Goal: Task Accomplishment & Management: Manage account settings

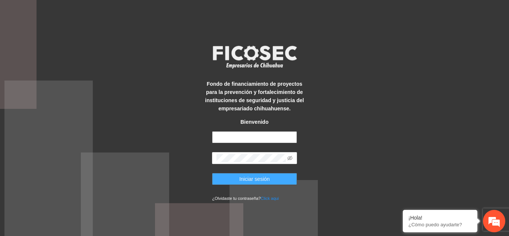
type input "**********"
click at [258, 178] on span "Iniciar sesión" at bounding box center [254, 179] width 31 height 8
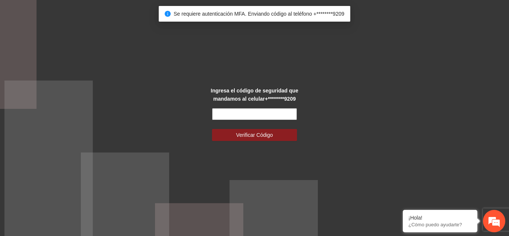
click at [279, 110] on input "text" at bounding box center [254, 114] width 85 height 12
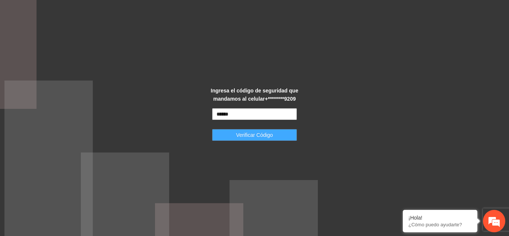
type input "******"
click at [279, 131] on button "Verificar Código" at bounding box center [254, 135] width 85 height 12
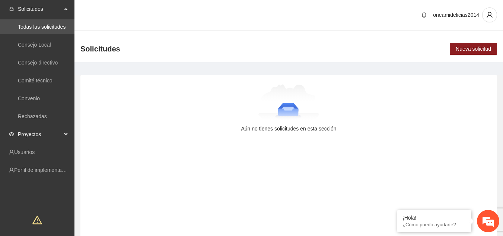
click at [48, 135] on span "Proyectos" at bounding box center [40, 134] width 44 height 15
click at [35, 155] on link "Activos" at bounding box center [26, 152] width 17 height 6
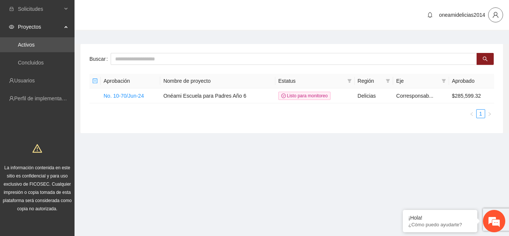
click at [496, 18] on icon "user" at bounding box center [495, 15] width 7 height 7
click at [478, 42] on span "Cerrar sesión" at bounding box center [476, 43] width 47 height 8
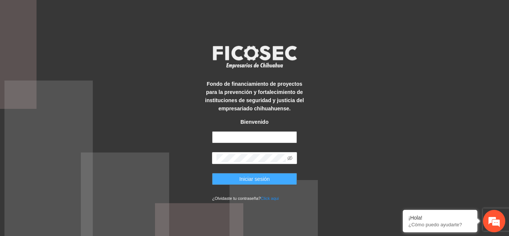
type input "**********"
click at [260, 176] on span "Iniciar sesión" at bounding box center [254, 179] width 31 height 8
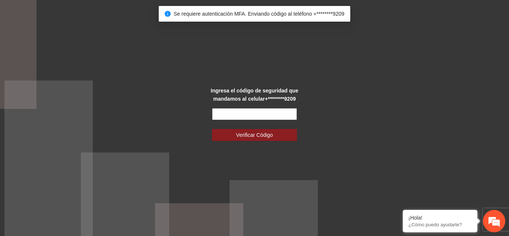
click at [263, 114] on input "text" at bounding box center [254, 114] width 85 height 12
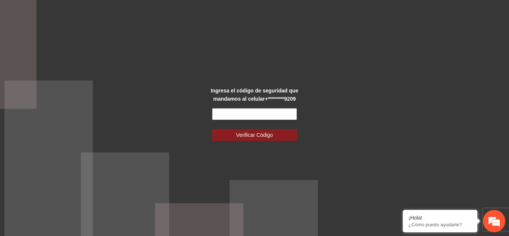
click at [263, 114] on input "text" at bounding box center [254, 114] width 85 height 12
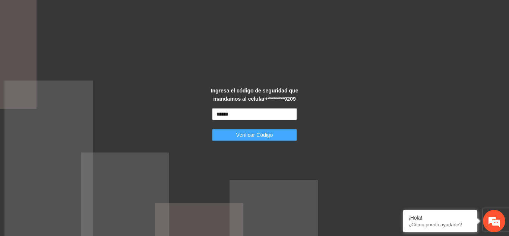
type input "******"
click at [267, 139] on span "Verificar Código" at bounding box center [254, 135] width 37 height 8
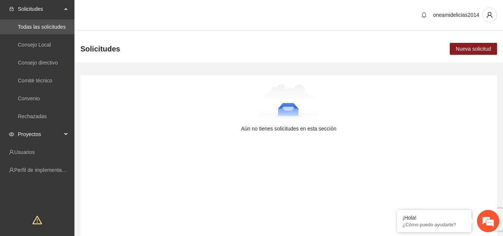
click at [35, 131] on span "Proyectos" at bounding box center [40, 134] width 44 height 15
click at [32, 151] on link "Activos" at bounding box center [26, 152] width 17 height 6
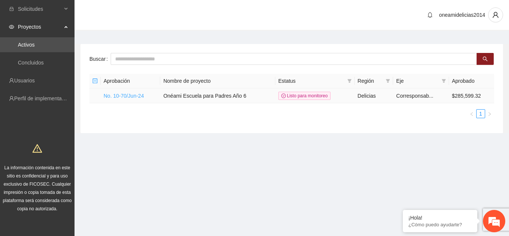
click at [130, 93] on link "No. 10-70/Jun-24" at bounding box center [124, 96] width 40 height 6
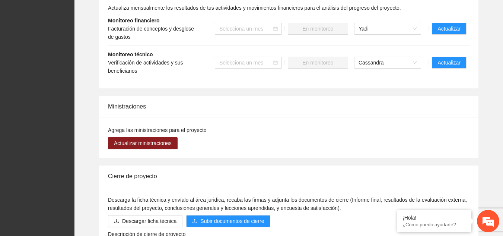
scroll to position [762, 0]
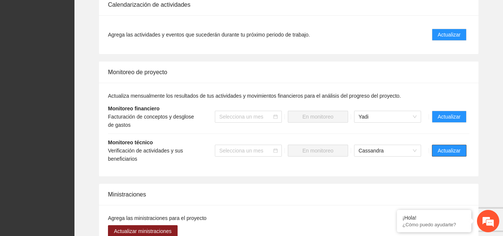
click at [440, 146] on span "Actualizar" at bounding box center [449, 150] width 23 height 8
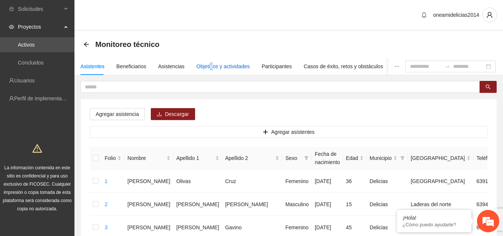
click at [209, 69] on div "Objetivos y actividades" at bounding box center [223, 66] width 53 height 8
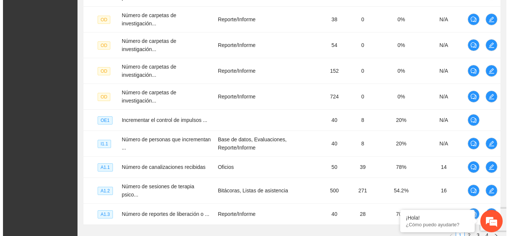
scroll to position [261, 0]
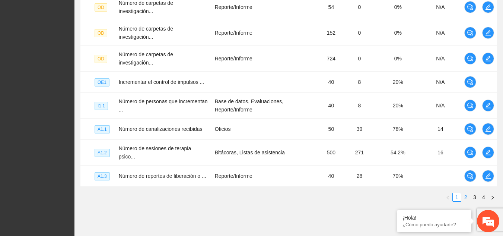
click at [466, 193] on link "2" at bounding box center [466, 197] width 8 height 8
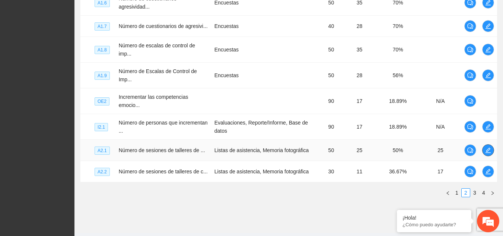
click at [489, 147] on icon "edit" at bounding box center [488, 149] width 5 height 5
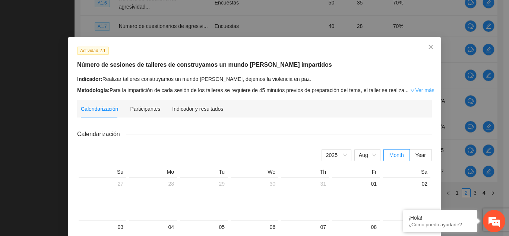
click at [422, 92] on link "Ver más" at bounding box center [422, 90] width 24 height 6
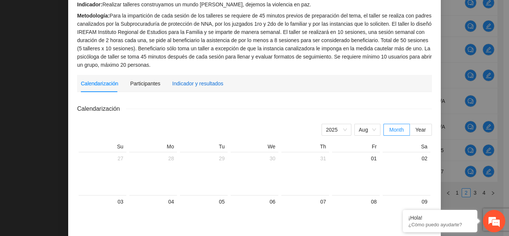
click at [199, 82] on div "Indicador y resultados" at bounding box center [197, 83] width 51 height 8
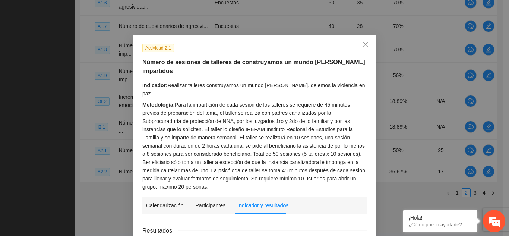
scroll to position [0, 0]
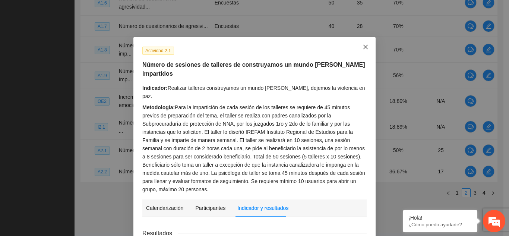
click at [363, 46] on icon "close" at bounding box center [365, 47] width 6 height 6
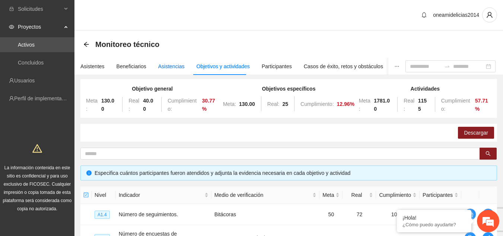
click at [170, 68] on div "Asistencias" at bounding box center [171, 66] width 26 height 8
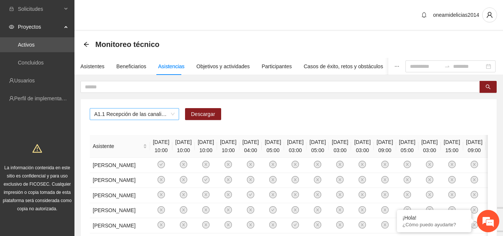
click at [173, 115] on span "A1.1 Recepción de las canalizaciones de personas que recibirán atención." at bounding box center [134, 113] width 80 height 11
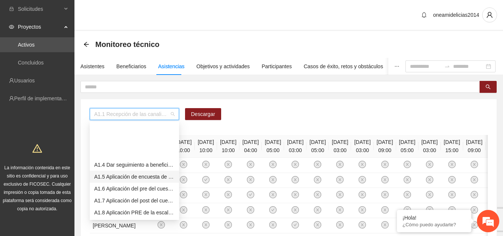
scroll to position [74, 0]
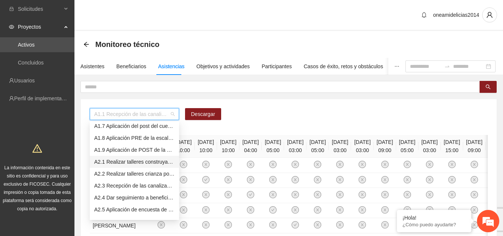
click at [166, 163] on div "A2.1 Realizar talleres construyamos un mundo de paz, dejemos la violencia en pa…" at bounding box center [134, 162] width 80 height 8
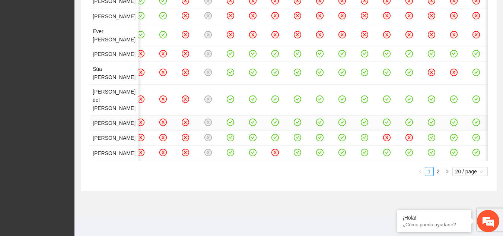
scroll to position [665, 0]
click at [437, 175] on link "2" at bounding box center [438, 171] width 8 height 8
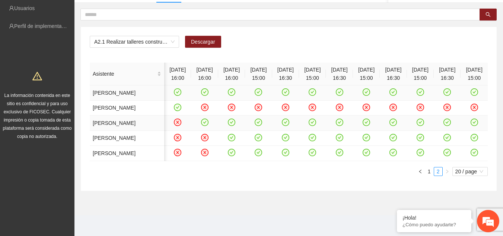
scroll to position [149, 0]
click at [429, 175] on link "1" at bounding box center [429, 171] width 8 height 8
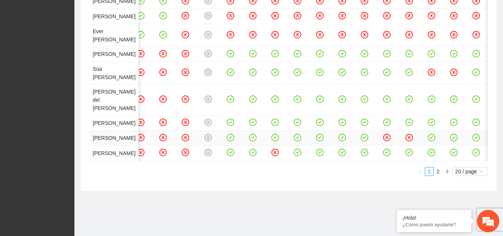
scroll to position [665, 0]
click at [439, 175] on link "2" at bounding box center [438, 171] width 8 height 8
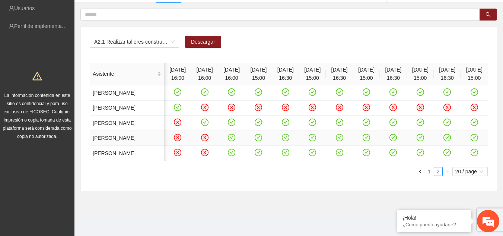
scroll to position [149, 0]
click at [431, 175] on link "1" at bounding box center [429, 171] width 8 height 8
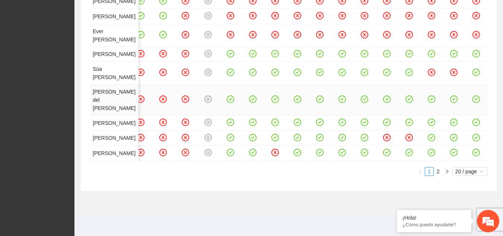
scroll to position [702, 0]
click at [438, 171] on link "2" at bounding box center [438, 171] width 8 height 8
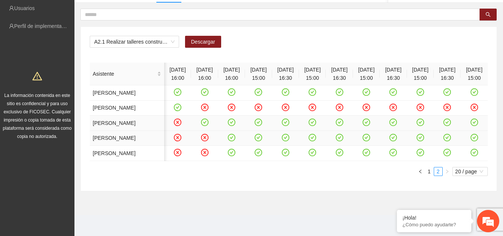
scroll to position [144, 0]
click at [428, 175] on link "1" at bounding box center [429, 171] width 8 height 8
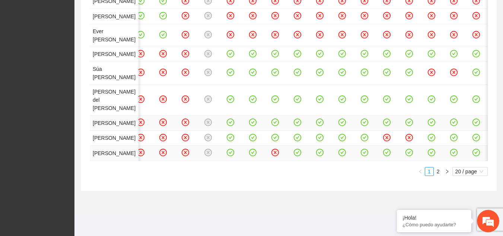
scroll to position [665, 0]
click at [438, 175] on link "2" at bounding box center [438, 171] width 8 height 8
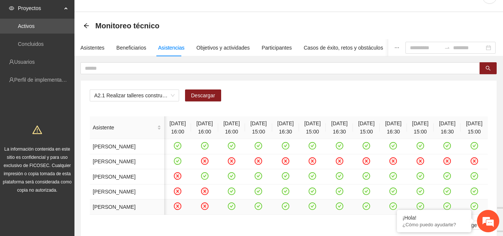
scroll to position [0, 0]
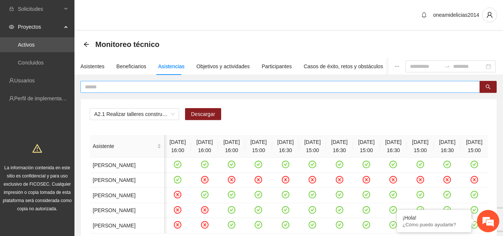
click at [173, 86] on input "text" at bounding box center [277, 87] width 385 height 8
click at [483, 88] on button "button" at bounding box center [488, 87] width 17 height 12
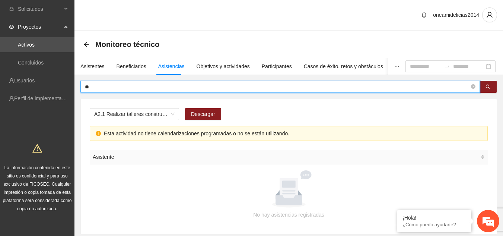
type input "*"
click at [93, 67] on div "Asistentes" at bounding box center [92, 66] width 24 height 8
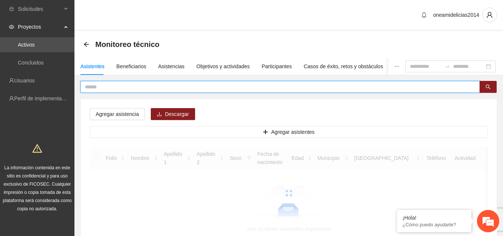
click at [146, 86] on input "text" at bounding box center [277, 87] width 385 height 8
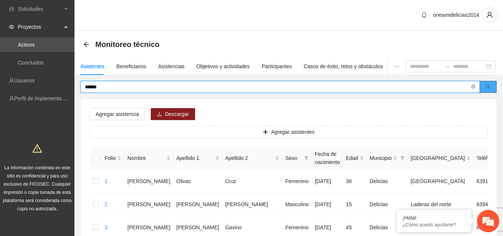
click at [487, 86] on icon "search" at bounding box center [488, 86] width 5 height 5
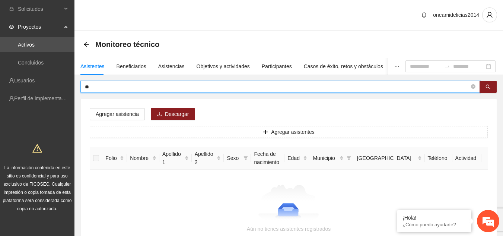
type input "*"
click at [486, 87] on icon "search" at bounding box center [488, 87] width 5 height 5
click at [175, 87] on input "*****" at bounding box center [277, 87] width 385 height 8
type input "*"
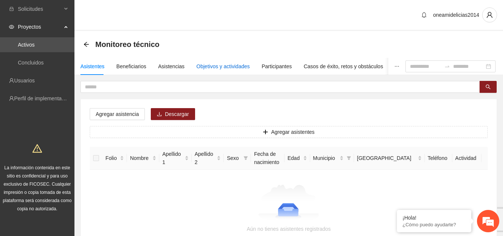
click at [219, 67] on div "Objetivos y actividades" at bounding box center [223, 66] width 53 height 8
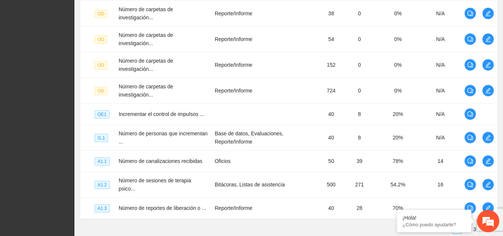
scroll to position [261, 0]
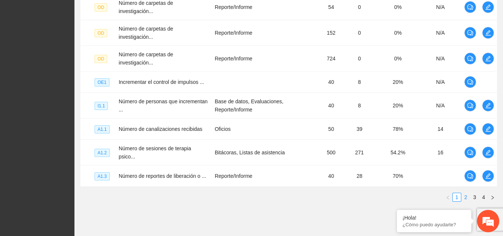
click at [467, 193] on link "2" at bounding box center [466, 197] width 8 height 8
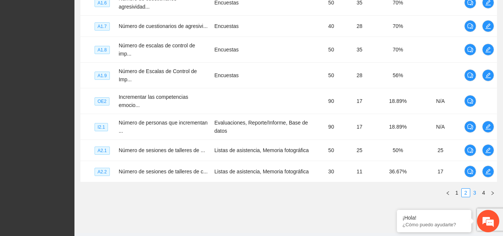
click at [474, 188] on link "3" at bounding box center [475, 192] width 8 height 8
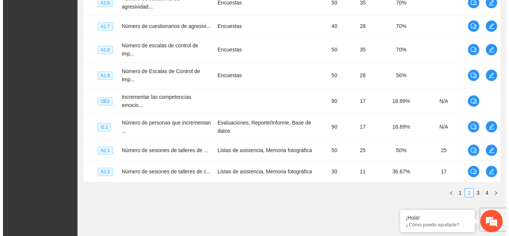
scroll to position [252, 0]
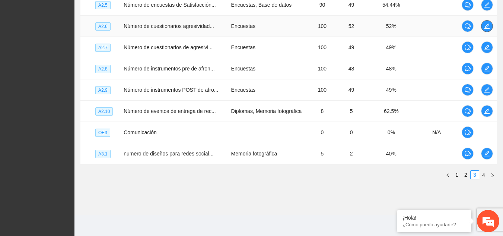
click at [486, 29] on button "button" at bounding box center [487, 26] width 12 height 12
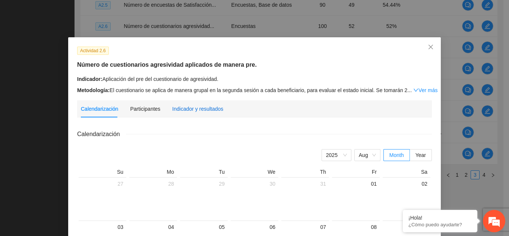
click at [206, 107] on div "Indicador y resultados" at bounding box center [197, 109] width 51 height 8
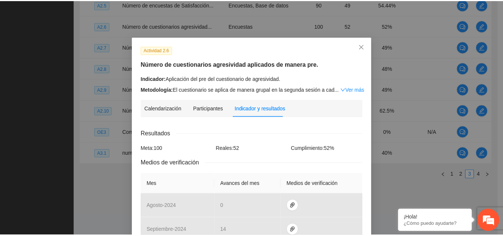
scroll to position [0, 0]
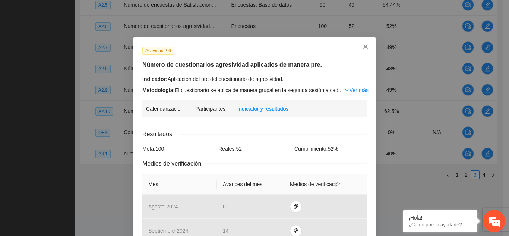
click at [363, 48] on icon "close" at bounding box center [365, 47] width 4 height 4
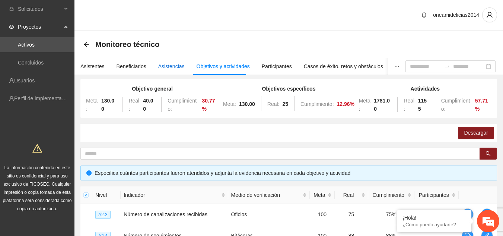
click at [176, 65] on div "Asistencias" at bounding box center [171, 66] width 26 height 8
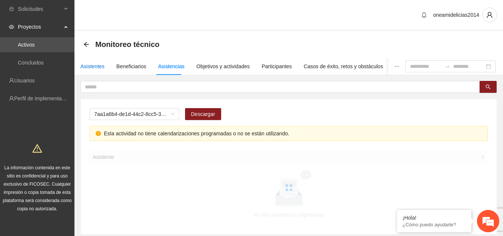
click at [93, 67] on div "Asistentes" at bounding box center [92, 66] width 24 height 8
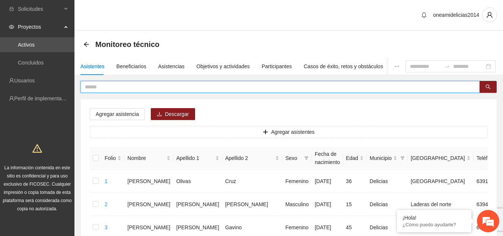
click at [106, 87] on input "text" at bounding box center [277, 87] width 385 height 8
click at [489, 86] on icon "search" at bounding box center [488, 86] width 5 height 5
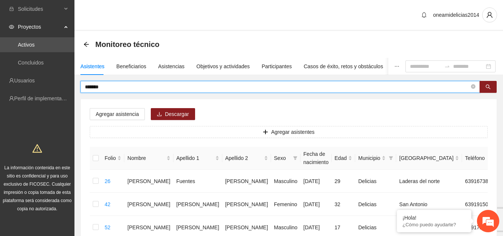
click at [144, 88] on input "*******" at bounding box center [277, 87] width 385 height 8
type input "*"
click at [488, 90] on span "search" at bounding box center [488, 87] width 5 height 6
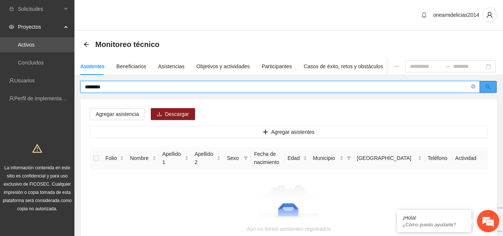
click at [485, 88] on button "button" at bounding box center [488, 87] width 17 height 12
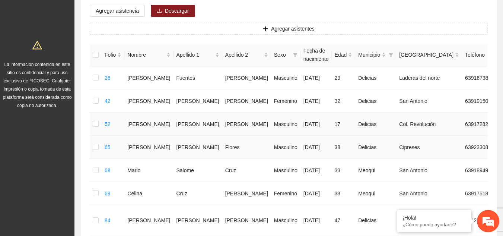
scroll to position [112, 0]
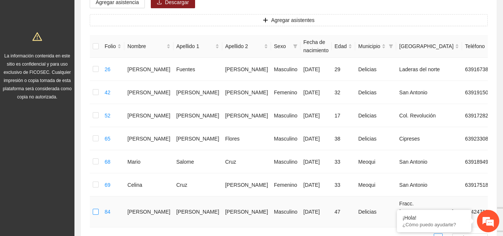
type input "*******"
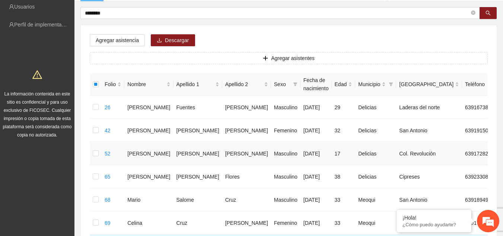
scroll to position [37, 0]
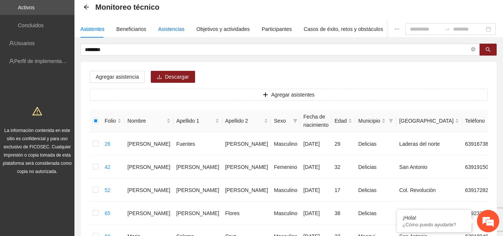
click at [167, 32] on div "Asistencias" at bounding box center [171, 29] width 26 height 8
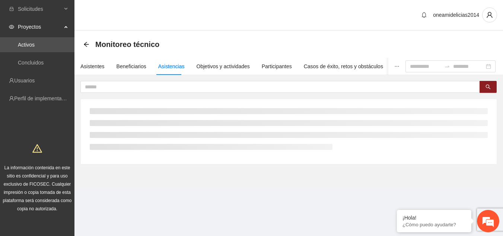
scroll to position [0, 0]
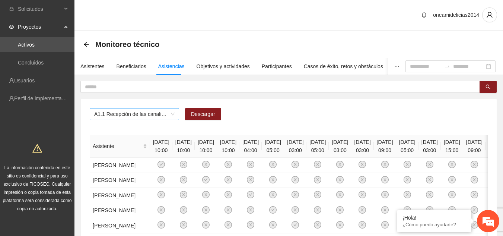
click at [169, 112] on span "A1.1 Recepción de las canalizaciones de personas que recibirán atención." at bounding box center [134, 113] width 80 height 11
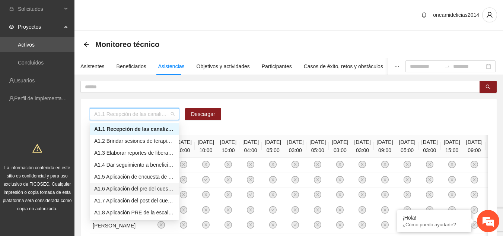
click at [162, 187] on div "A1.6 Aplicación del pre del cuestionario de agresividad." at bounding box center [134, 188] width 80 height 8
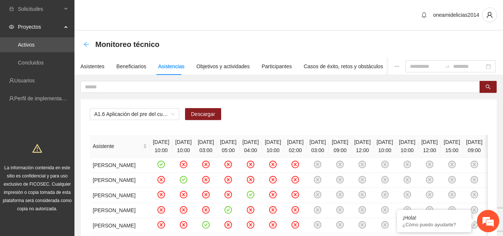
click at [87, 44] on icon "arrow-left" at bounding box center [86, 44] width 5 height 5
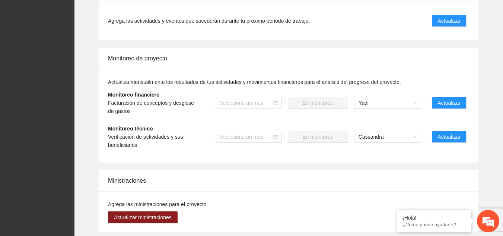
scroll to position [782, 0]
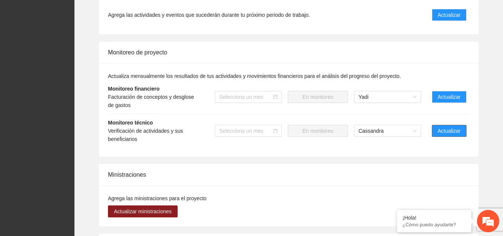
click at [451, 127] on span "Actualizar" at bounding box center [449, 131] width 23 height 8
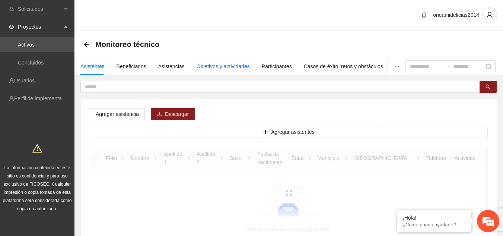
click at [218, 65] on div "Objetivos y actividades" at bounding box center [223, 66] width 53 height 8
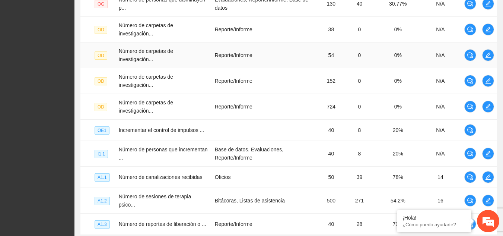
scroll to position [261, 0]
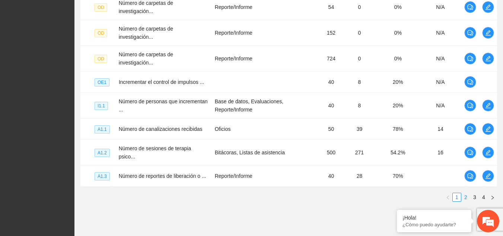
click at [465, 193] on link "2" at bounding box center [466, 197] width 8 height 8
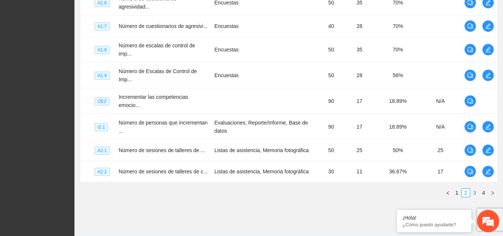
click at [476, 188] on link "3" at bounding box center [475, 192] width 8 height 8
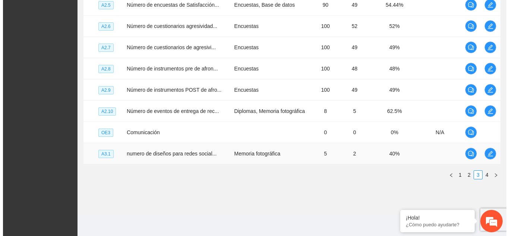
scroll to position [215, 0]
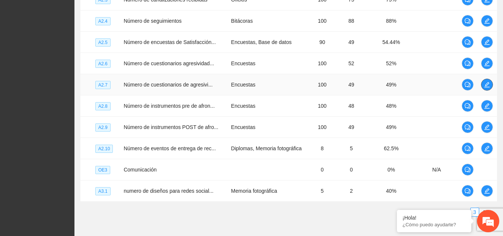
click at [489, 83] on icon "edit" at bounding box center [487, 85] width 6 height 6
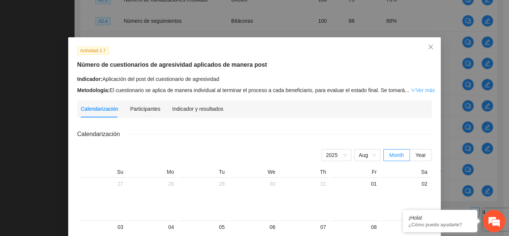
click at [416, 90] on link "Ver más" at bounding box center [422, 90] width 24 height 6
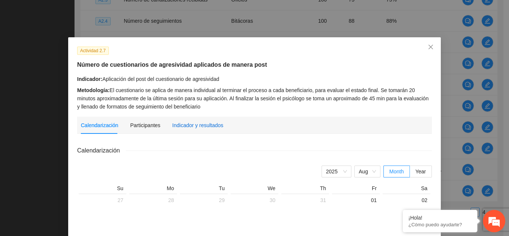
click at [185, 126] on div "Indicador y resultados" at bounding box center [197, 125] width 51 height 8
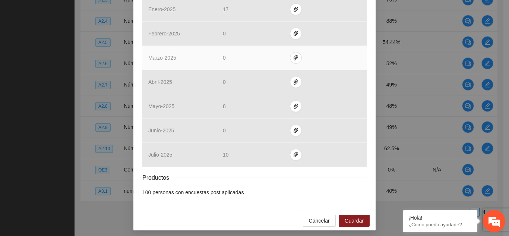
scroll to position [297, 0]
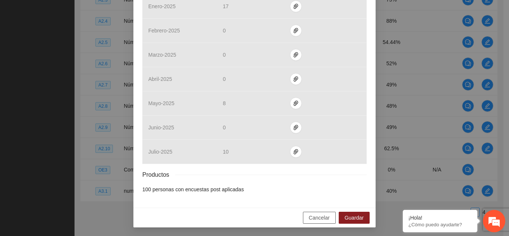
click at [321, 217] on span "Cancelar" at bounding box center [319, 217] width 21 height 8
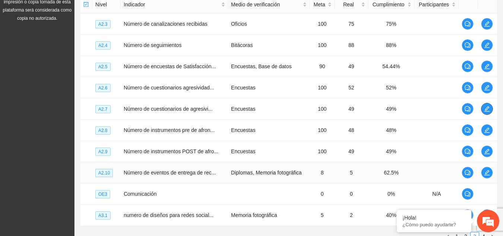
scroll to position [28, 0]
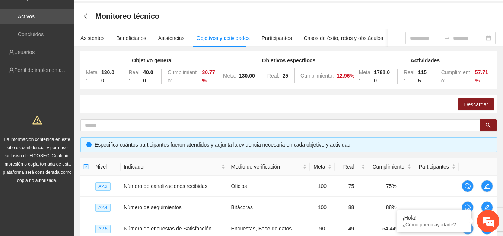
click at [229, 36] on div "Objetivos y actividades" at bounding box center [223, 38] width 53 height 8
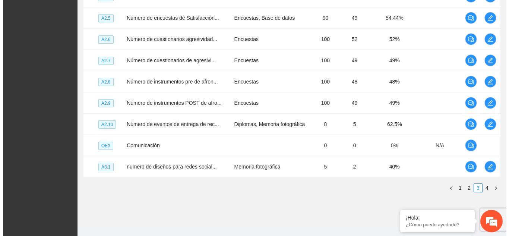
scroll to position [252, 0]
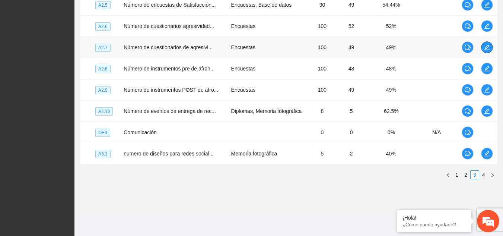
click at [485, 47] on icon "edit" at bounding box center [487, 47] width 6 height 6
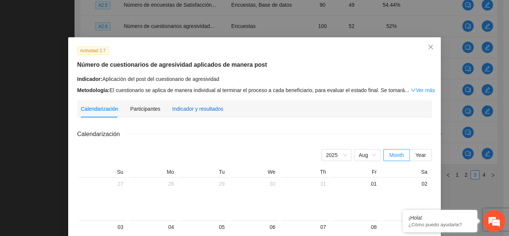
click at [189, 107] on div "Indicador y resultados" at bounding box center [197, 109] width 51 height 8
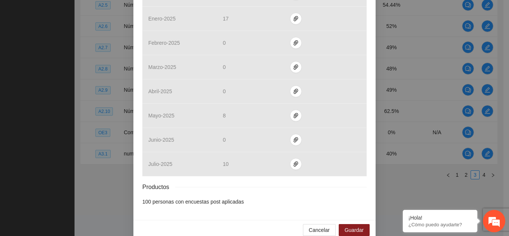
scroll to position [261, 0]
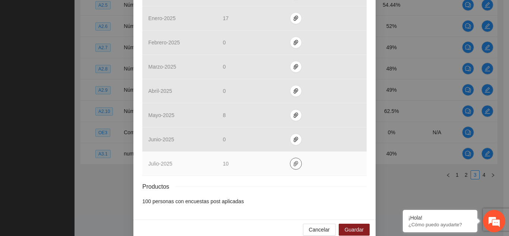
click at [293, 164] on icon "paper-clip" at bounding box center [296, 164] width 6 height 6
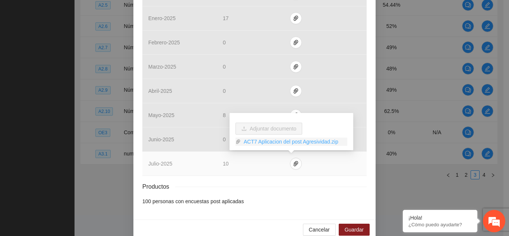
click at [291, 145] on link "ACT7 Aplicacion del post Agresividad.zip" at bounding box center [294, 141] width 107 height 8
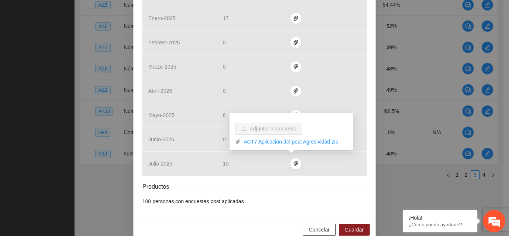
click at [313, 228] on span "Cancelar" at bounding box center [319, 229] width 21 height 8
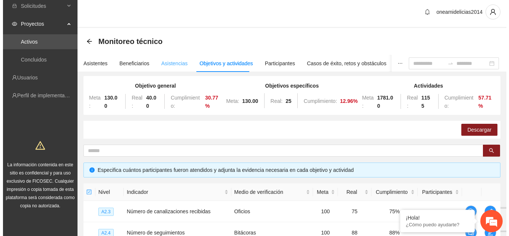
scroll to position [0, 0]
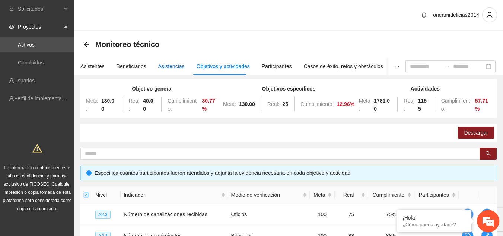
click at [174, 66] on div "Asistencias" at bounding box center [171, 66] width 26 height 8
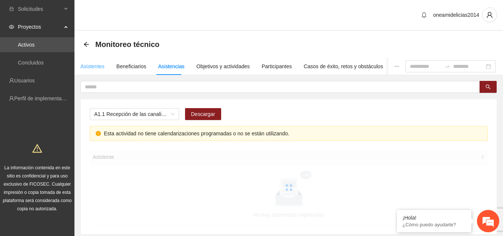
click at [92, 71] on div "Asistentes" at bounding box center [92, 66] width 24 height 17
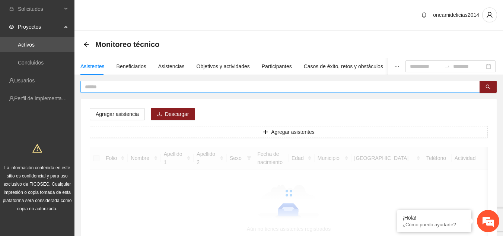
click at [106, 86] on input "text" at bounding box center [277, 87] width 385 height 8
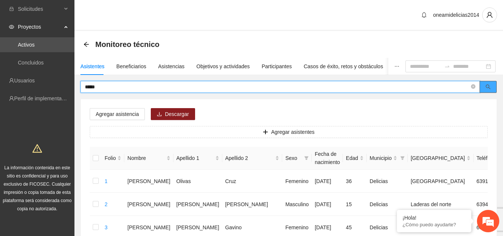
click at [492, 86] on button "button" at bounding box center [488, 87] width 17 height 12
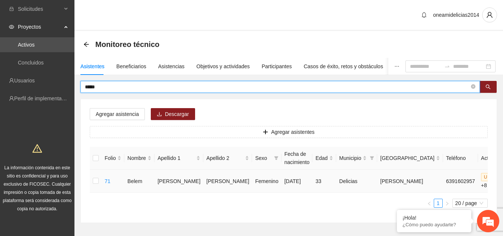
type input "*****"
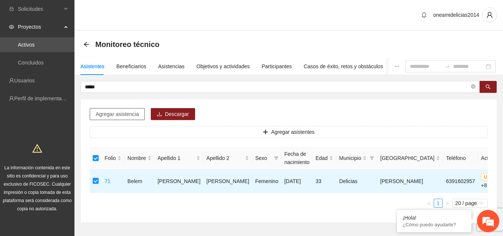
click at [125, 115] on span "Agregar asistencia" at bounding box center [117, 114] width 43 height 8
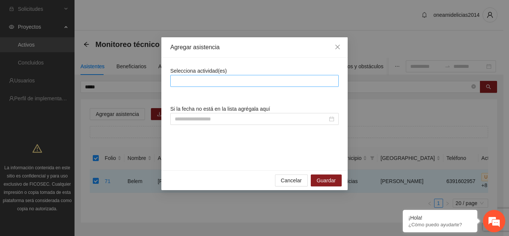
click at [246, 85] on div at bounding box center [254, 80] width 165 height 9
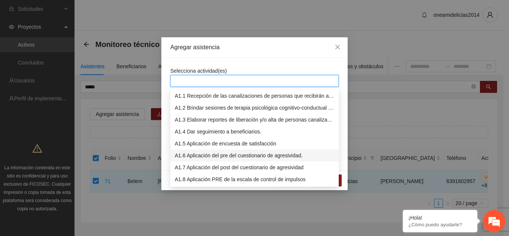
click at [271, 156] on div "A1.6 Aplicación del pre del cuestionario de agresividad." at bounding box center [254, 155] width 159 height 8
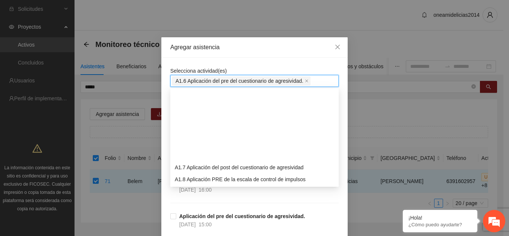
scroll to position [74, 0]
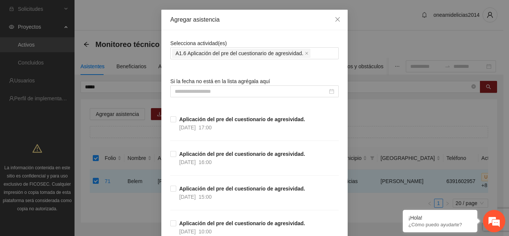
scroll to position [0, 0]
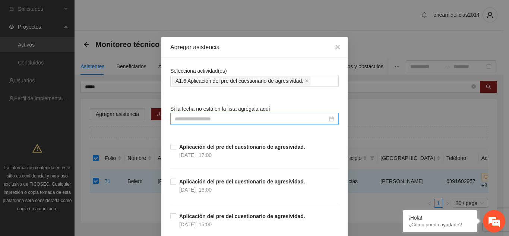
click at [220, 120] on input at bounding box center [251, 119] width 153 height 8
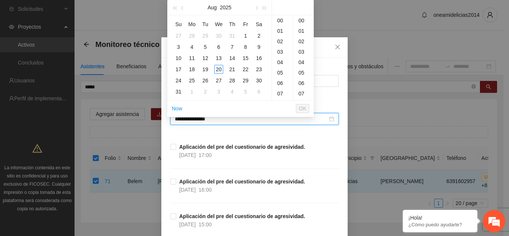
type input "**********"
click at [184, 6] on button "button" at bounding box center [182, 7] width 8 height 15
click at [183, 9] on span "button" at bounding box center [183, 8] width 4 height 4
click at [219, 38] on div "4" at bounding box center [218, 35] width 9 height 9
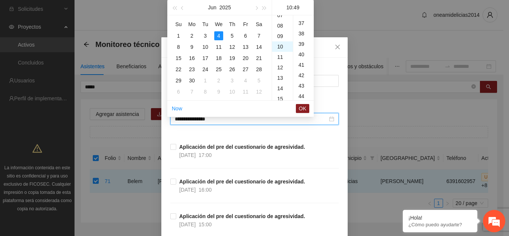
scroll to position [511, 0]
click at [280, 87] on div "16" at bounding box center [282, 83] width 21 height 10
click at [300, 22] on div "00" at bounding box center [303, 20] width 20 height 10
type input "**********"
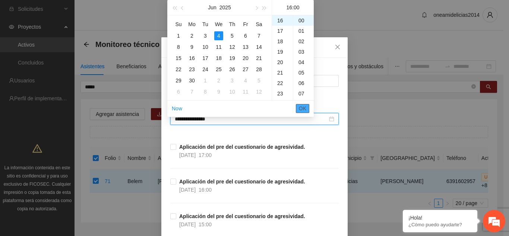
click at [301, 108] on span "OK" at bounding box center [302, 108] width 7 height 8
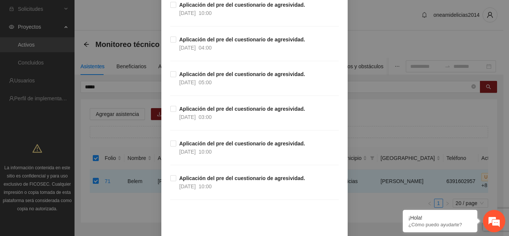
scroll to position [1452, 0]
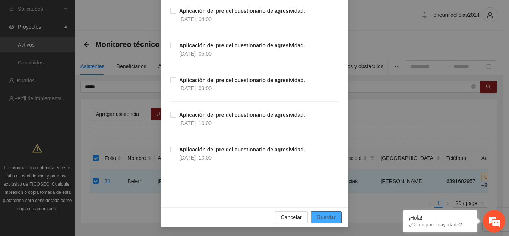
click at [319, 220] on span "Guardar" at bounding box center [326, 217] width 19 height 8
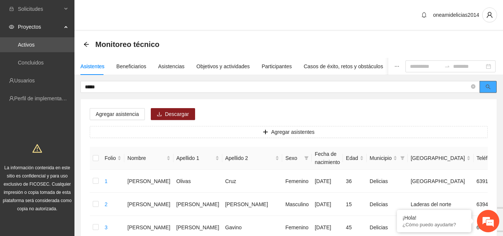
click at [483, 84] on button "button" at bounding box center [488, 87] width 17 height 12
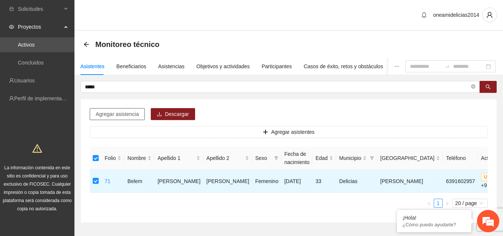
click at [106, 113] on span "Agregar asistencia" at bounding box center [117, 114] width 43 height 8
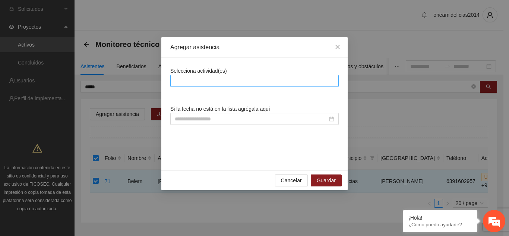
click at [219, 83] on div at bounding box center [254, 80] width 165 height 9
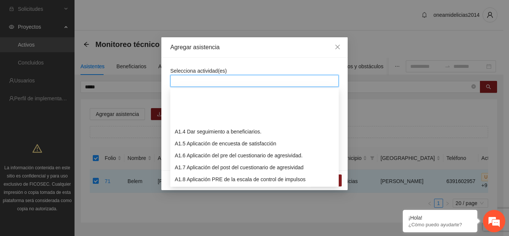
scroll to position [74, 0]
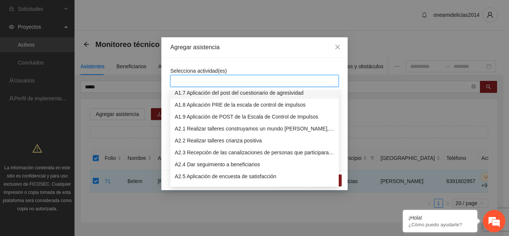
click at [270, 94] on div "A1.7 Aplicación del post del cuestionario de agresividad" at bounding box center [254, 93] width 159 height 8
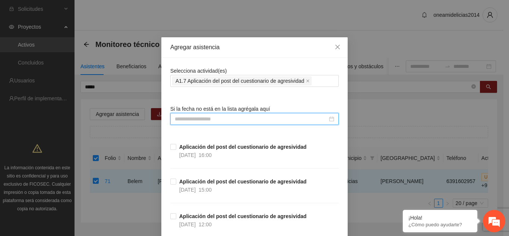
click at [283, 117] on input at bounding box center [251, 119] width 153 height 8
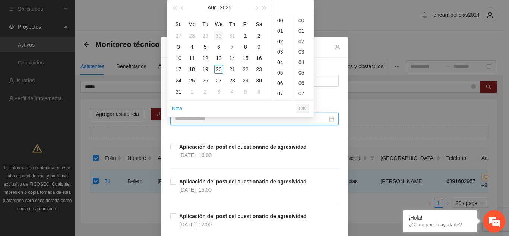
type input "**********"
click at [184, 8] on span "button" at bounding box center [183, 8] width 4 height 4
click at [219, 61] on div "16" at bounding box center [218, 58] width 9 height 9
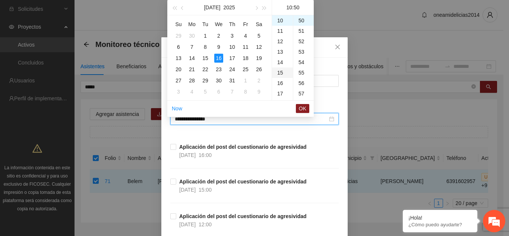
click at [277, 73] on div "15" at bounding box center [282, 72] width 21 height 10
click at [298, 16] on div "00" at bounding box center [303, 17] width 20 height 10
type input "**********"
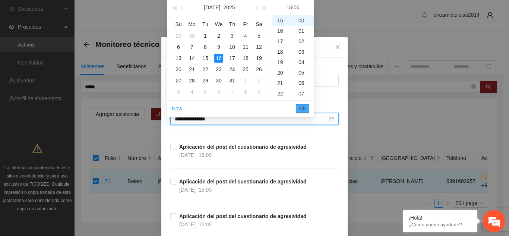
click at [304, 107] on span "OK" at bounding box center [302, 108] width 7 height 8
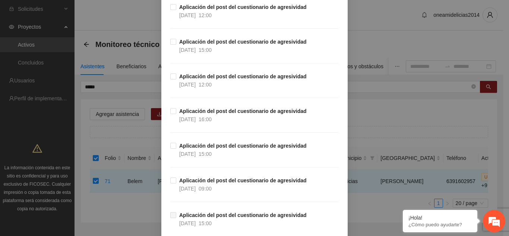
scroll to position [1071, 0]
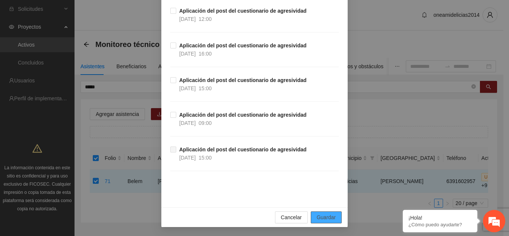
click at [328, 217] on span "Guardar" at bounding box center [326, 217] width 19 height 8
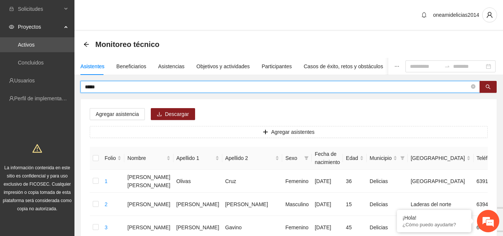
click at [177, 86] on input "*****" at bounding box center [277, 87] width 385 height 8
type input "*"
click at [490, 85] on icon "search" at bounding box center [488, 86] width 5 height 5
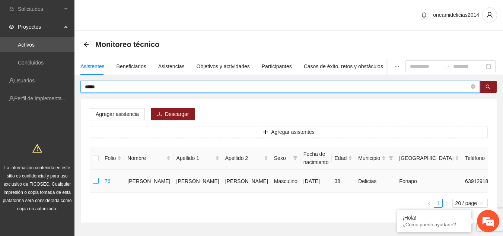
type input "*****"
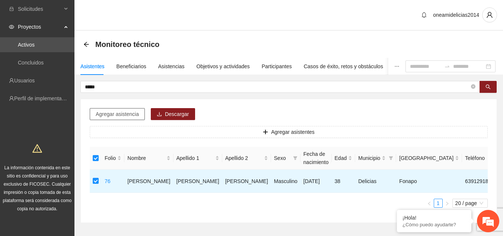
click at [101, 116] on span "Agregar asistencia" at bounding box center [117, 114] width 43 height 8
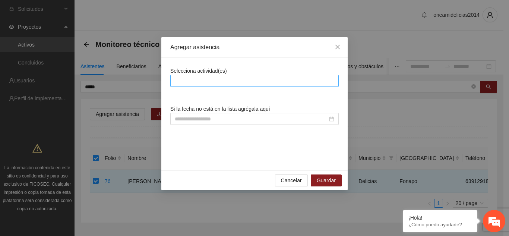
click at [238, 79] on div at bounding box center [254, 80] width 165 height 9
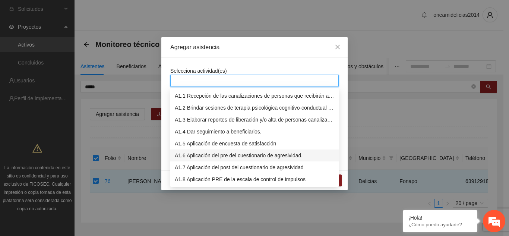
click at [253, 154] on div "A1.6 Aplicación del pre del cuestionario de agresividad." at bounding box center [254, 155] width 159 height 8
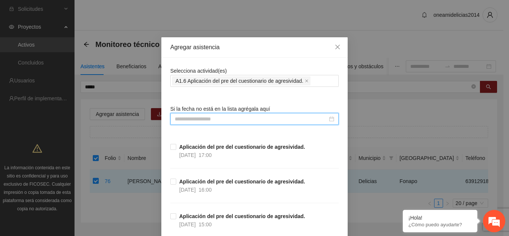
click at [273, 121] on input at bounding box center [251, 119] width 153 height 8
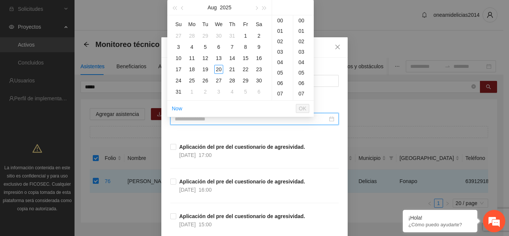
type input "**********"
click at [183, 5] on button "button" at bounding box center [182, 7] width 8 height 15
click at [218, 36] on div "4" at bounding box center [218, 35] width 9 height 9
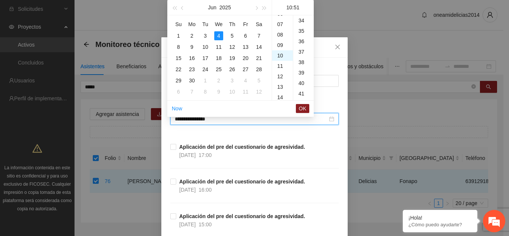
scroll to position [532, 0]
click at [282, 80] on div "16" at bounding box center [282, 83] width 21 height 10
drag, startPoint x: 282, startPoint y: 80, endPoint x: 312, endPoint y: 25, distance: 62.9
click at [312, 25] on ul "00 01 02 03 04 05 06 07 08 09 10 11 12 13 14 15 16 17 18 19 20 21 22 23 24 25 2…" at bounding box center [303, 57] width 21 height 85
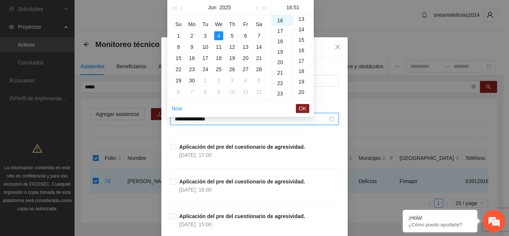
scroll to position [0, 0]
click at [299, 22] on div "00" at bounding box center [303, 20] width 20 height 10
type input "**********"
click at [298, 109] on button "OK" at bounding box center [302, 108] width 13 height 9
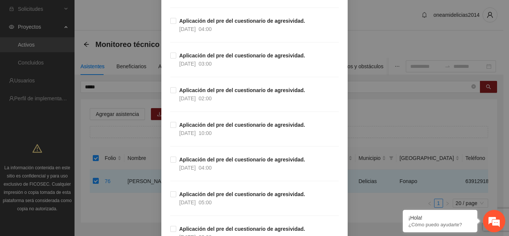
scroll to position [1452, 0]
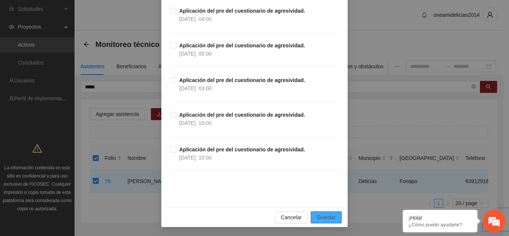
click at [332, 217] on span "Guardar" at bounding box center [326, 217] width 19 height 8
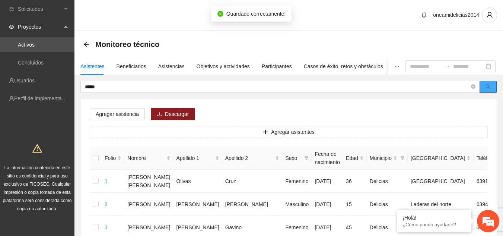
click at [483, 87] on button "button" at bounding box center [488, 87] width 17 height 12
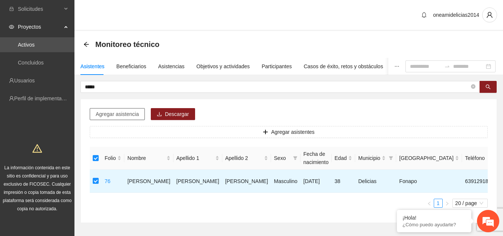
click at [120, 113] on span "Agregar asistencia" at bounding box center [117, 114] width 43 height 8
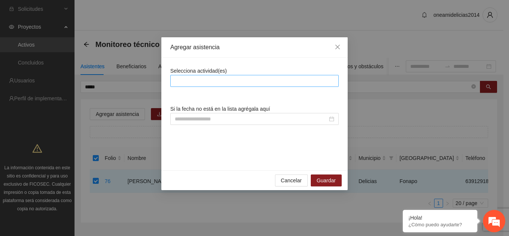
click at [219, 79] on div at bounding box center [254, 80] width 165 height 9
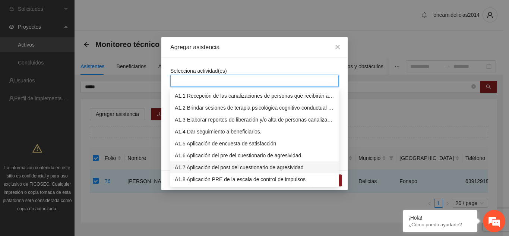
click at [267, 168] on div "A1.7 Aplicación del post del cuestionario de agresividad" at bounding box center [254, 167] width 159 height 8
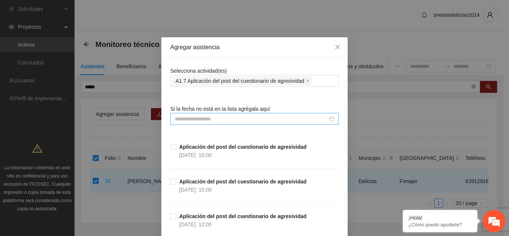
click at [296, 118] on input at bounding box center [251, 119] width 153 height 8
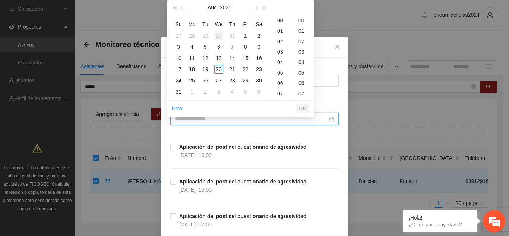
type input "**********"
click at [181, 7] on span "button" at bounding box center [183, 8] width 4 height 4
click at [216, 58] on div "16" at bounding box center [218, 58] width 9 height 9
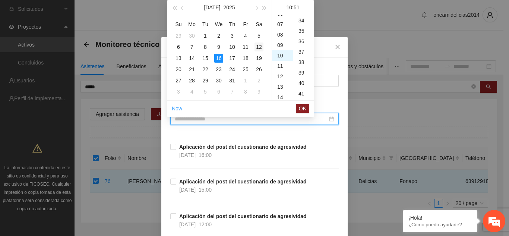
scroll to position [532, 0]
click at [277, 74] on div "15" at bounding box center [282, 72] width 21 height 10
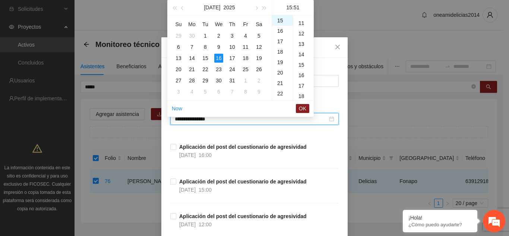
scroll to position [0, 0]
click at [302, 20] on div "00" at bounding box center [303, 20] width 20 height 10
type input "**********"
click at [300, 109] on span "OK" at bounding box center [302, 108] width 7 height 8
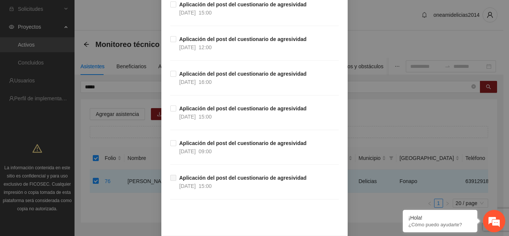
scroll to position [1071, 0]
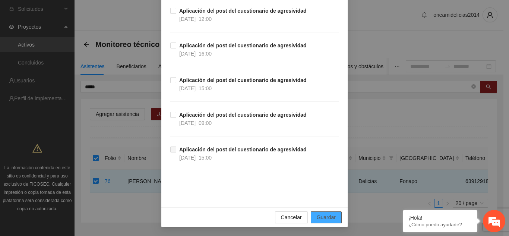
click at [318, 215] on span "Guardar" at bounding box center [326, 217] width 19 height 8
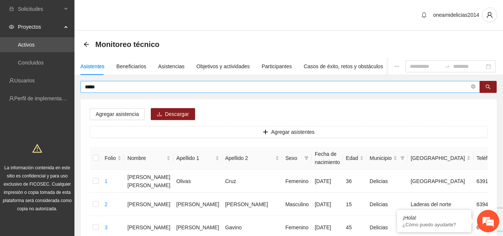
click at [172, 86] on input "*****" at bounding box center [277, 87] width 385 height 8
type input "*"
click at [486, 85] on icon "search" at bounding box center [488, 86] width 5 height 5
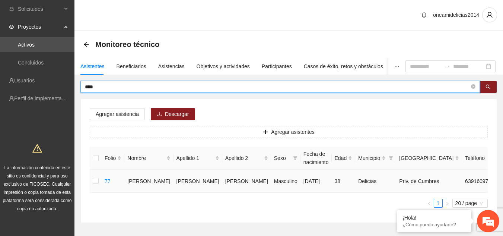
type input "****"
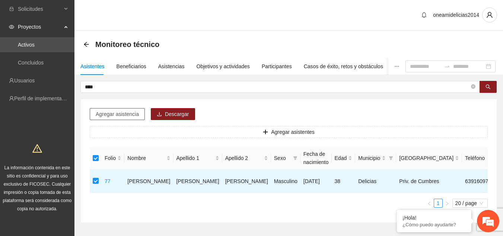
click at [125, 117] on span "Agregar asistencia" at bounding box center [117, 114] width 43 height 8
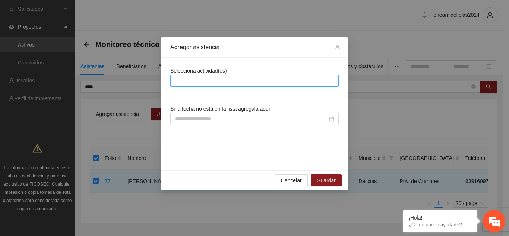
click at [200, 82] on div at bounding box center [254, 80] width 165 height 9
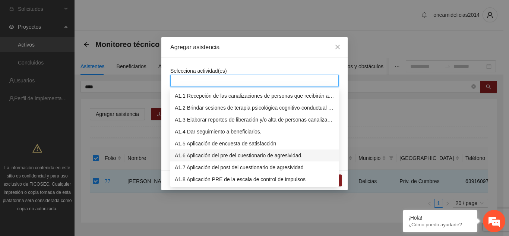
click at [264, 156] on div "A1.6 Aplicación del pre del cuestionario de agresividad." at bounding box center [254, 155] width 159 height 8
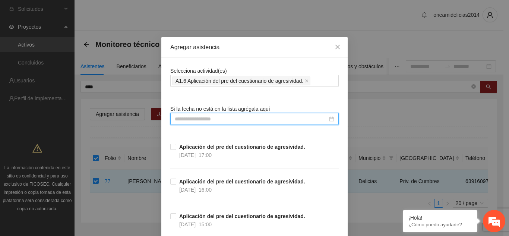
click at [286, 119] on input at bounding box center [251, 119] width 153 height 8
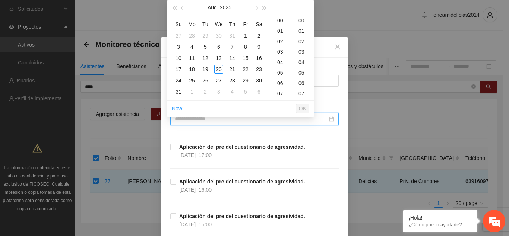
type input "**********"
click at [182, 8] on span "button" at bounding box center [183, 8] width 4 height 4
click at [216, 39] on div "4" at bounding box center [218, 35] width 9 height 9
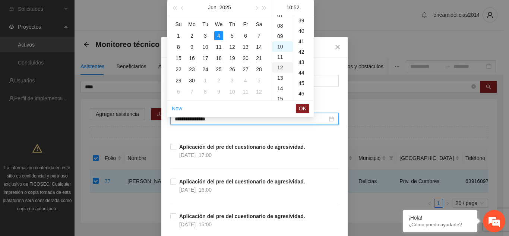
scroll to position [542, 0]
click at [280, 80] on div "16" at bounding box center [282, 83] width 21 height 10
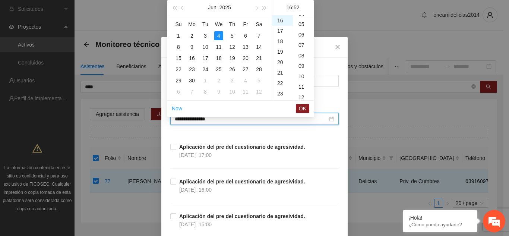
scroll to position [0, 0]
click at [302, 19] on div "00" at bounding box center [303, 20] width 20 height 10
type input "**********"
click at [300, 108] on span "OK" at bounding box center [302, 108] width 7 height 8
click at [300, 108] on body "**********" at bounding box center [251, 118] width 503 height 236
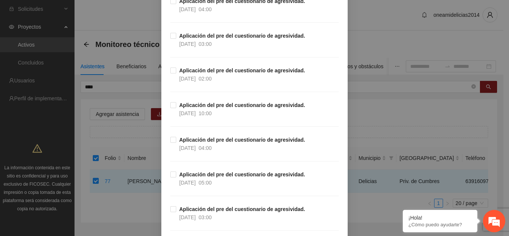
scroll to position [1452, 0]
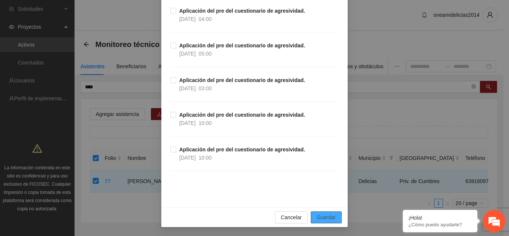
click at [326, 218] on span "Guardar" at bounding box center [326, 217] width 19 height 8
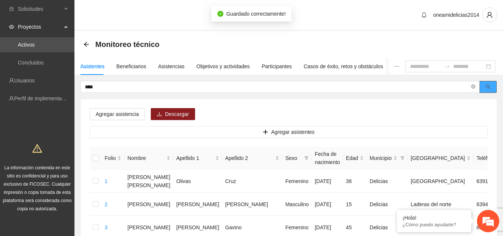
click at [485, 87] on button "button" at bounding box center [488, 87] width 17 height 12
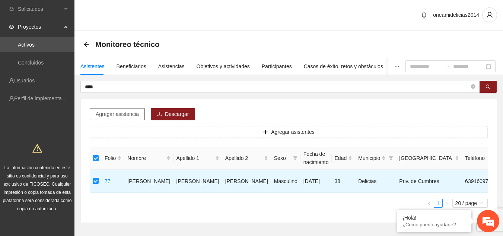
click at [107, 112] on span "Agregar asistencia" at bounding box center [117, 114] width 43 height 8
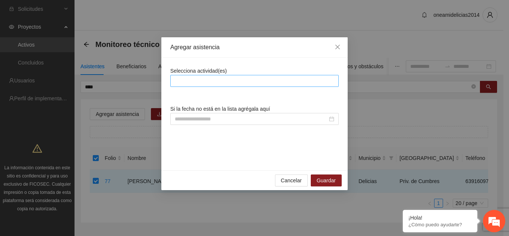
click at [228, 80] on div at bounding box center [254, 80] width 165 height 9
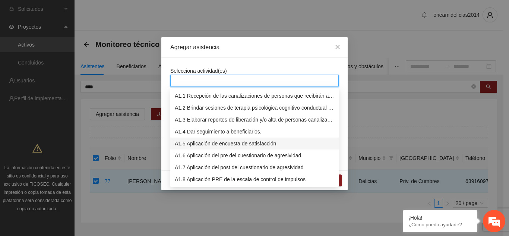
scroll to position [37, 0]
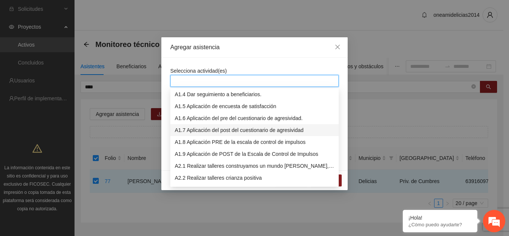
click at [289, 130] on div "A1.7 Aplicación del post del cuestionario de agresividad" at bounding box center [254, 130] width 159 height 8
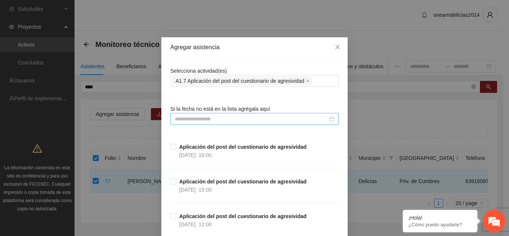
click at [291, 121] on input at bounding box center [251, 119] width 153 height 8
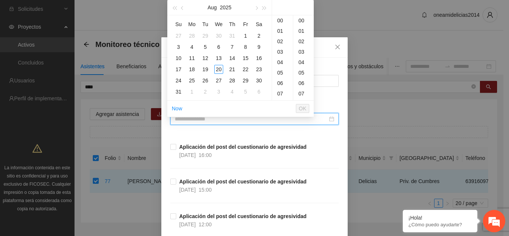
type input "**********"
click at [181, 7] on button "button" at bounding box center [182, 7] width 8 height 15
click at [218, 57] on div "16" at bounding box center [218, 58] width 9 height 9
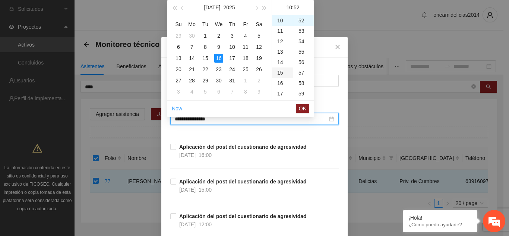
click at [283, 72] on div "15" at bounding box center [282, 72] width 21 height 10
click at [303, 19] on div "00" at bounding box center [303, 20] width 20 height 10
type input "**********"
click at [300, 109] on span "OK" at bounding box center [302, 108] width 7 height 8
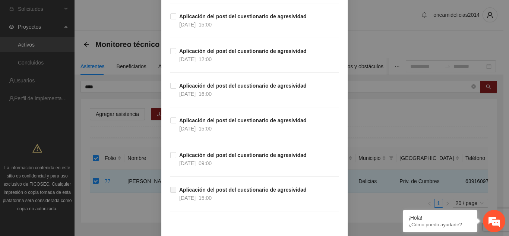
scroll to position [1071, 0]
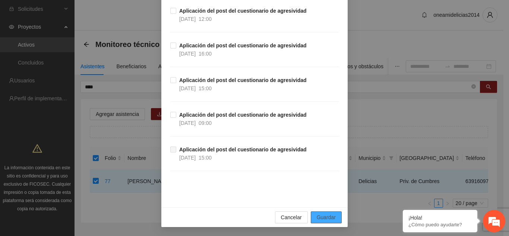
click at [317, 220] on span "Guardar" at bounding box center [326, 217] width 19 height 8
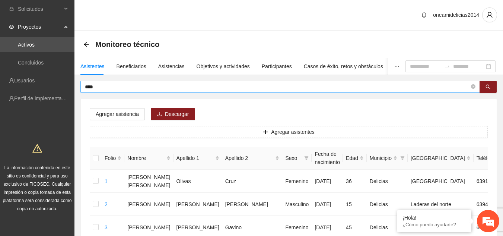
click at [115, 90] on input "****" at bounding box center [277, 87] width 385 height 8
type input "*"
click at [491, 87] on button "button" at bounding box center [488, 87] width 17 height 12
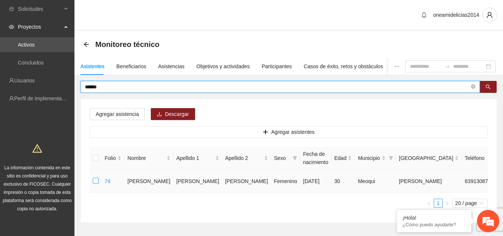
type input "******"
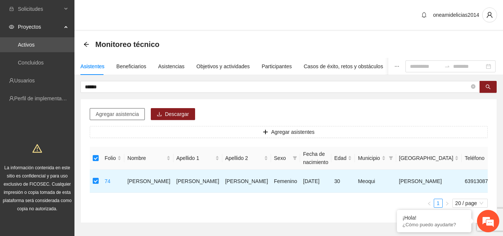
click at [106, 117] on span "Agregar asistencia" at bounding box center [117, 114] width 43 height 8
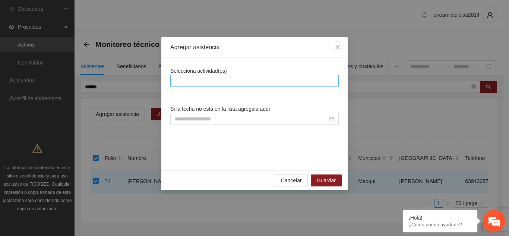
click at [302, 79] on div at bounding box center [254, 80] width 165 height 9
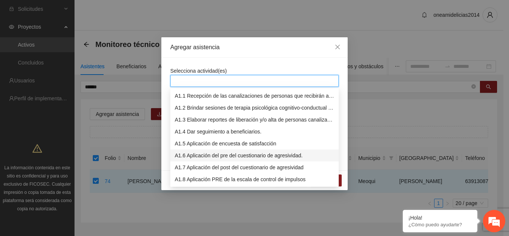
click at [278, 158] on div "A1.6 Aplicación del pre del cuestionario de agresividad." at bounding box center [254, 155] width 159 height 8
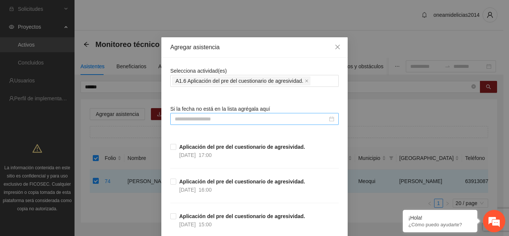
click at [298, 115] on input at bounding box center [251, 119] width 153 height 8
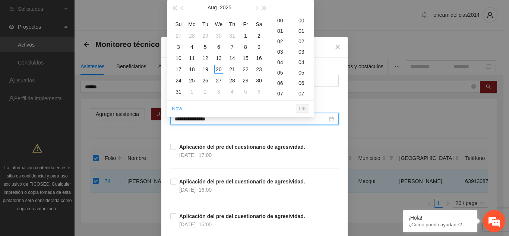
type input "**********"
click at [182, 8] on span "button" at bounding box center [183, 8] width 4 height 4
type input "**********"
click at [186, 8] on button "button" at bounding box center [182, 7] width 8 height 15
type input "**********"
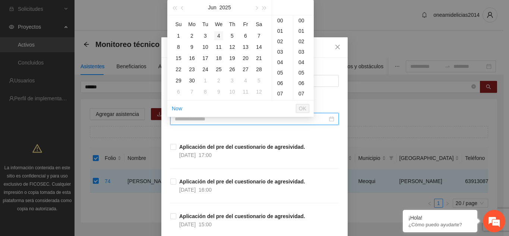
click at [218, 35] on div "4" at bounding box center [218, 35] width 9 height 9
click at [280, 81] on div "16" at bounding box center [282, 83] width 21 height 10
click at [302, 20] on div "00" at bounding box center [303, 20] width 20 height 10
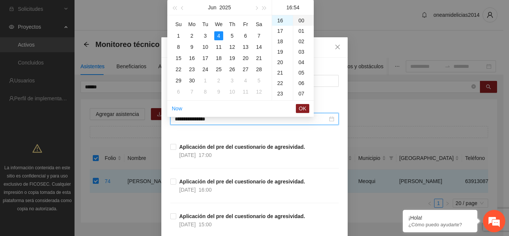
type input "**********"
click at [299, 111] on span "OK" at bounding box center [302, 108] width 7 height 8
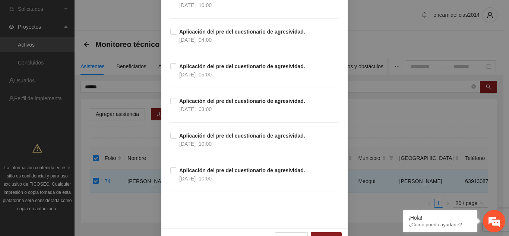
scroll to position [1452, 0]
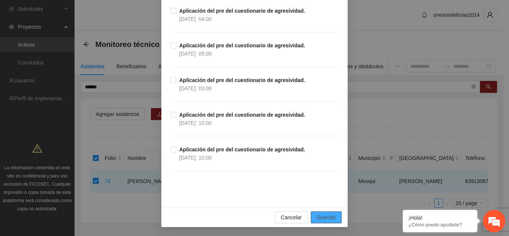
click at [314, 213] on button "Guardar" at bounding box center [326, 217] width 31 height 12
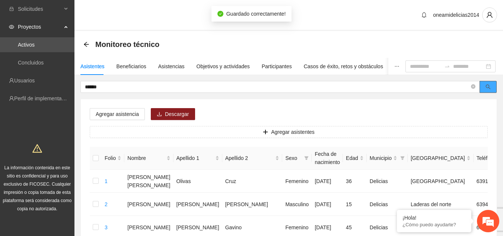
click at [489, 89] on span "search" at bounding box center [488, 87] width 5 height 6
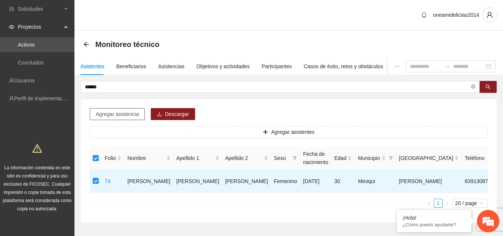
click at [123, 115] on span "Agregar asistencia" at bounding box center [117, 114] width 43 height 8
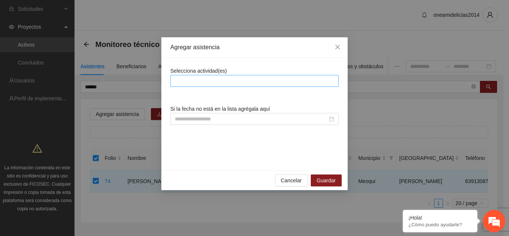
click at [194, 85] on div at bounding box center [254, 80] width 165 height 9
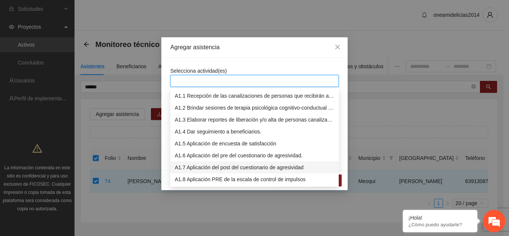
click at [312, 165] on div "A1.7 Aplicación del post del cuestionario de agresividad" at bounding box center [254, 167] width 159 height 8
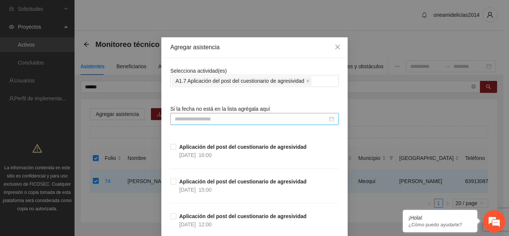
click at [282, 119] on input at bounding box center [251, 119] width 153 height 8
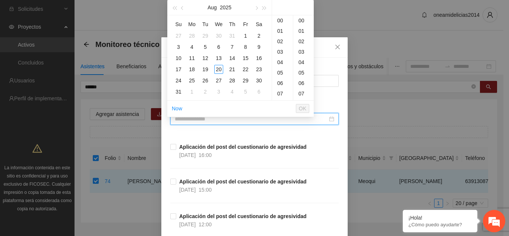
type input "**********"
click at [182, 8] on span "button" at bounding box center [183, 8] width 4 height 4
click at [217, 57] on div "16" at bounding box center [218, 58] width 9 height 9
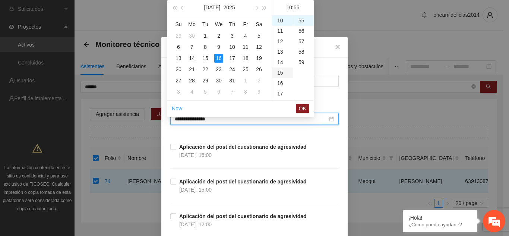
click at [279, 74] on div "15" at bounding box center [282, 72] width 21 height 10
click at [303, 20] on div "00" at bounding box center [303, 20] width 20 height 10
type input "**********"
click at [302, 110] on span "OK" at bounding box center [302, 108] width 7 height 8
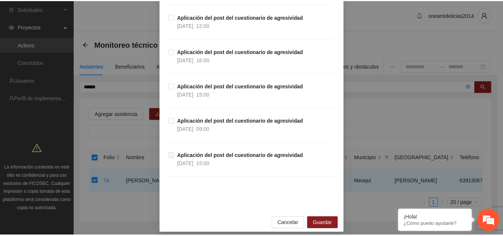
scroll to position [1071, 0]
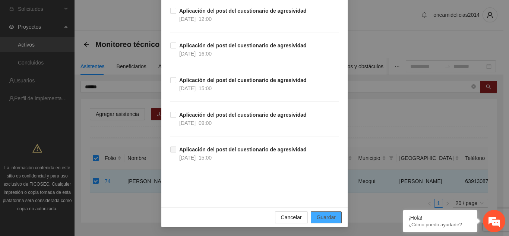
click at [322, 217] on span "Guardar" at bounding box center [326, 217] width 19 height 8
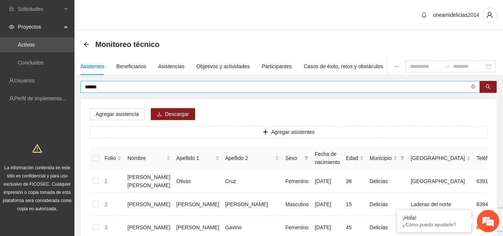
click at [289, 86] on input "******" at bounding box center [277, 87] width 385 height 8
type input "*"
click at [484, 86] on button "button" at bounding box center [488, 87] width 17 height 12
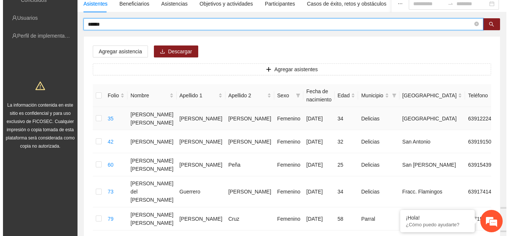
scroll to position [74, 0]
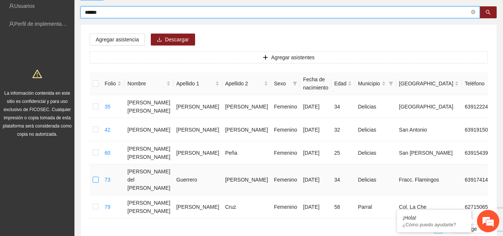
type input "*****"
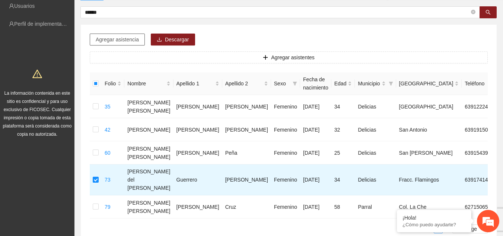
click at [115, 43] on span "Agregar asistencia" at bounding box center [117, 39] width 43 height 8
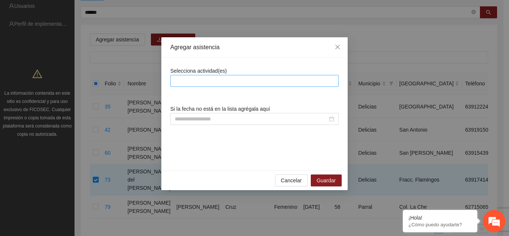
click at [244, 81] on div at bounding box center [254, 80] width 165 height 9
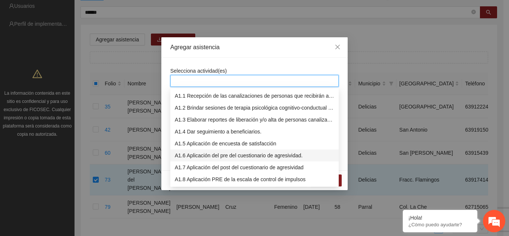
click at [240, 156] on div "A1.6 Aplicación del pre del cuestionario de agresividad." at bounding box center [254, 155] width 159 height 8
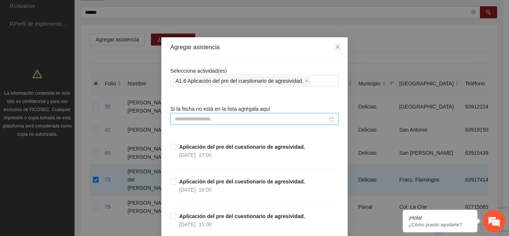
click at [270, 121] on input at bounding box center [251, 119] width 153 height 8
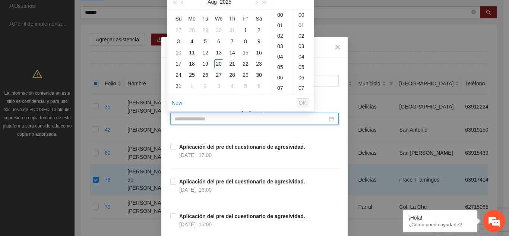
type input "**********"
click at [184, 2] on button "button" at bounding box center [182, 1] width 8 height 15
click at [219, 34] on div "4" at bounding box center [218, 30] width 9 height 9
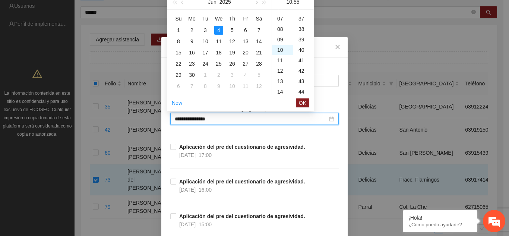
scroll to position [574, 0]
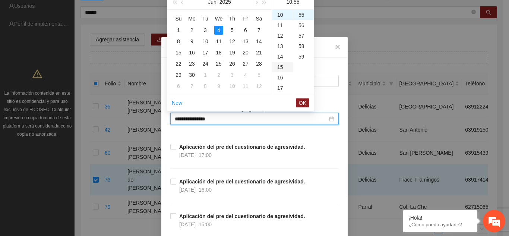
click at [280, 69] on div "15" at bounding box center [282, 67] width 21 height 10
click at [302, 15] on div "00" at bounding box center [303, 15] width 20 height 10
type input "**********"
click at [299, 101] on span "OK" at bounding box center [302, 103] width 7 height 8
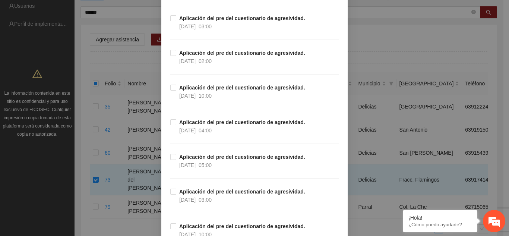
scroll to position [1452, 0]
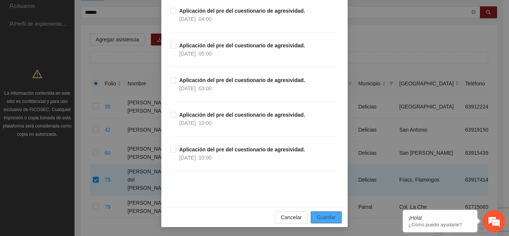
click at [320, 217] on span "Guardar" at bounding box center [326, 217] width 19 height 8
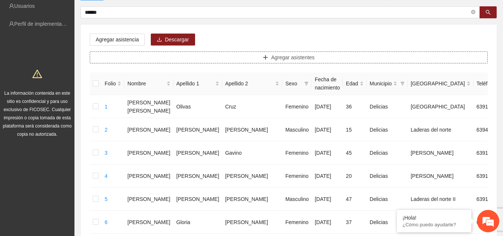
click at [158, 54] on button "Agregar asistentes" at bounding box center [289, 57] width 398 height 12
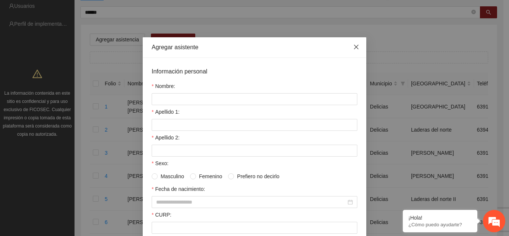
click at [356, 47] on icon "close" at bounding box center [356, 47] width 6 height 6
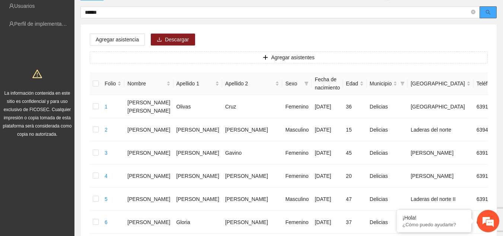
click at [486, 10] on icon "search" at bounding box center [488, 12] width 5 height 5
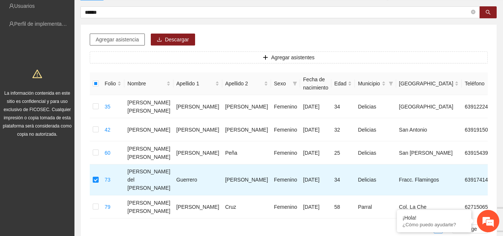
click at [124, 39] on span "Agregar asistencia" at bounding box center [117, 39] width 43 height 8
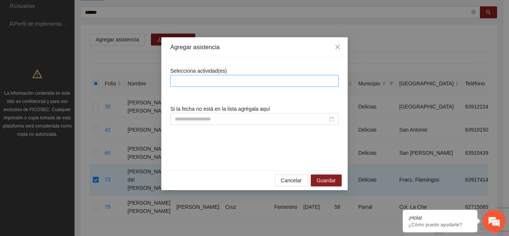
click at [186, 80] on div at bounding box center [254, 80] width 165 height 9
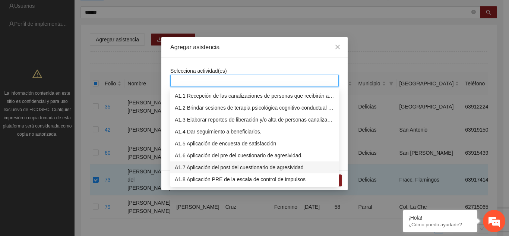
click at [280, 169] on div "A1.7 Aplicación del post del cuestionario de agresividad" at bounding box center [254, 167] width 159 height 8
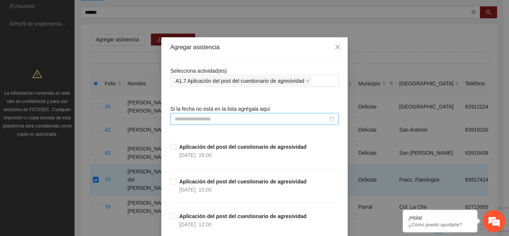
click at [254, 121] on input at bounding box center [251, 119] width 153 height 8
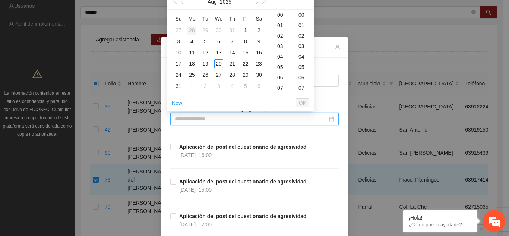
type input "**********"
click at [182, 3] on span "button" at bounding box center [183, 3] width 4 height 4
click at [219, 53] on div "16" at bounding box center [218, 52] width 9 height 9
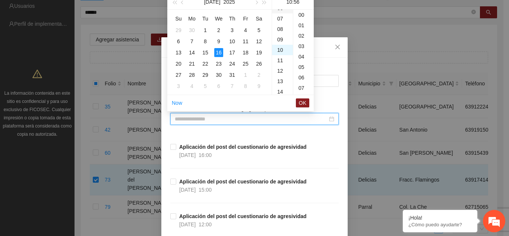
scroll to position [584, 0]
click at [281, 78] on div "16" at bounding box center [282, 77] width 21 height 10
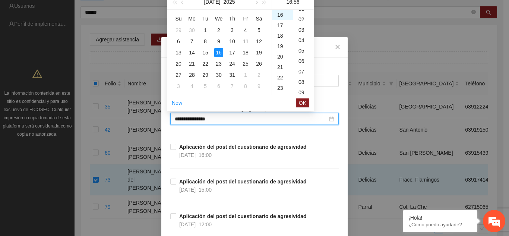
scroll to position [0, 0]
click at [297, 13] on div "00" at bounding box center [303, 15] width 20 height 10
type input "**********"
click at [298, 103] on button "OK" at bounding box center [302, 102] width 13 height 9
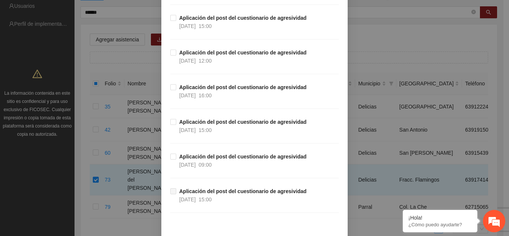
scroll to position [1071, 0]
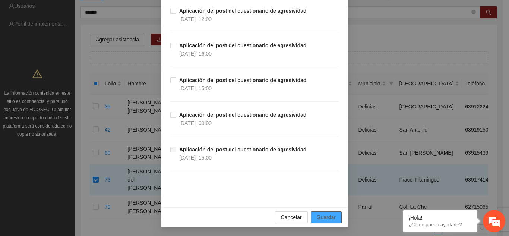
click at [324, 218] on span "Guardar" at bounding box center [326, 217] width 19 height 8
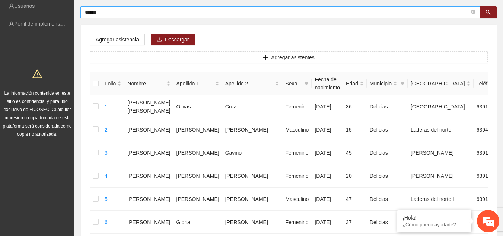
click at [129, 17] on span "*****" at bounding box center [280, 12] width 400 height 12
click at [128, 14] on input "*****" at bounding box center [277, 12] width 385 height 8
type input "*"
click at [482, 14] on button "button" at bounding box center [488, 12] width 17 height 12
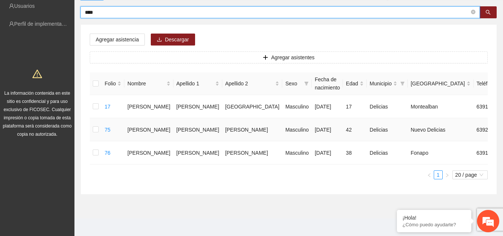
type input "****"
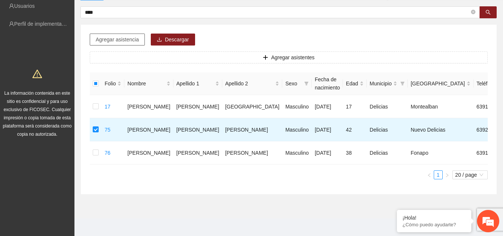
click at [121, 40] on span "Agregar asistencia" at bounding box center [117, 39] width 43 height 8
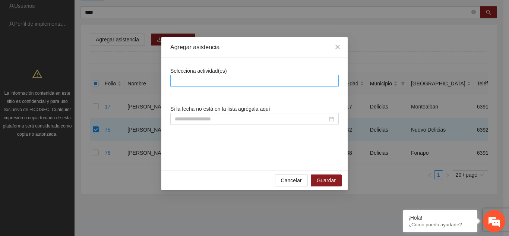
click at [229, 86] on div at bounding box center [254, 81] width 168 height 12
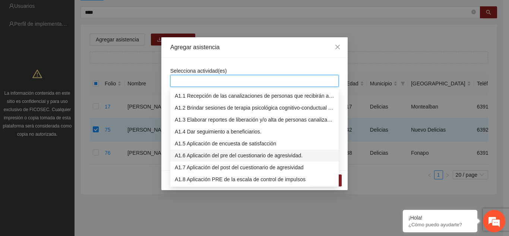
click at [244, 157] on div "A1.6 Aplicación del pre del cuestionario de agresividad." at bounding box center [254, 155] width 159 height 8
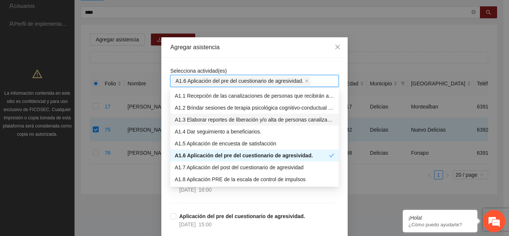
click at [345, 107] on div "Agregar asistencia Selecciona actividad(es) A1.6 Aplicación del pre del cuestio…" at bounding box center [254, 118] width 509 height 236
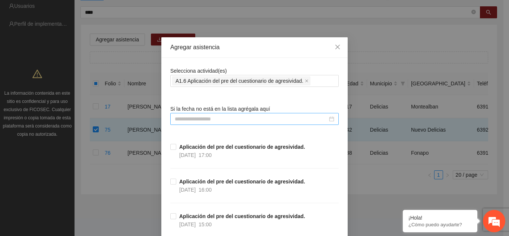
click at [252, 118] on input at bounding box center [251, 119] width 153 height 8
type input "**********"
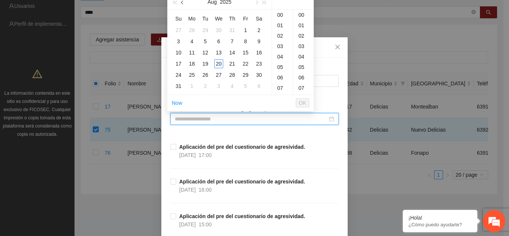
click at [184, 2] on span "button" at bounding box center [183, 3] width 4 height 4
click at [218, 31] on div "4" at bounding box center [218, 30] width 9 height 9
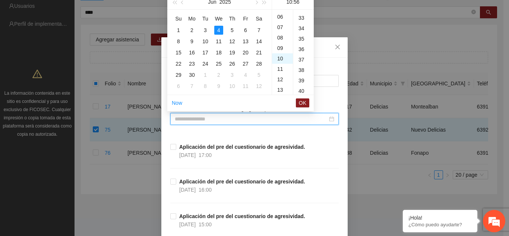
scroll to position [584, 0]
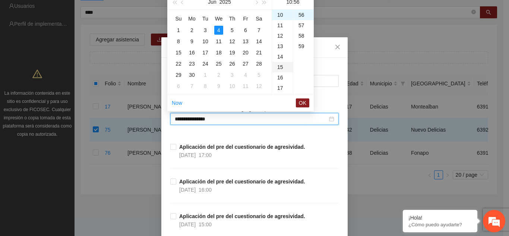
click at [278, 69] on div "15" at bounding box center [282, 67] width 21 height 10
click at [278, 69] on ul "00 01 02 03 04 05 06 07 08 09 10 11 12 13 14 15 16 17 18 19 20 21 22 23" at bounding box center [282, 52] width 21 height 85
click at [304, 13] on div "00" at bounding box center [303, 15] width 20 height 10
type input "**********"
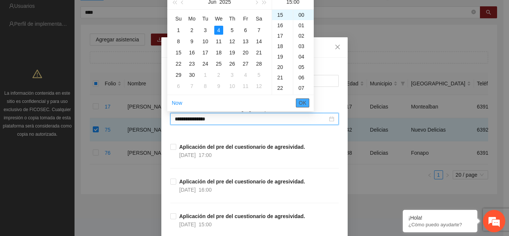
click at [303, 104] on span "OK" at bounding box center [302, 103] width 7 height 8
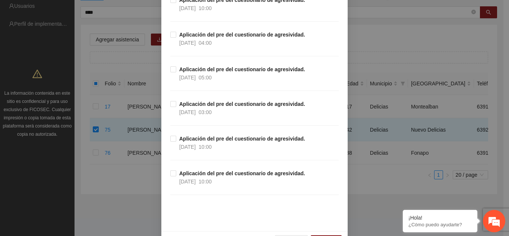
scroll to position [1452, 0]
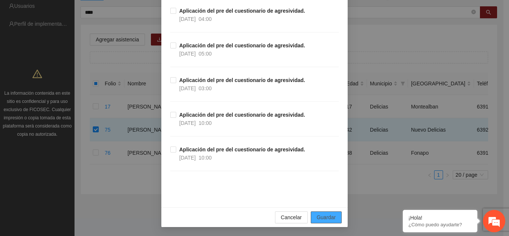
click at [313, 215] on button "Guardar" at bounding box center [326, 217] width 31 height 12
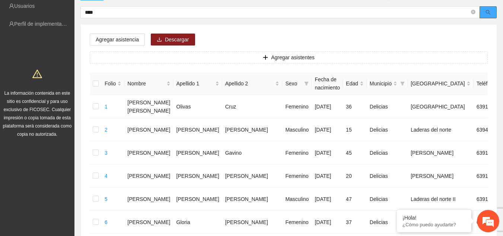
click at [490, 12] on icon "search" at bounding box center [488, 12] width 5 height 5
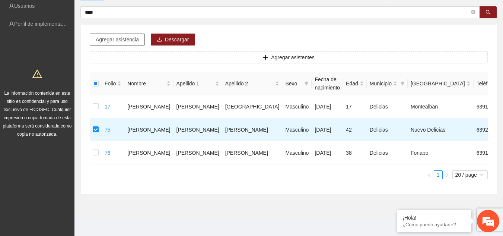
click at [114, 39] on span "Agregar asistencia" at bounding box center [117, 39] width 43 height 8
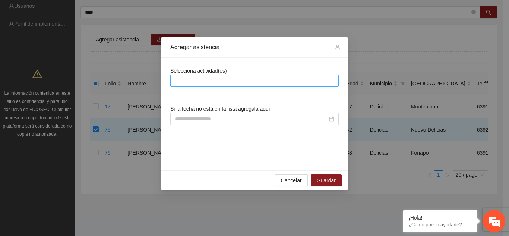
click at [191, 80] on div at bounding box center [254, 80] width 165 height 9
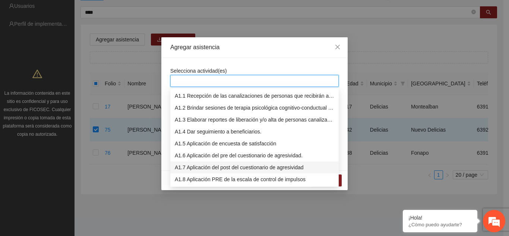
click at [299, 167] on div "A1.7 Aplicación del post del cuestionario de agresividad" at bounding box center [254, 167] width 159 height 8
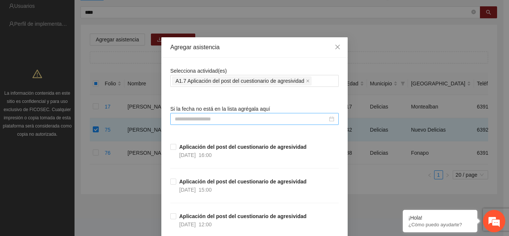
click at [282, 117] on input at bounding box center [251, 119] width 153 height 8
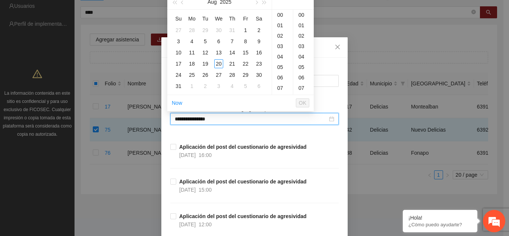
type input "**********"
click at [183, 3] on span "button" at bounding box center [183, 3] width 4 height 4
click at [221, 53] on div "16" at bounding box center [218, 52] width 9 height 9
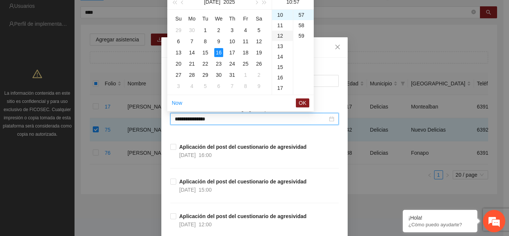
scroll to position [594, 0]
click at [283, 74] on div "16" at bounding box center [282, 77] width 21 height 10
click at [283, 74] on ul "00 01 02 03 04 05 06 07 08 09 10 11 12 13 14 15 16 17 18 19 20 21 22 23" at bounding box center [282, 52] width 21 height 85
click at [299, 11] on div "00" at bounding box center [303, 13] width 20 height 10
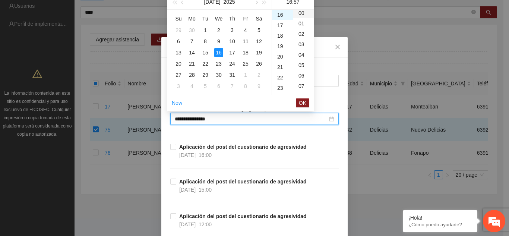
type input "**********"
click at [304, 107] on button "OK" at bounding box center [302, 102] width 13 height 9
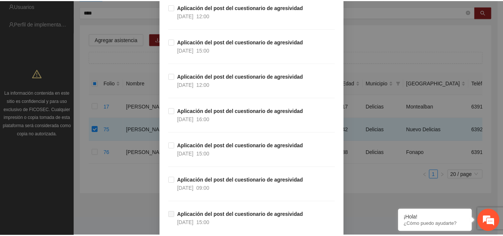
scroll to position [1071, 0]
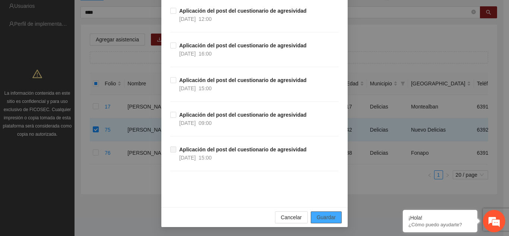
click at [320, 216] on span "Guardar" at bounding box center [326, 217] width 19 height 8
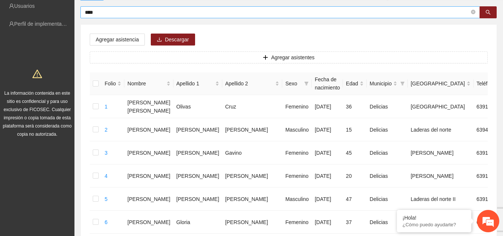
click at [146, 13] on input "****" at bounding box center [277, 12] width 385 height 8
type input "*"
click at [484, 15] on button "button" at bounding box center [488, 12] width 17 height 12
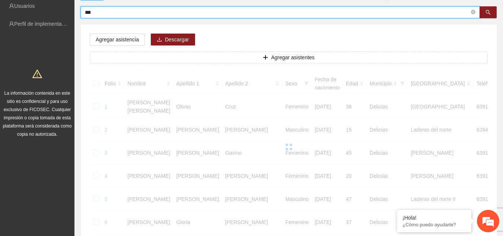
scroll to position [57, 0]
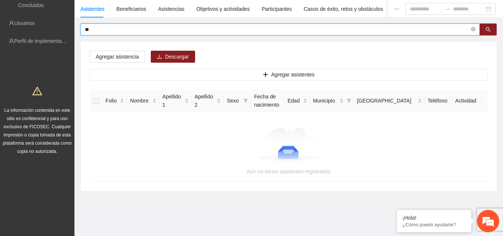
type input "*"
click at [486, 29] on icon "search" at bounding box center [488, 29] width 5 height 5
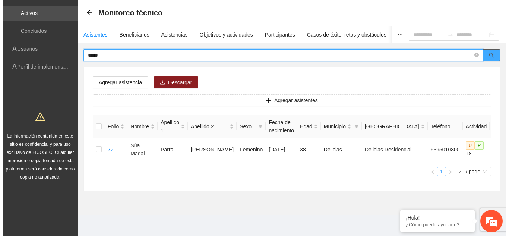
scroll to position [31, 0]
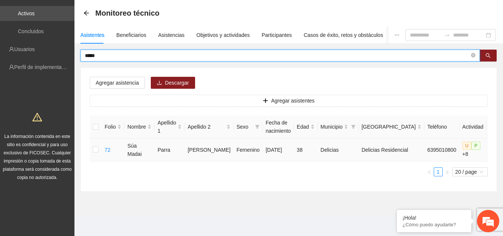
type input "*****"
click at [99, 149] on td at bounding box center [96, 149] width 12 height 23
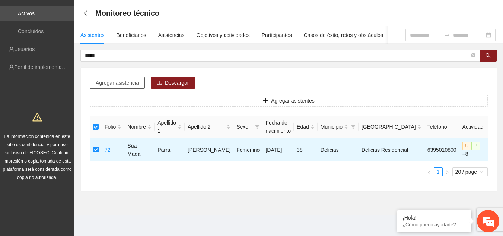
click at [123, 83] on span "Agregar asistencia" at bounding box center [117, 83] width 43 height 8
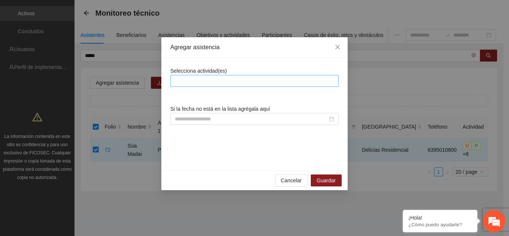
click at [222, 82] on div at bounding box center [254, 80] width 165 height 9
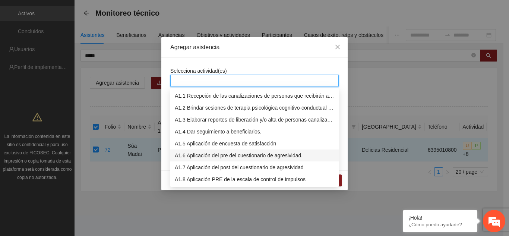
click at [279, 157] on div "A1.6 Aplicación del pre del cuestionario de agresividad." at bounding box center [254, 155] width 159 height 8
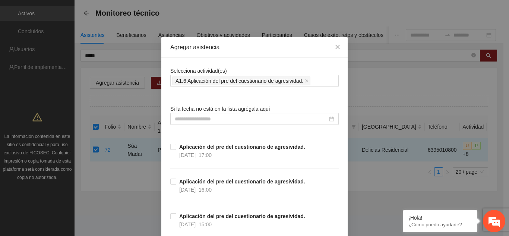
click at [278, 117] on input at bounding box center [251, 119] width 153 height 8
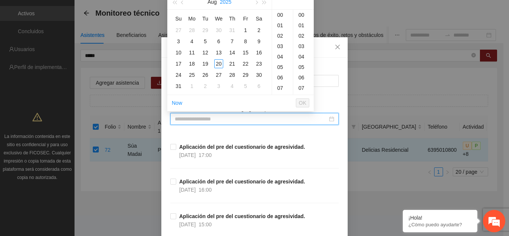
type input "**********"
click at [184, 3] on button "button" at bounding box center [182, 1] width 8 height 15
click at [220, 30] on div "4" at bounding box center [218, 30] width 9 height 9
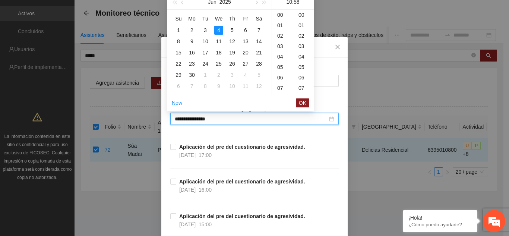
scroll to position [605, 0]
drag, startPoint x: 282, startPoint y: 67, endPoint x: 286, endPoint y: 60, distance: 8.3
click at [282, 67] on div "15" at bounding box center [282, 67] width 21 height 10
click at [303, 13] on div "00" at bounding box center [303, 15] width 20 height 10
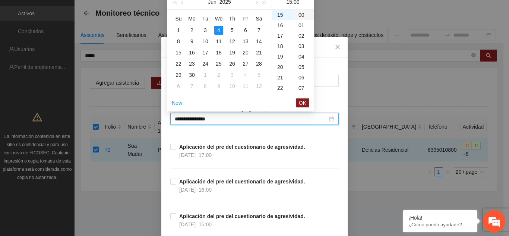
type input "**********"
click at [304, 104] on span "OK" at bounding box center [302, 103] width 7 height 8
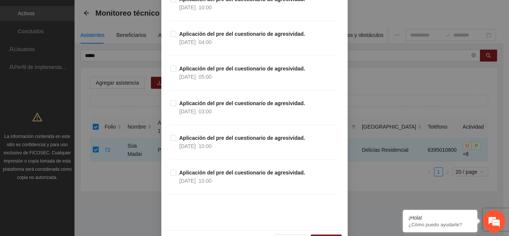
scroll to position [1452, 0]
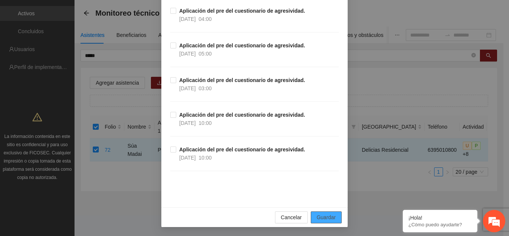
click at [317, 218] on span "Guardar" at bounding box center [326, 217] width 19 height 8
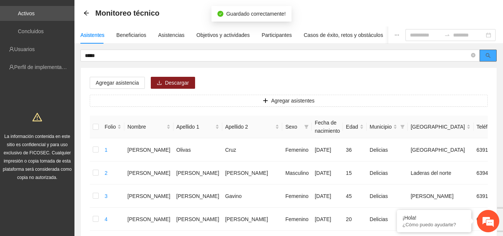
click at [489, 55] on icon "search" at bounding box center [488, 55] width 5 height 5
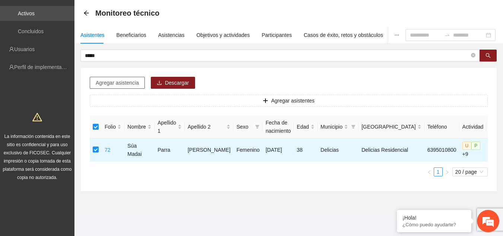
click at [104, 83] on span "Agregar asistencia" at bounding box center [117, 83] width 43 height 8
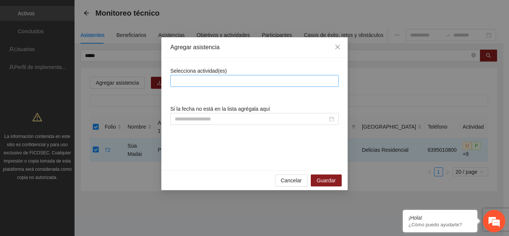
click at [188, 80] on div at bounding box center [254, 80] width 165 height 9
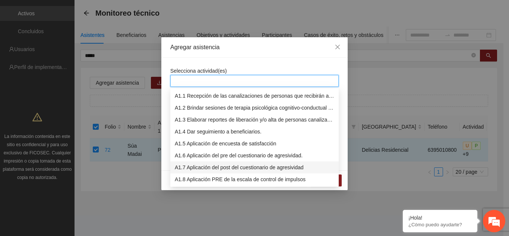
click at [299, 165] on div "A1.7 Aplicación del post del cuestionario de agresividad" at bounding box center [254, 167] width 159 height 8
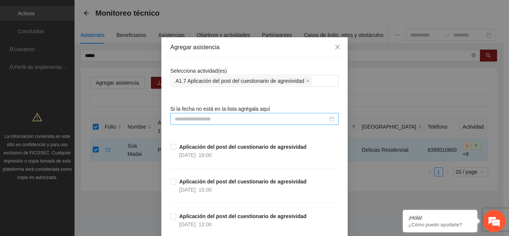
click at [252, 116] on input at bounding box center [251, 119] width 153 height 8
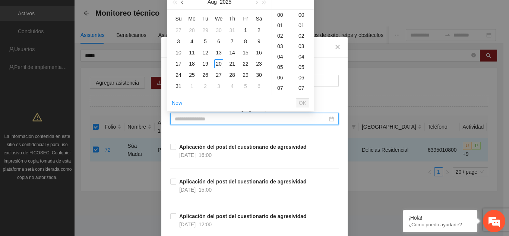
type input "**********"
click at [182, 1] on span "button" at bounding box center [183, 3] width 4 height 4
click at [220, 51] on div "16" at bounding box center [218, 52] width 9 height 9
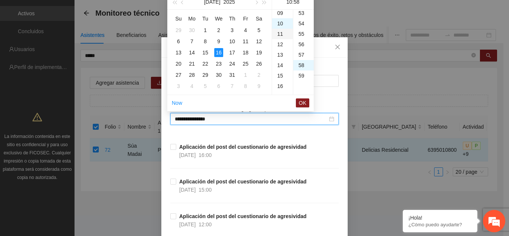
scroll to position [605, 0]
click at [281, 76] on div "16" at bounding box center [282, 77] width 21 height 10
click at [299, 14] on div "00" at bounding box center [303, 15] width 20 height 10
type input "**********"
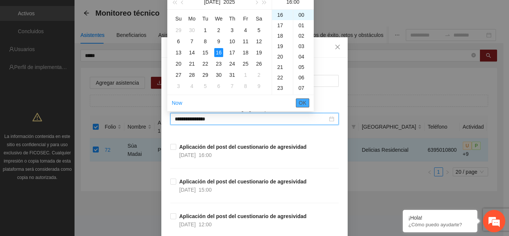
click at [301, 102] on span "OK" at bounding box center [302, 103] width 7 height 8
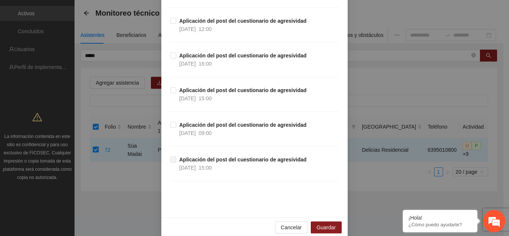
scroll to position [1071, 0]
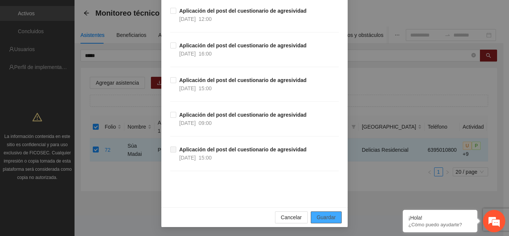
click at [317, 219] on span "Guardar" at bounding box center [326, 217] width 19 height 8
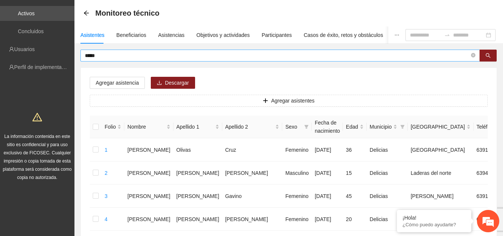
click at [224, 55] on input "*****" at bounding box center [277, 55] width 385 height 8
type input "*"
click at [486, 55] on icon "search" at bounding box center [488, 55] width 5 height 5
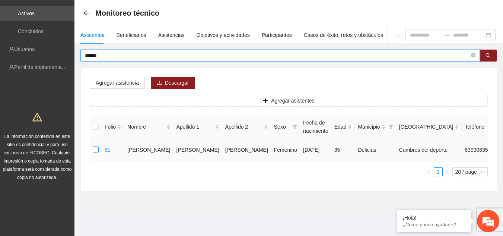
type input "******"
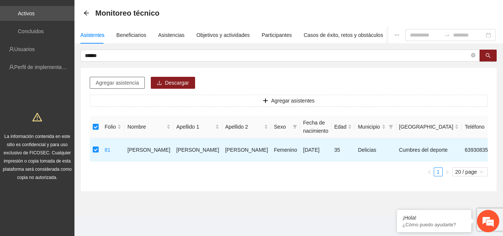
click at [116, 80] on span "Agregar asistencia" at bounding box center [117, 83] width 43 height 8
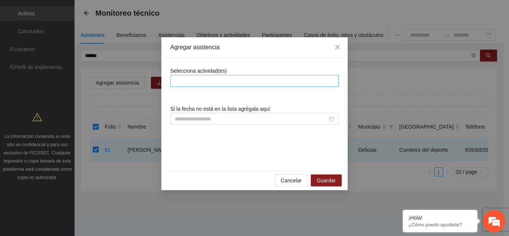
click at [218, 80] on div at bounding box center [254, 80] width 165 height 9
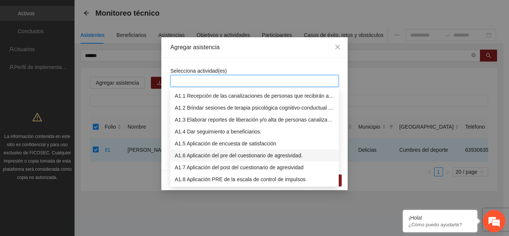
click at [281, 158] on div "A1.6 Aplicación del pre del cuestionario de agresividad." at bounding box center [254, 155] width 159 height 8
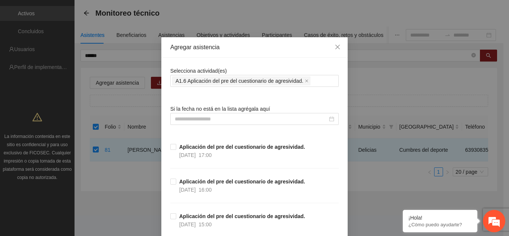
click at [297, 121] on input at bounding box center [251, 119] width 153 height 8
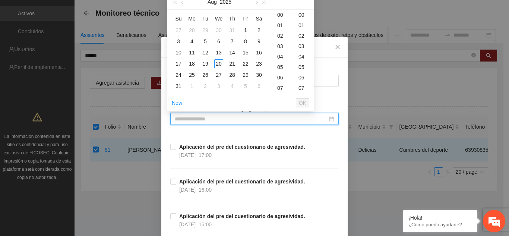
type input "**********"
click at [185, 2] on button "button" at bounding box center [182, 1] width 8 height 15
click at [218, 31] on div "4" at bounding box center [218, 30] width 9 height 9
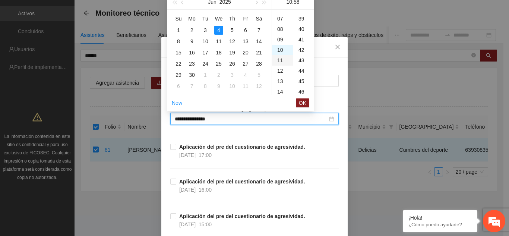
scroll to position [605, 0]
click at [282, 67] on div "15" at bounding box center [282, 67] width 21 height 10
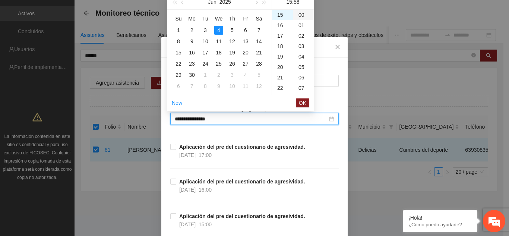
click at [303, 13] on div "00" at bounding box center [303, 15] width 20 height 10
type input "**********"
click at [302, 101] on span "OK" at bounding box center [302, 103] width 7 height 8
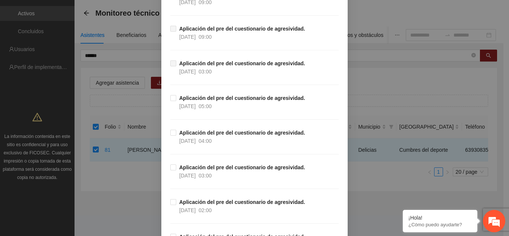
scroll to position [1452, 0]
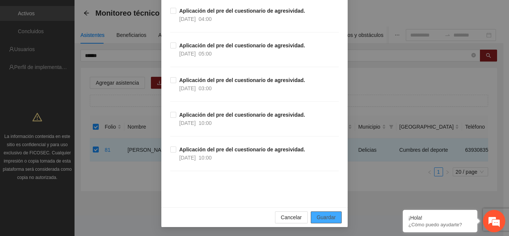
click at [323, 217] on span "Guardar" at bounding box center [326, 217] width 19 height 8
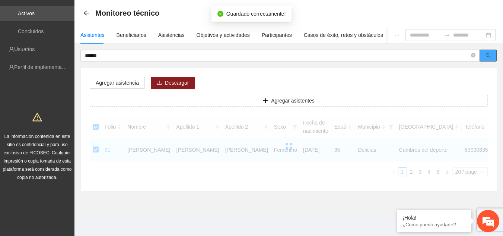
click at [489, 56] on icon "search" at bounding box center [488, 55] width 5 height 5
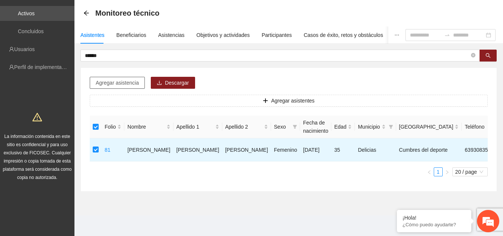
click at [121, 84] on span "Agregar asistencia" at bounding box center [117, 83] width 43 height 8
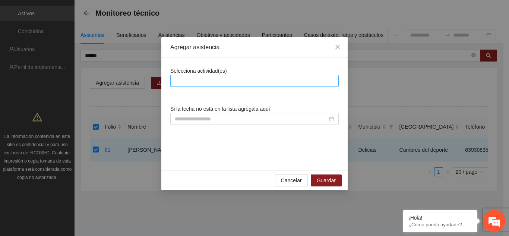
click at [207, 80] on div at bounding box center [254, 80] width 165 height 9
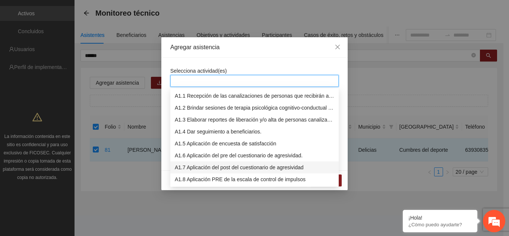
click at [288, 166] on div "A1.7 Aplicación del post del cuestionario de agresividad" at bounding box center [254, 167] width 159 height 8
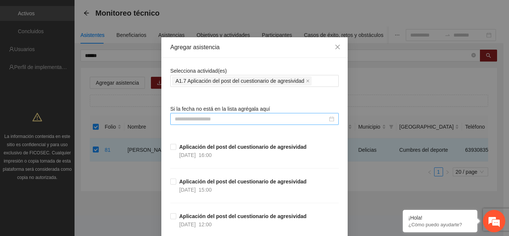
click at [253, 118] on input at bounding box center [251, 119] width 153 height 8
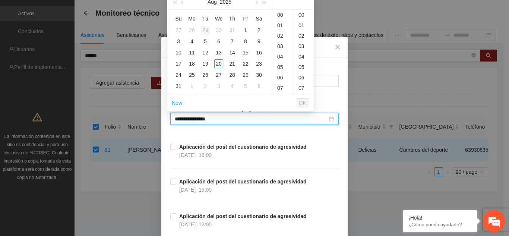
type input "**********"
click at [184, 4] on button "button" at bounding box center [182, 1] width 8 height 15
click at [219, 54] on div "16" at bounding box center [218, 52] width 9 height 9
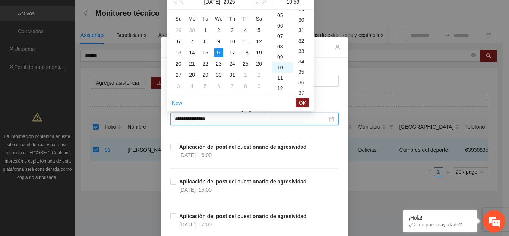
scroll to position [615, 0]
click at [281, 76] on div "16" at bounding box center [282, 77] width 21 height 10
click at [298, 15] on div "00" at bounding box center [303, 15] width 20 height 10
type input "**********"
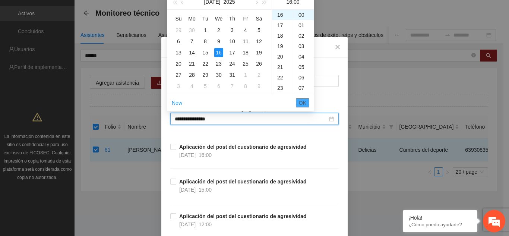
click at [299, 101] on span "OK" at bounding box center [302, 103] width 7 height 8
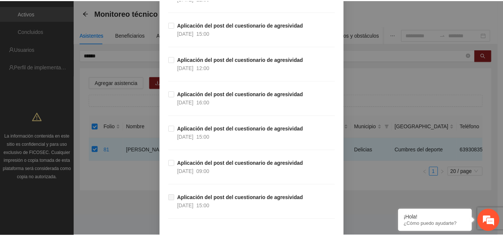
scroll to position [1071, 0]
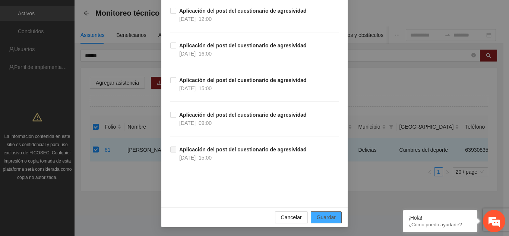
click at [317, 218] on span "Guardar" at bounding box center [326, 217] width 19 height 8
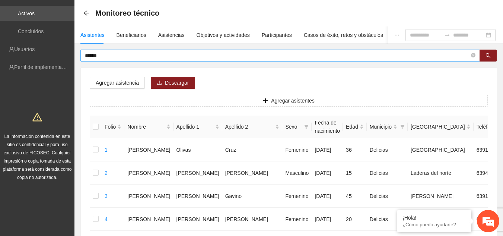
click at [172, 56] on input "******" at bounding box center [277, 55] width 385 height 8
type input "*"
click at [489, 54] on icon "search" at bounding box center [488, 55] width 5 height 5
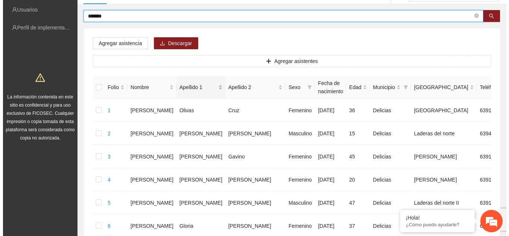
scroll to position [0, 0]
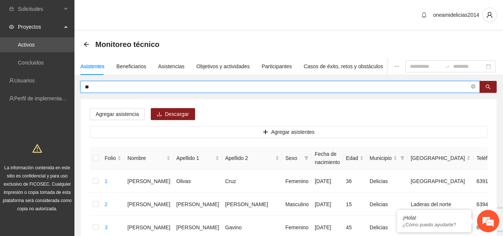
type input "*"
click at [486, 83] on button "button" at bounding box center [488, 87] width 17 height 12
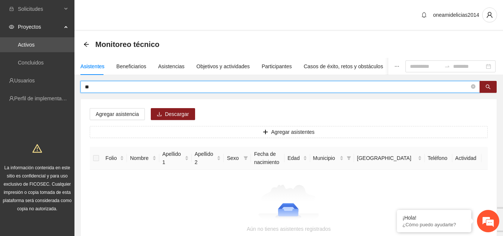
type input "*"
click at [489, 84] on icon "search" at bounding box center [488, 86] width 5 height 5
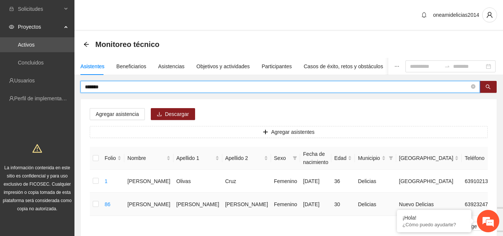
type input "*******"
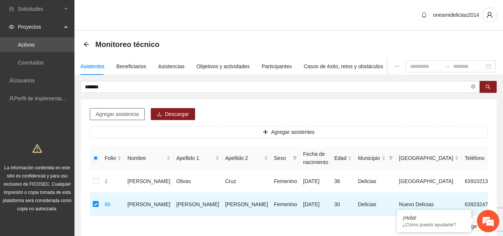
click at [126, 116] on span "Agregar asistencia" at bounding box center [117, 114] width 43 height 8
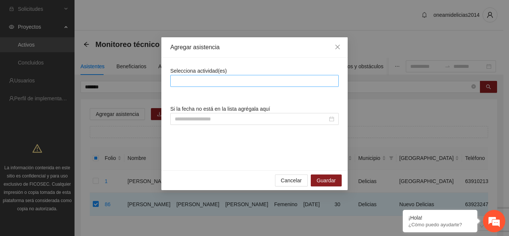
click at [195, 80] on div at bounding box center [254, 80] width 165 height 9
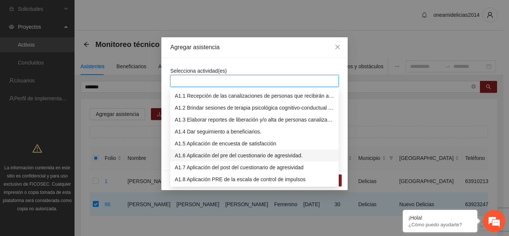
click at [224, 155] on div "A1.6 Aplicación del pre del cuestionario de agresividad." at bounding box center [254, 155] width 159 height 8
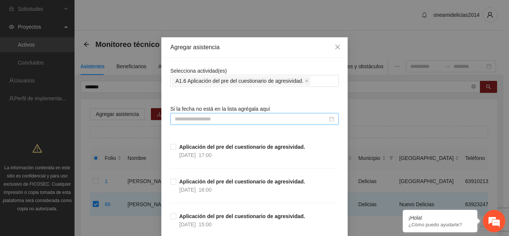
click at [253, 118] on input at bounding box center [251, 119] width 153 height 8
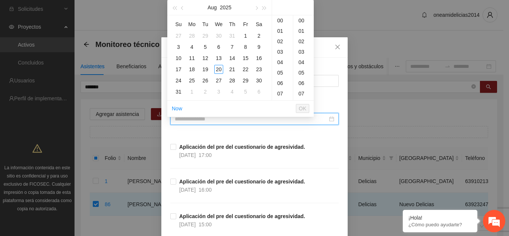
type input "**********"
click at [181, 7] on button "button" at bounding box center [182, 7] width 8 height 15
click at [216, 46] on div "11" at bounding box center [218, 46] width 9 height 9
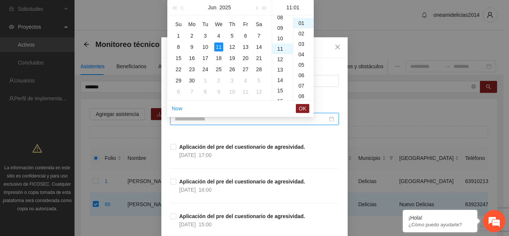
scroll to position [10, 0]
click at [278, 73] on div "16" at bounding box center [282, 72] width 21 height 10
click at [306, 20] on div "00" at bounding box center [303, 20] width 20 height 10
type input "**********"
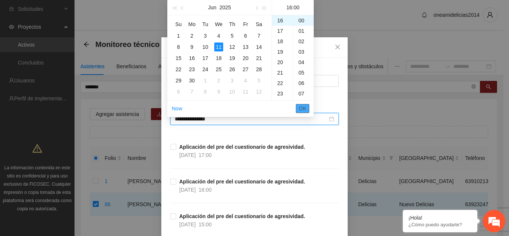
click at [299, 107] on span "OK" at bounding box center [302, 108] width 7 height 8
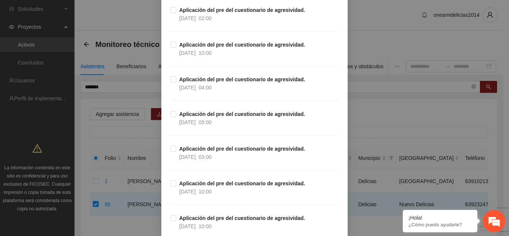
scroll to position [1452, 0]
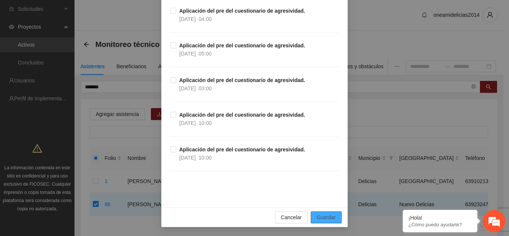
click at [321, 217] on span "Guardar" at bounding box center [326, 217] width 19 height 8
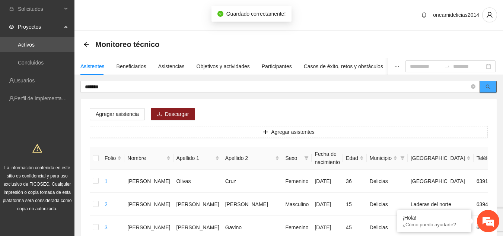
click at [490, 83] on button "button" at bounding box center [488, 87] width 17 height 12
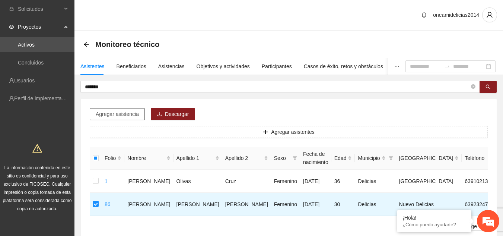
click at [114, 114] on span "Agregar asistencia" at bounding box center [117, 114] width 43 height 8
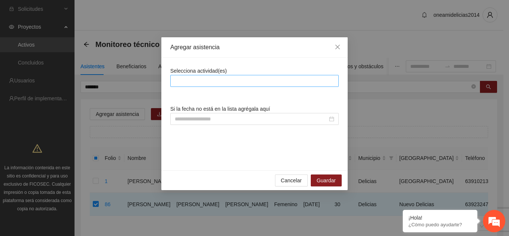
click at [182, 79] on div at bounding box center [254, 80] width 165 height 9
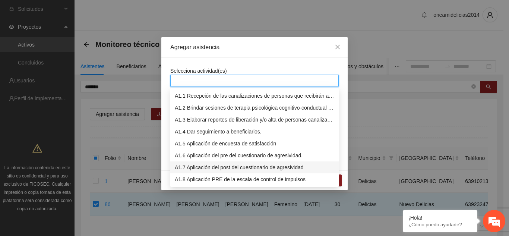
click at [251, 168] on div "A1.7 Aplicación del post del cuestionario de agresividad" at bounding box center [254, 167] width 159 height 8
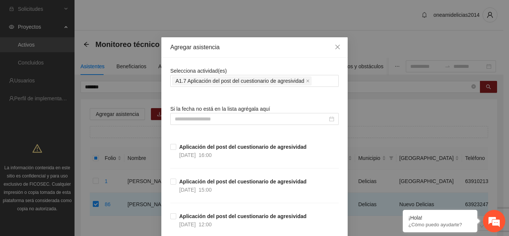
click at [263, 112] on div "Si la fecha no está en la lista agrégala aquí" at bounding box center [254, 115] width 168 height 20
click at [261, 119] on input at bounding box center [251, 119] width 153 height 8
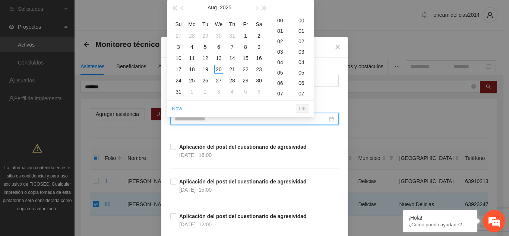
type input "**********"
click at [185, 9] on button "button" at bounding box center [182, 7] width 8 height 15
type input "**********"
click at [222, 57] on div "16" at bounding box center [218, 58] width 9 height 9
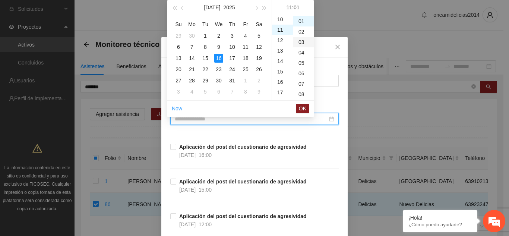
scroll to position [10, 0]
click at [276, 63] on div "15" at bounding box center [282, 62] width 21 height 10
click at [304, 22] on div "00" at bounding box center [303, 20] width 20 height 10
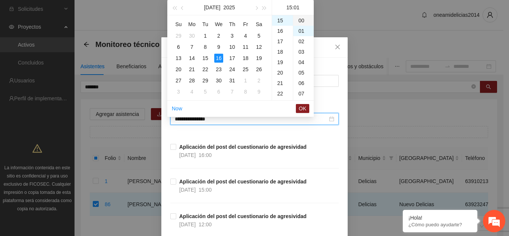
type input "**********"
click at [298, 105] on button "OK" at bounding box center [302, 108] width 13 height 9
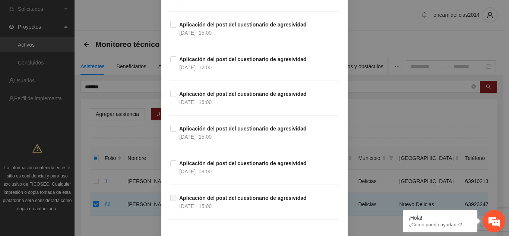
scroll to position [1071, 0]
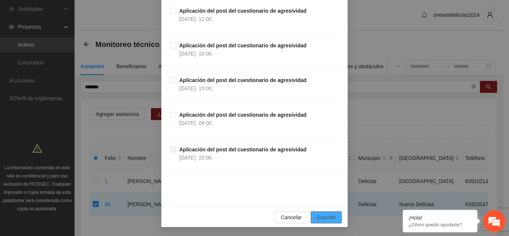
click at [317, 216] on span "Guardar" at bounding box center [326, 217] width 19 height 8
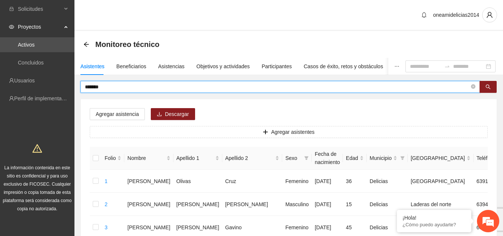
click at [168, 85] on input "*******" at bounding box center [277, 87] width 385 height 8
type input "*"
click at [491, 87] on button "button" at bounding box center [488, 87] width 17 height 12
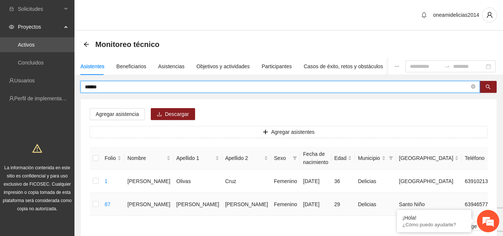
type input "******"
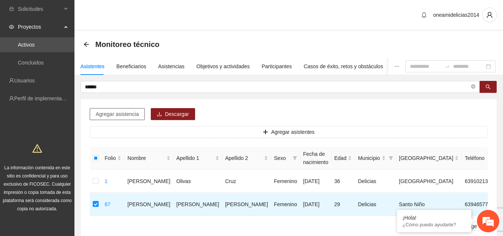
click at [109, 108] on button "Agregar asistencia" at bounding box center [117, 114] width 55 height 12
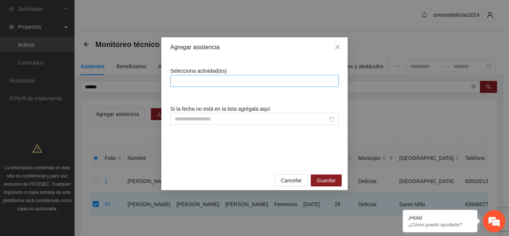
click at [192, 85] on div at bounding box center [254, 80] width 165 height 9
click at [213, 80] on div at bounding box center [254, 80] width 165 height 9
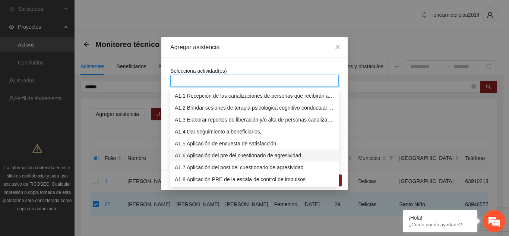
click at [226, 158] on div "A1.6 Aplicación del pre del cuestionario de agresividad." at bounding box center [254, 155] width 159 height 8
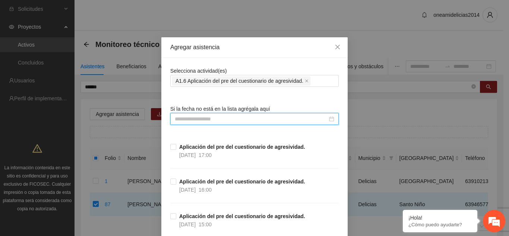
click at [271, 120] on input at bounding box center [251, 119] width 153 height 8
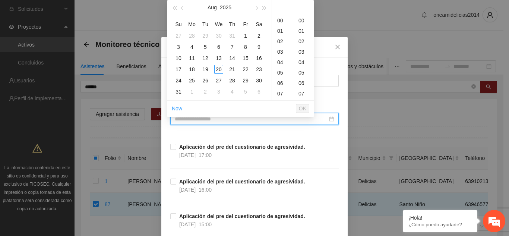
type input "**********"
click at [184, 8] on span "button" at bounding box center [183, 8] width 4 height 4
click at [241, 46] on div "11" at bounding box center [245, 46] width 9 height 9
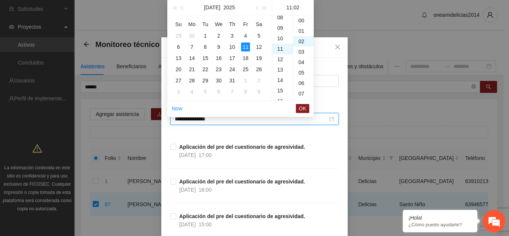
scroll to position [21, 0]
click at [184, 9] on button "button" at bounding box center [182, 7] width 8 height 15
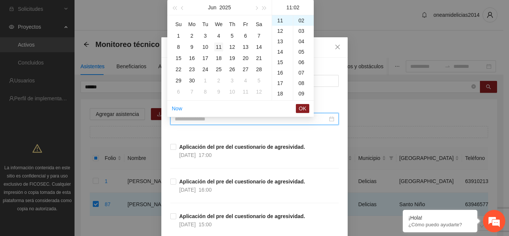
click at [222, 45] on div "11" at bounding box center [218, 46] width 9 height 9
click at [279, 72] on div "16" at bounding box center [282, 72] width 21 height 10
click at [299, 17] on div "00" at bounding box center [303, 20] width 20 height 10
type input "**********"
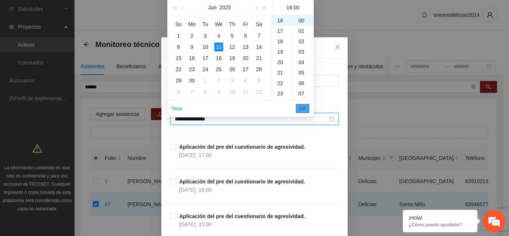
click at [296, 107] on button "OK" at bounding box center [302, 108] width 13 height 9
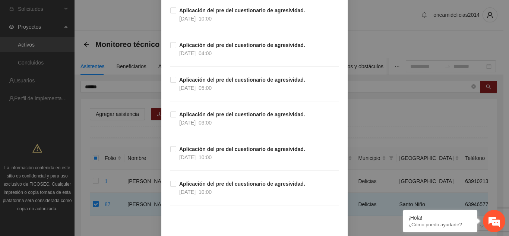
scroll to position [1452, 0]
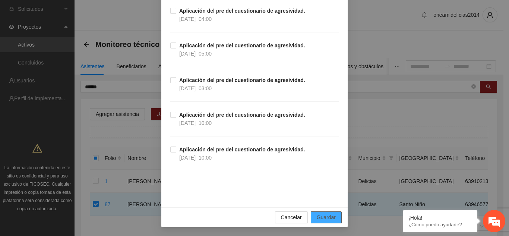
click at [322, 219] on span "Guardar" at bounding box center [326, 217] width 19 height 8
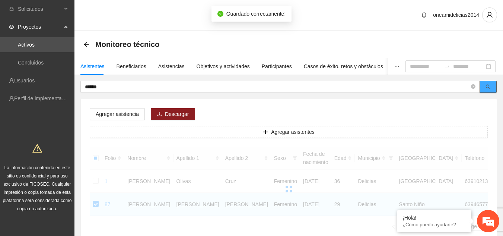
click at [485, 86] on button "button" at bounding box center [488, 87] width 17 height 12
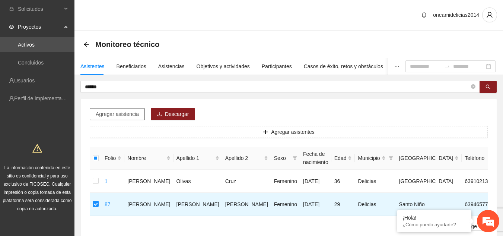
click at [113, 117] on span "Agregar asistencia" at bounding box center [117, 114] width 43 height 8
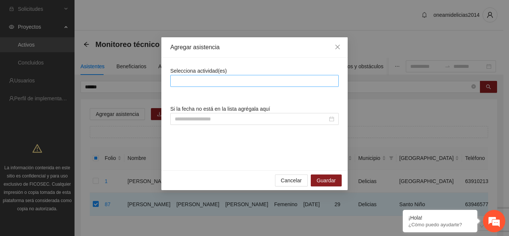
click at [196, 80] on div at bounding box center [254, 80] width 165 height 9
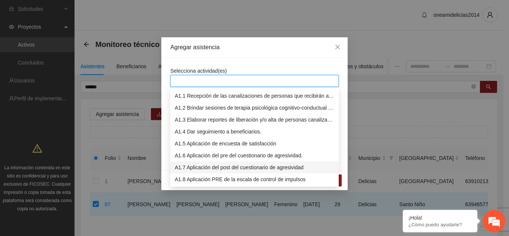
click at [219, 167] on div "A1.7 Aplicación del post del cuestionario de agresividad" at bounding box center [254, 167] width 159 height 8
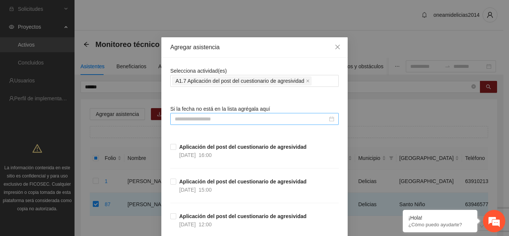
click at [272, 121] on input at bounding box center [251, 119] width 153 height 8
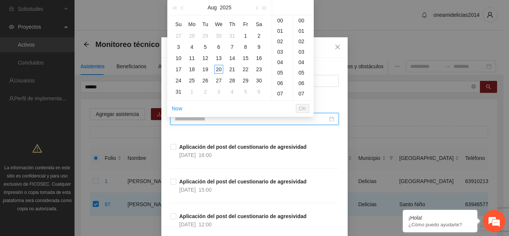
type input "**********"
click at [182, 6] on button "button" at bounding box center [182, 7] width 8 height 15
click at [219, 59] on div "16" at bounding box center [218, 58] width 9 height 9
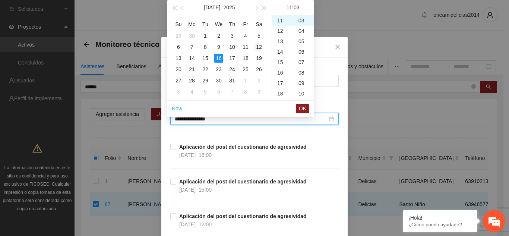
scroll to position [31, 0]
click at [279, 60] on div "15" at bounding box center [282, 62] width 21 height 10
click at [305, 18] on div "00" at bounding box center [303, 20] width 20 height 10
type input "**********"
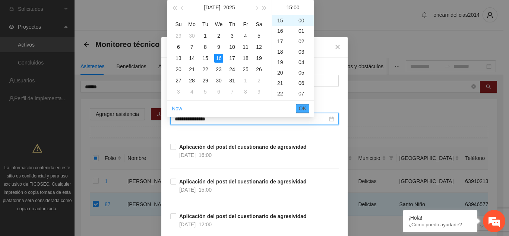
click at [303, 108] on span "OK" at bounding box center [302, 108] width 7 height 8
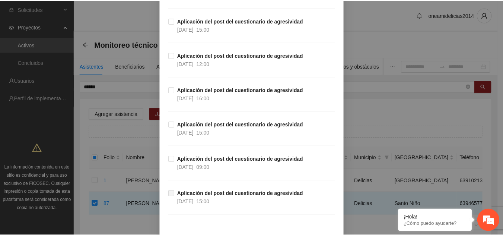
scroll to position [1071, 0]
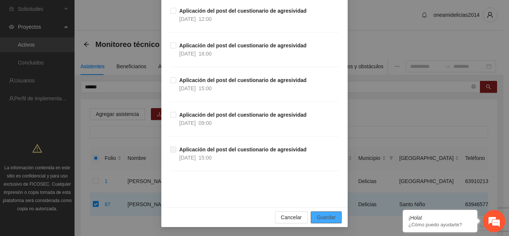
click at [321, 217] on span "Guardar" at bounding box center [326, 217] width 19 height 8
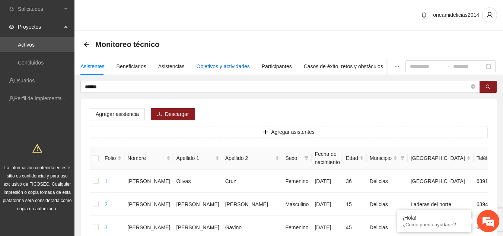
click at [210, 63] on div "Objetivos y actividades" at bounding box center [223, 66] width 53 height 8
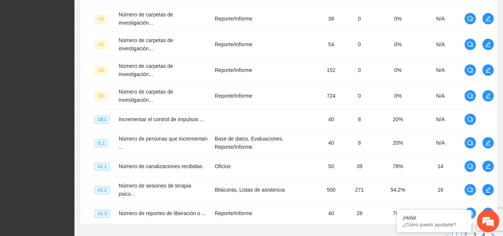
scroll to position [261, 0]
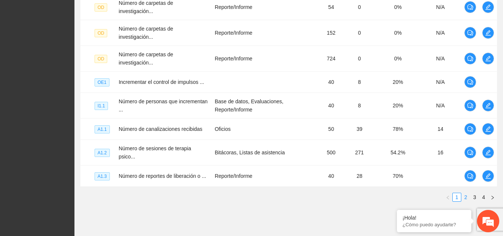
click at [466, 193] on link "2" at bounding box center [466, 197] width 8 height 8
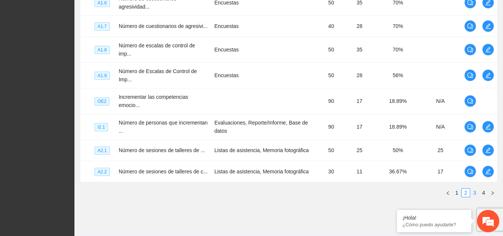
click at [477, 188] on link "3" at bounding box center [475, 192] width 8 height 8
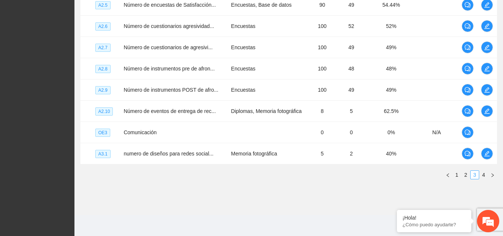
scroll to position [252, 0]
click at [484, 68] on icon "edit" at bounding box center [487, 69] width 6 height 6
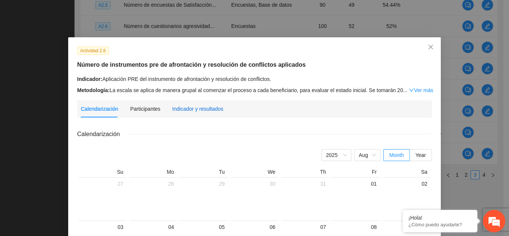
click at [187, 109] on div "Indicador y resultados" at bounding box center [197, 109] width 51 height 8
click at [187, 109] on div "Calendarización Participantes Indicador y resultados" at bounding box center [152, 108] width 142 height 17
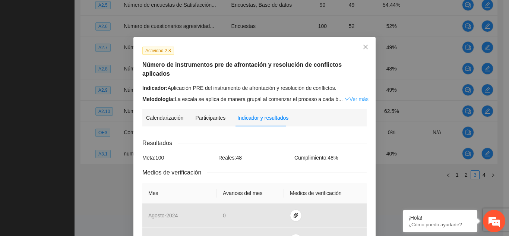
click at [346, 96] on link "Ver más" at bounding box center [356, 99] width 24 height 6
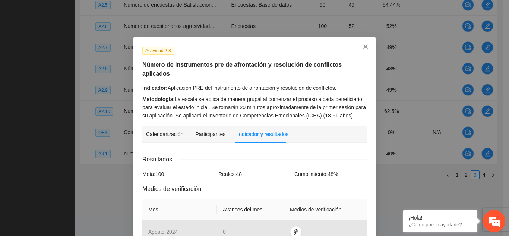
click at [365, 49] on icon "close" at bounding box center [365, 47] width 4 height 4
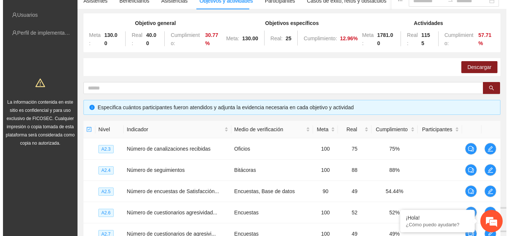
scroll to position [0, 0]
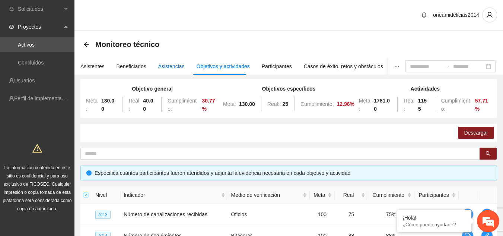
click at [170, 66] on div "Asistencias" at bounding box center [171, 66] width 26 height 8
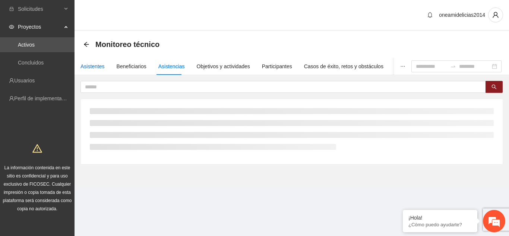
click at [93, 65] on div "Asistentes" at bounding box center [92, 66] width 24 height 8
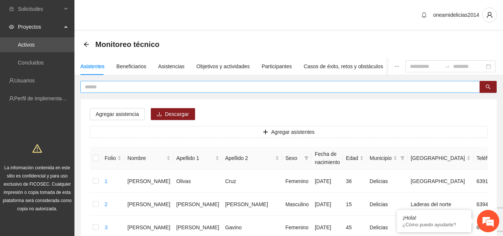
click at [105, 89] on input "text" at bounding box center [277, 87] width 385 height 8
click at [489, 88] on icon "search" at bounding box center [488, 86] width 5 height 5
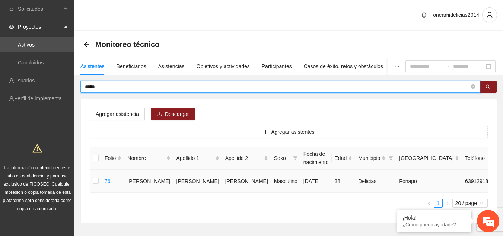
type input "*****"
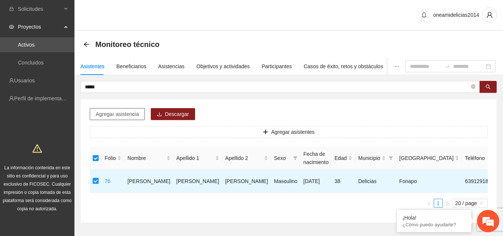
click at [120, 115] on span "Agregar asistencia" at bounding box center [117, 114] width 43 height 8
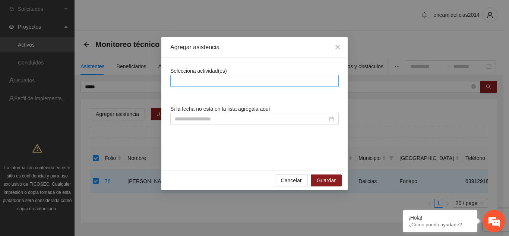
click at [214, 79] on div at bounding box center [254, 80] width 165 height 9
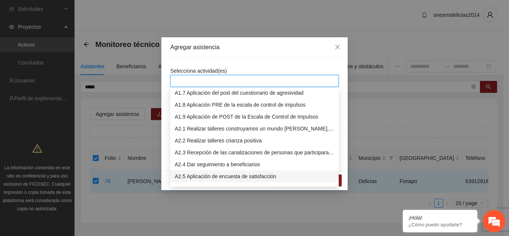
scroll to position [112, 0]
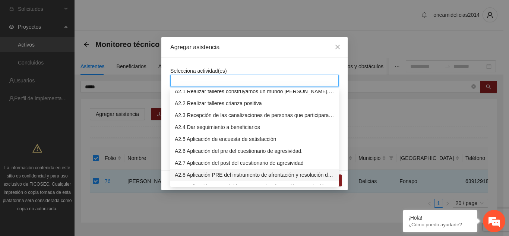
click at [273, 174] on div "A2.8 Aplicación PRE del instrumento de afrontación y resolución de conflictos." at bounding box center [254, 175] width 159 height 8
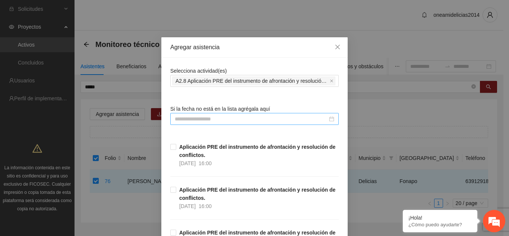
click at [276, 119] on input at bounding box center [251, 119] width 153 height 8
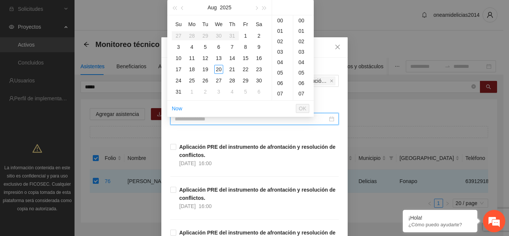
type input "**********"
click at [184, 10] on button "button" at bounding box center [182, 7] width 8 height 15
click at [220, 82] on div "28" at bounding box center [218, 80] width 9 height 9
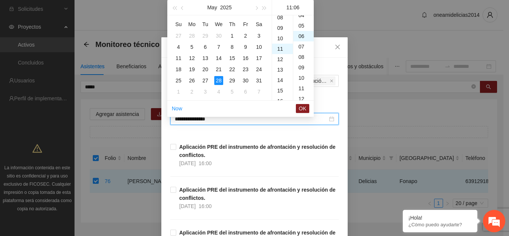
scroll to position [63, 0]
click at [283, 73] on div "16" at bounding box center [282, 72] width 21 height 10
click at [283, 73] on ul "00 01 02 03 04 05 06 07 08 09 10 11 12 13 14 15 16 17 18 19 20 21 22 23" at bounding box center [282, 57] width 21 height 85
click at [301, 19] on div "00" at bounding box center [303, 20] width 20 height 10
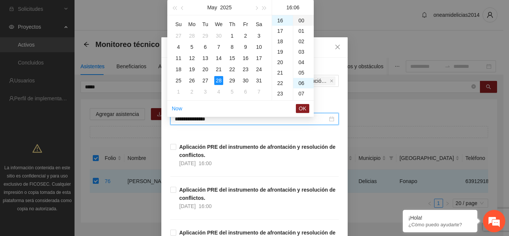
type input "**********"
click at [298, 107] on button "OK" at bounding box center [302, 108] width 13 height 9
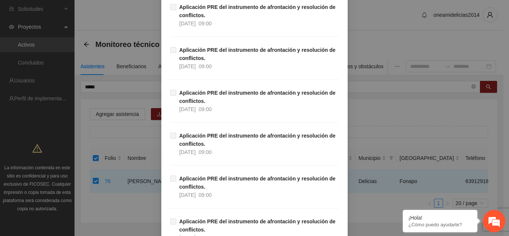
scroll to position [905, 0]
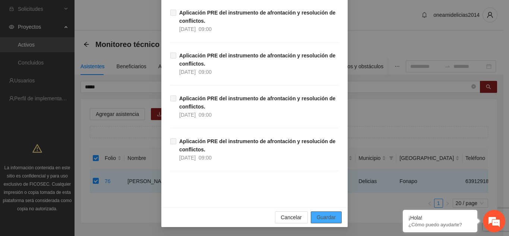
click at [323, 219] on span "Guardar" at bounding box center [326, 217] width 19 height 8
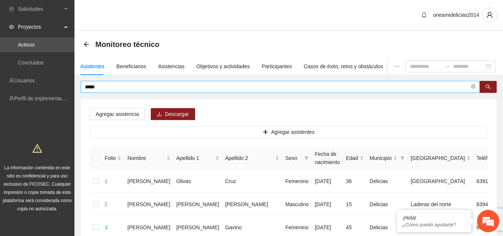
click at [174, 87] on input "*****" at bounding box center [277, 87] width 385 height 8
click at [491, 90] on button "button" at bounding box center [488, 87] width 17 height 12
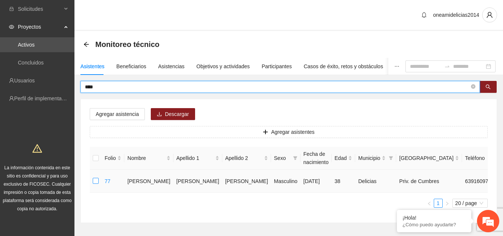
type input "****"
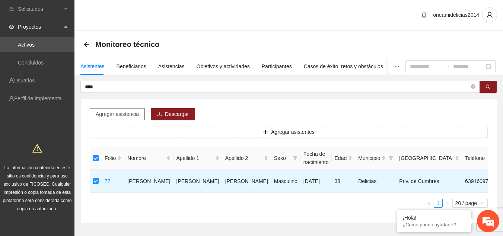
click at [116, 115] on span "Agregar asistencia" at bounding box center [117, 114] width 43 height 8
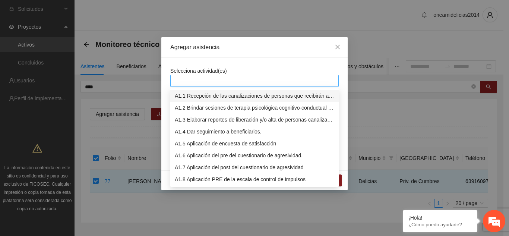
click at [222, 82] on div at bounding box center [254, 80] width 165 height 9
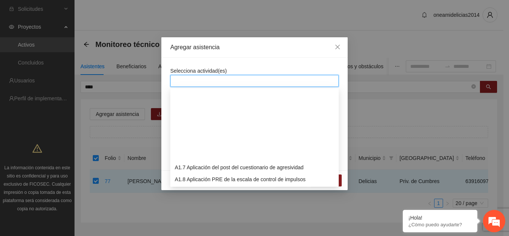
scroll to position [112, 0]
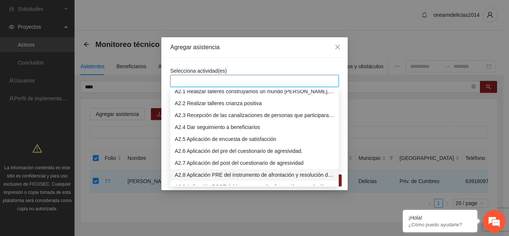
click at [272, 177] on div "A2.8 Aplicación PRE del instrumento de afrontación y resolución de conflictos." at bounding box center [254, 175] width 159 height 8
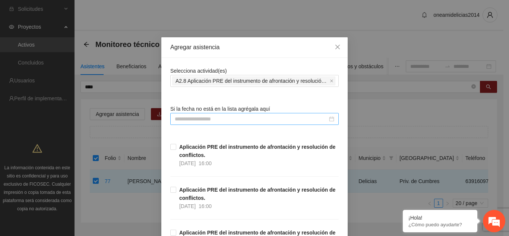
click at [263, 118] on input at bounding box center [251, 119] width 153 height 8
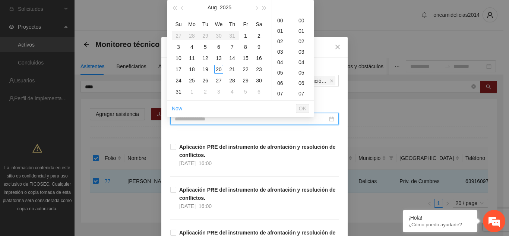
type input "**********"
click at [185, 9] on button "button" at bounding box center [182, 7] width 8 height 15
click at [217, 78] on div "28" at bounding box center [218, 80] width 9 height 9
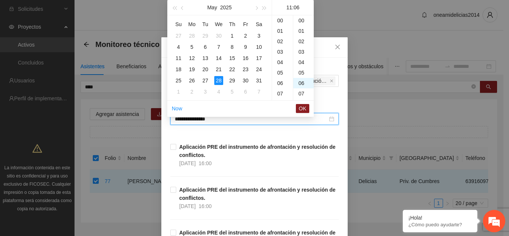
scroll to position [63, 0]
click at [282, 72] on div "16" at bounding box center [282, 72] width 21 height 10
click at [298, 19] on div "00" at bounding box center [303, 20] width 20 height 10
type input "**********"
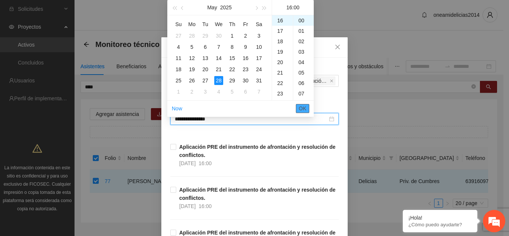
click at [300, 109] on span "OK" at bounding box center [302, 108] width 7 height 8
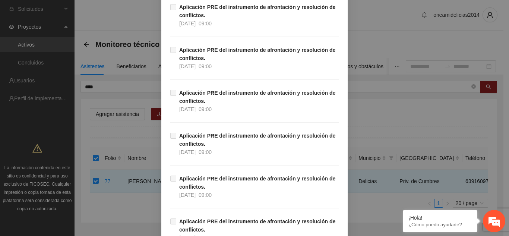
scroll to position [905, 0]
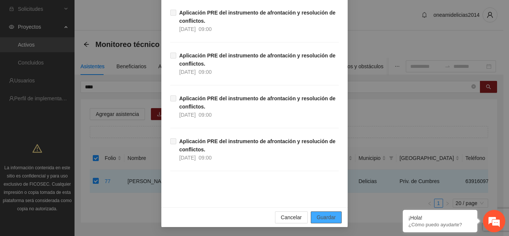
click at [321, 218] on span "Guardar" at bounding box center [326, 217] width 19 height 8
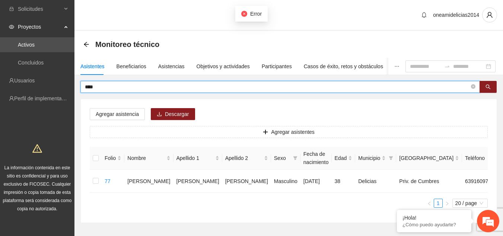
click at [170, 86] on input "****" at bounding box center [277, 87] width 385 height 8
type input "*"
click at [483, 85] on button "button" at bounding box center [488, 87] width 17 height 12
click at [492, 89] on button "button" at bounding box center [488, 87] width 17 height 12
type input "*"
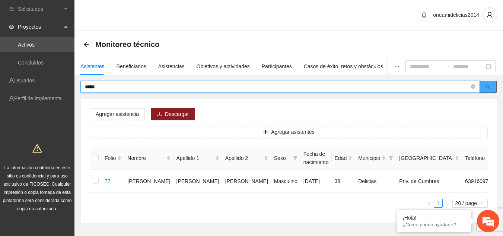
click at [485, 87] on button "button" at bounding box center [488, 87] width 17 height 12
click at [317, 85] on input "*****" at bounding box center [277, 87] width 385 height 8
type input "*"
click at [176, 66] on div "Asistencias" at bounding box center [171, 66] width 26 height 8
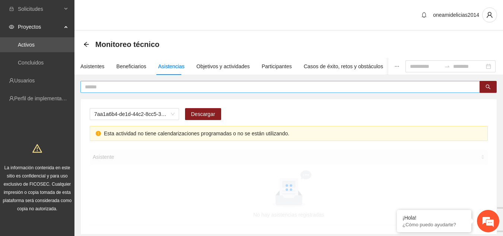
click at [173, 86] on input "text" at bounding box center [277, 87] width 385 height 8
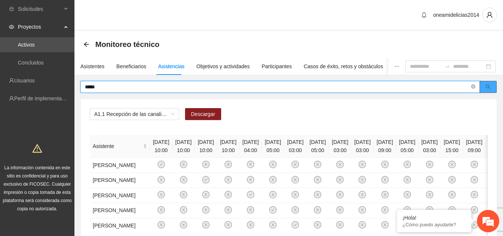
click at [491, 89] on icon "search" at bounding box center [488, 86] width 5 height 5
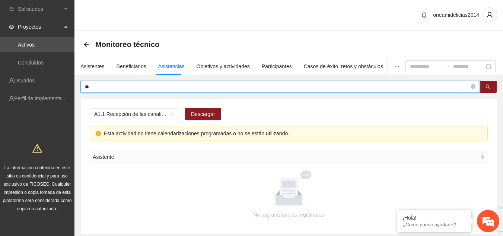
type input "*"
click at [91, 69] on div "Asistentes" at bounding box center [92, 66] width 24 height 8
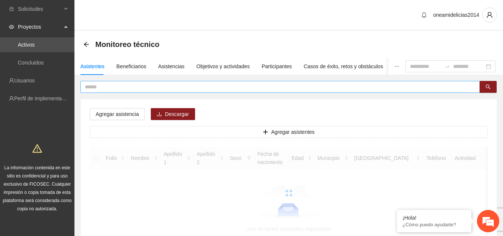
click at [112, 89] on input "text" at bounding box center [277, 87] width 385 height 8
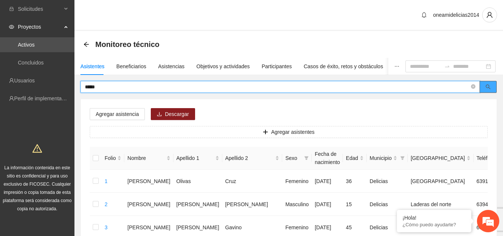
click at [485, 85] on button "button" at bounding box center [488, 87] width 17 height 12
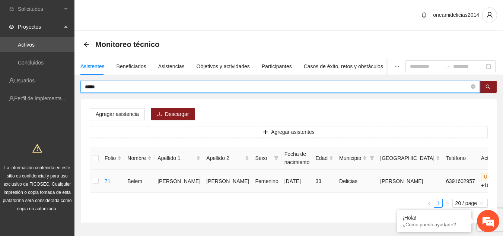
type input "*****"
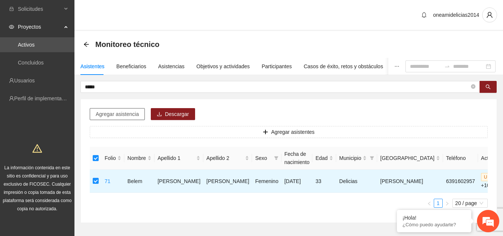
click at [122, 114] on span "Agregar asistencia" at bounding box center [117, 114] width 43 height 8
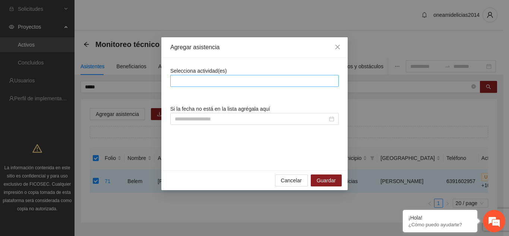
click at [204, 80] on div at bounding box center [254, 80] width 165 height 9
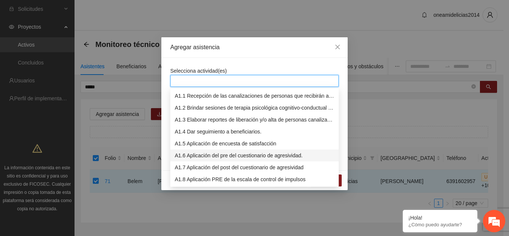
scroll to position [112, 0]
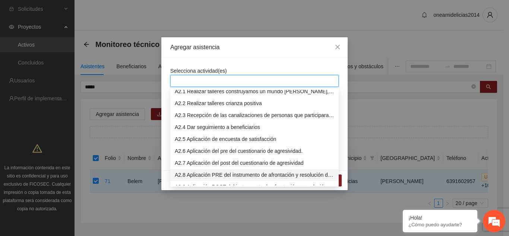
drag, startPoint x: 274, startPoint y: 174, endPoint x: 290, endPoint y: 160, distance: 21.1
click at [274, 174] on div "A2.8 Aplicación PRE del instrumento de afrontación y resolución de conflictos." at bounding box center [254, 175] width 159 height 8
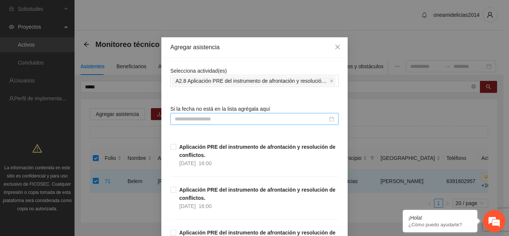
click at [301, 121] on input at bounding box center [251, 119] width 153 height 8
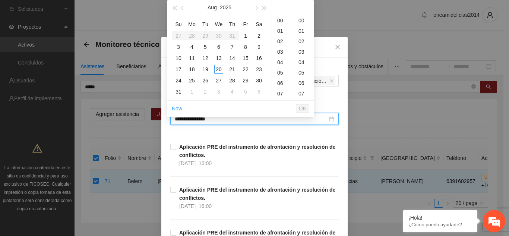
type input "**********"
click at [182, 9] on span "button" at bounding box center [183, 8] width 4 height 4
click at [218, 79] on div "28" at bounding box center [218, 80] width 9 height 9
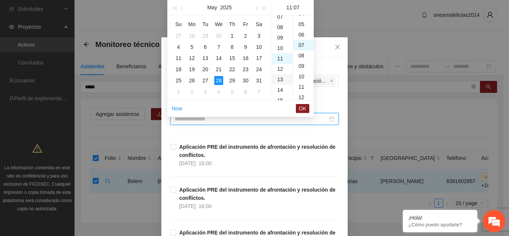
scroll to position [73, 0]
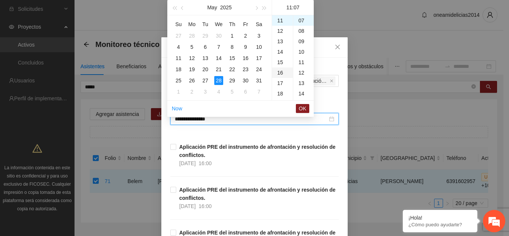
click at [275, 72] on div "16" at bounding box center [282, 72] width 21 height 10
click at [304, 21] on div "00" at bounding box center [303, 20] width 20 height 10
type input "**********"
click at [304, 21] on div "00" at bounding box center [303, 20] width 20 height 10
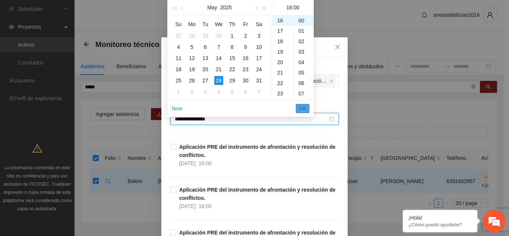
click at [301, 109] on span "OK" at bounding box center [302, 108] width 7 height 8
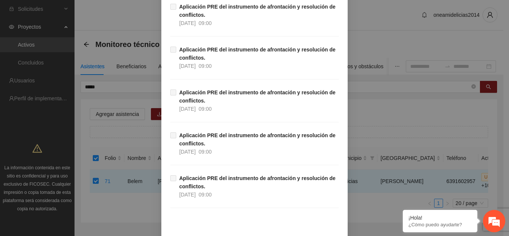
scroll to position [905, 0]
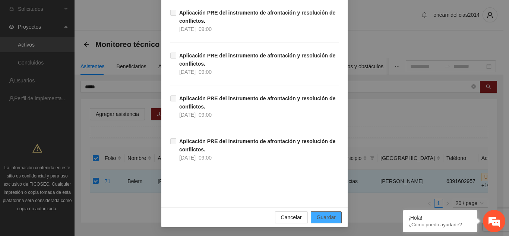
click at [317, 218] on span "Guardar" at bounding box center [326, 217] width 19 height 8
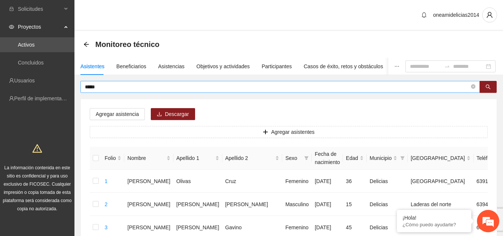
click at [151, 86] on input "*****" at bounding box center [277, 87] width 385 height 8
type input "*"
click at [483, 83] on button "button" at bounding box center [488, 87] width 17 height 12
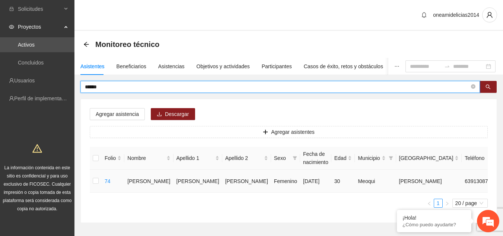
type input "******"
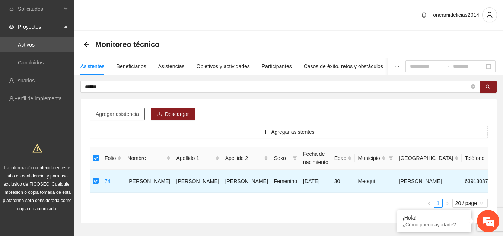
click at [110, 115] on span "Agregar asistencia" at bounding box center [117, 114] width 43 height 8
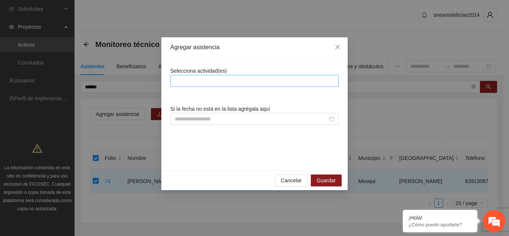
click at [244, 81] on div at bounding box center [254, 80] width 165 height 9
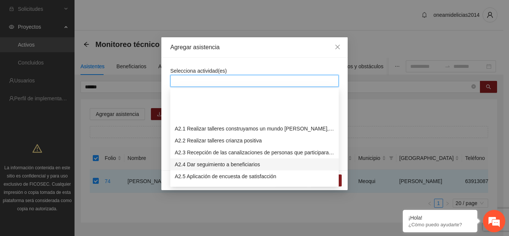
scroll to position [112, 0]
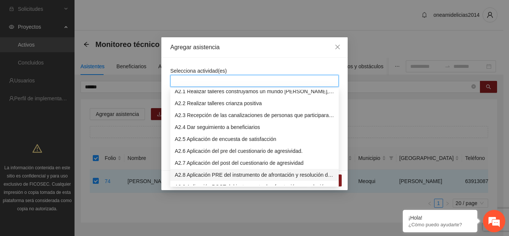
click at [293, 176] on div "A2.8 Aplicación PRE del instrumento de afrontación y resolución de conflictos." at bounding box center [254, 175] width 159 height 8
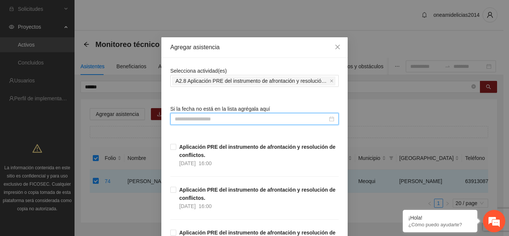
click at [274, 119] on input at bounding box center [251, 119] width 153 height 8
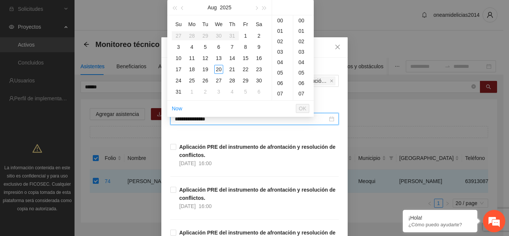
type input "**********"
click at [182, 7] on span "button" at bounding box center [183, 8] width 4 height 4
click at [220, 79] on div "28" at bounding box center [218, 80] width 9 height 9
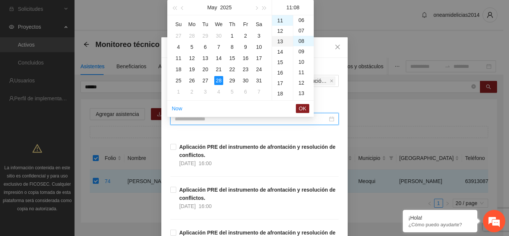
scroll to position [83, 0]
click at [280, 73] on div "16" at bounding box center [282, 72] width 21 height 10
click at [304, 19] on div "00" at bounding box center [303, 20] width 20 height 10
type input "**********"
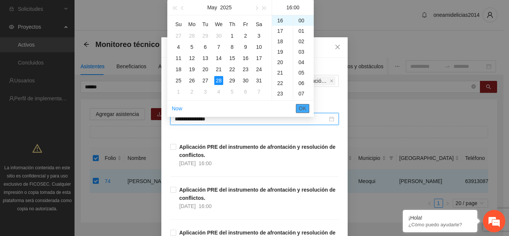
click at [303, 109] on span "OK" at bounding box center [302, 108] width 7 height 8
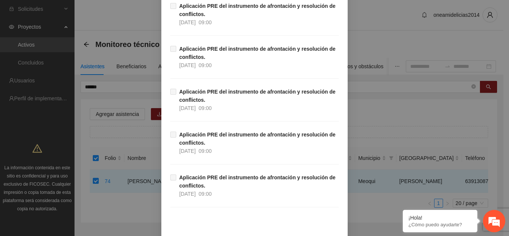
scroll to position [905, 0]
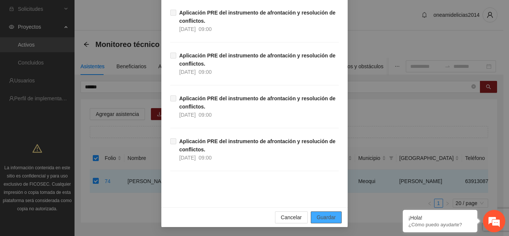
click at [321, 217] on span "Guardar" at bounding box center [326, 217] width 19 height 8
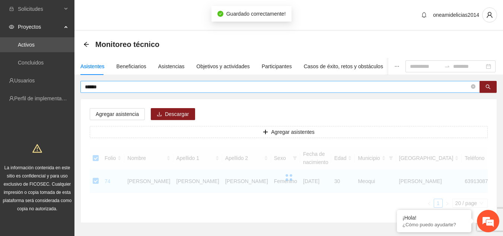
click at [131, 89] on input "******" at bounding box center [277, 87] width 385 height 8
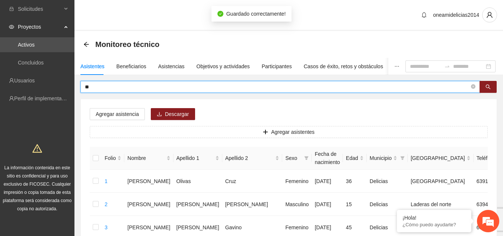
type input "*"
click at [487, 85] on icon "search" at bounding box center [488, 86] width 5 height 5
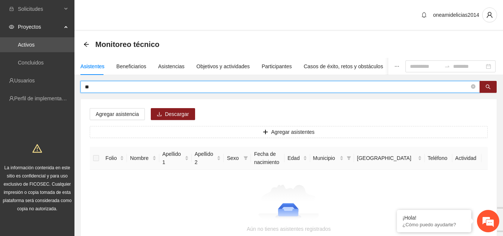
type input "*"
click at [489, 89] on icon "search" at bounding box center [488, 86] width 5 height 5
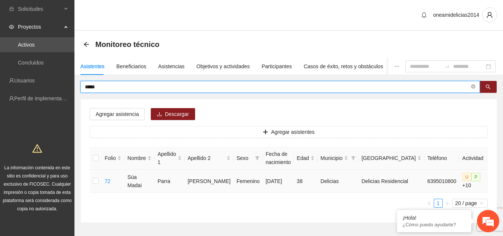
type input "*****"
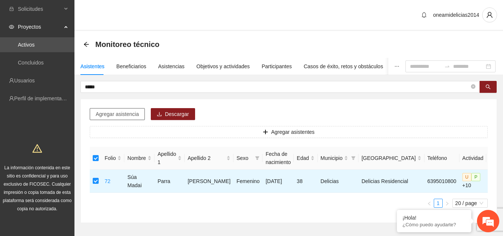
click at [109, 114] on span "Agregar asistencia" at bounding box center [117, 114] width 43 height 8
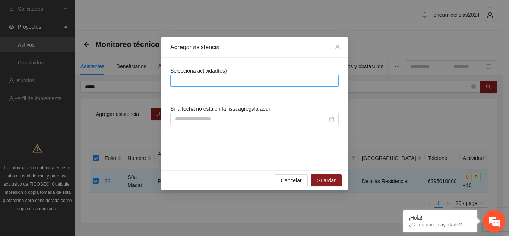
click at [254, 80] on div at bounding box center [254, 80] width 165 height 9
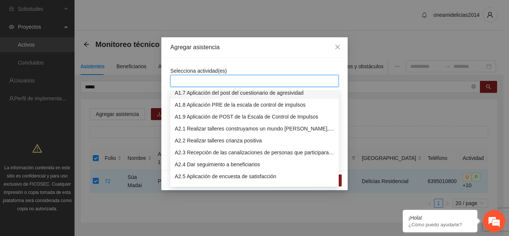
scroll to position [112, 0]
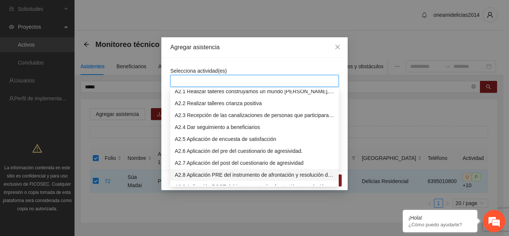
click at [303, 176] on div "A2.8 Aplicación PRE del instrumento de afrontación y resolución de conflictos." at bounding box center [254, 175] width 159 height 8
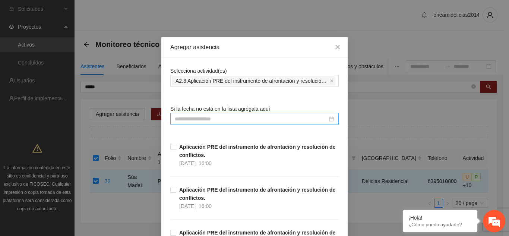
click at [256, 120] on input at bounding box center [251, 119] width 153 height 8
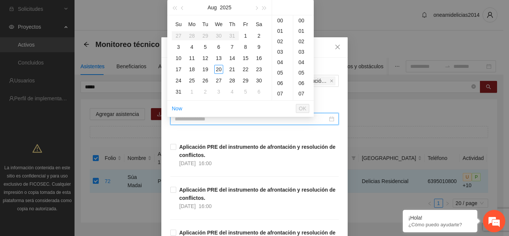
type input "**********"
click at [182, 10] on button "button" at bounding box center [182, 7] width 8 height 15
click at [218, 79] on div "28" at bounding box center [218, 80] width 9 height 9
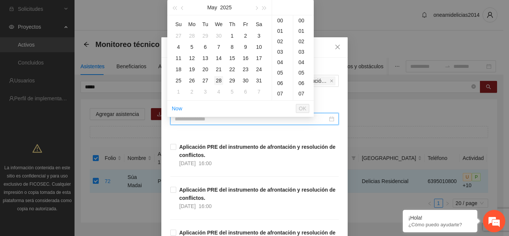
click at [218, 79] on div "28" at bounding box center [218, 80] width 9 height 9
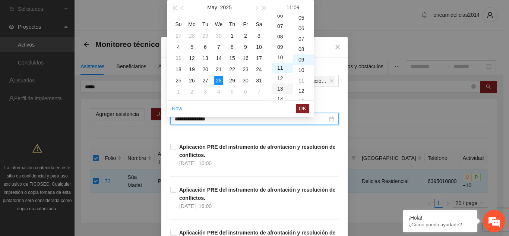
scroll to position [94, 0]
click at [281, 72] on div "16" at bounding box center [282, 72] width 21 height 10
click at [302, 20] on div "00" at bounding box center [303, 20] width 20 height 10
type input "**********"
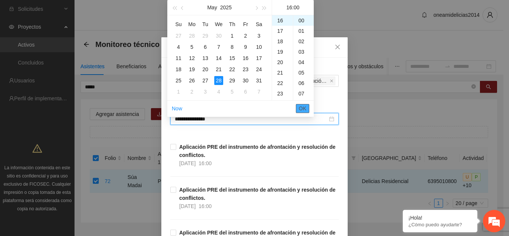
click at [305, 108] on span "OK" at bounding box center [302, 108] width 7 height 8
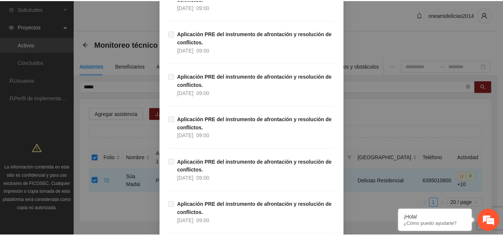
scroll to position [905, 0]
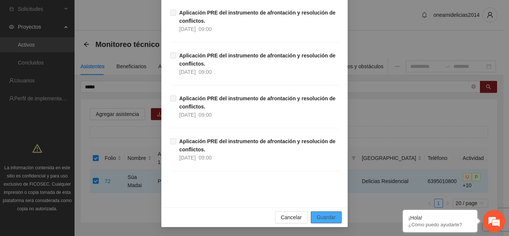
click at [313, 213] on button "Guardar" at bounding box center [326, 217] width 31 height 12
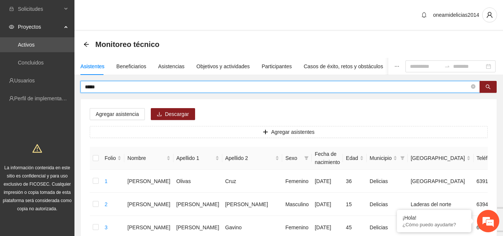
click at [204, 85] on input "*****" at bounding box center [277, 87] width 385 height 8
type input "*"
click at [485, 88] on button "button" at bounding box center [488, 87] width 17 height 12
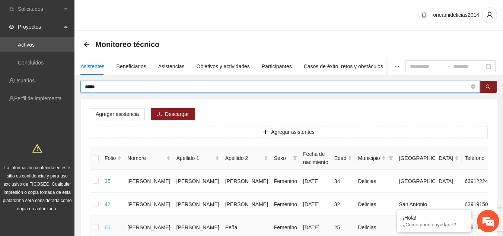
scroll to position [112, 0]
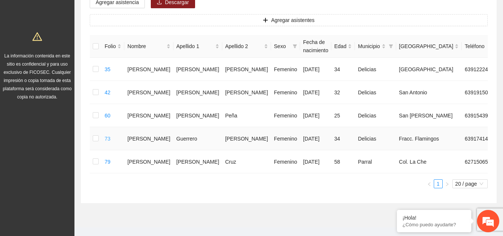
type input "*****"
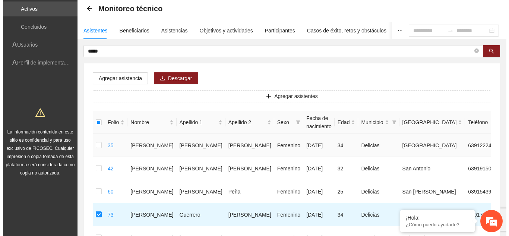
scroll to position [0, 0]
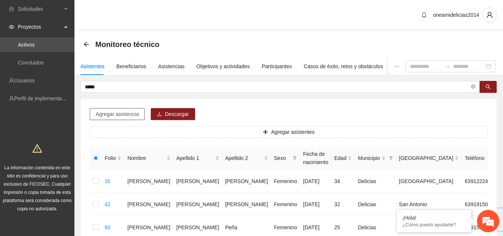
click at [118, 113] on span "Agregar asistencia" at bounding box center [117, 114] width 43 height 8
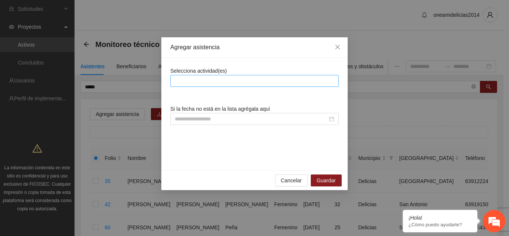
click at [211, 83] on div at bounding box center [254, 80] width 165 height 9
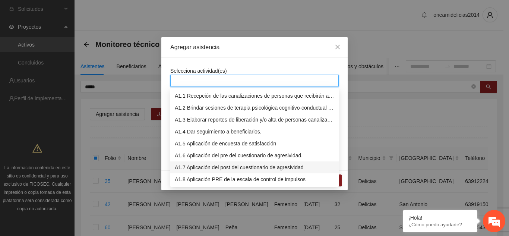
scroll to position [149, 0]
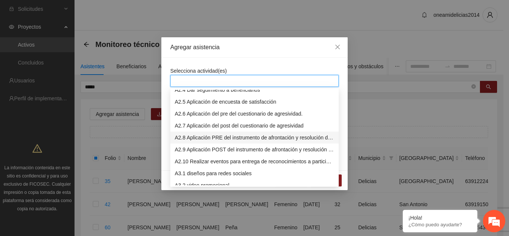
click at [272, 133] on div "A2.8 Aplicación PRE del instrumento de afrontación y resolución de conflictos." at bounding box center [254, 137] width 159 height 8
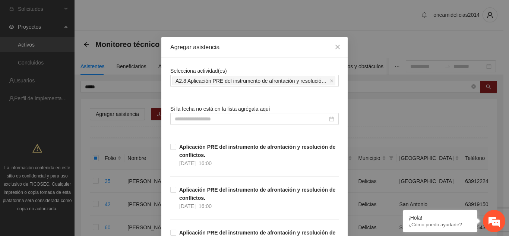
drag, startPoint x: 190, startPoint y: 119, endPoint x: 196, endPoint y: 98, distance: 21.3
click at [190, 119] on input at bounding box center [251, 119] width 153 height 8
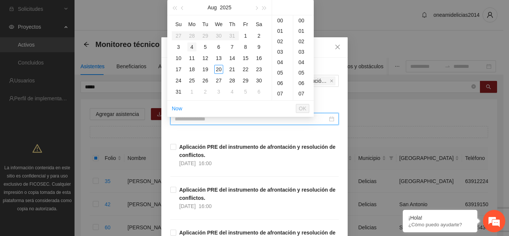
type input "**********"
click at [182, 6] on span "button" at bounding box center [183, 8] width 4 height 4
click at [220, 80] on div "28" at bounding box center [218, 80] width 9 height 9
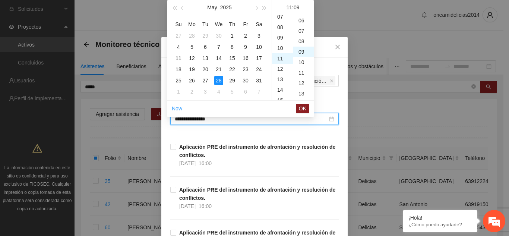
scroll to position [94, 0]
click at [282, 71] on div "16" at bounding box center [282, 72] width 21 height 10
click at [302, 21] on div "00" at bounding box center [303, 20] width 20 height 10
type input "**********"
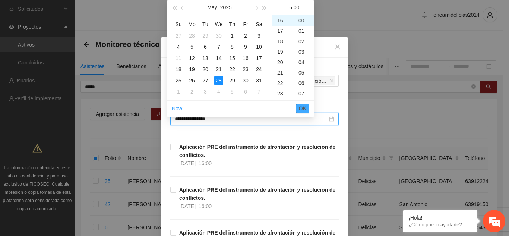
click at [304, 108] on span "OK" at bounding box center [302, 108] width 7 height 8
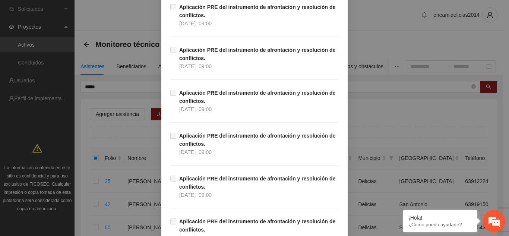
scroll to position [905, 0]
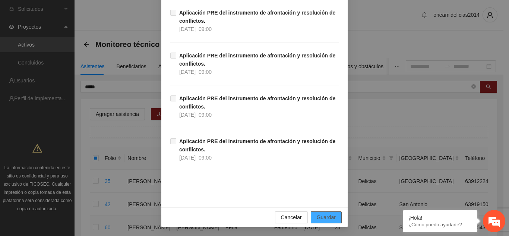
click at [324, 217] on span "Guardar" at bounding box center [326, 217] width 19 height 8
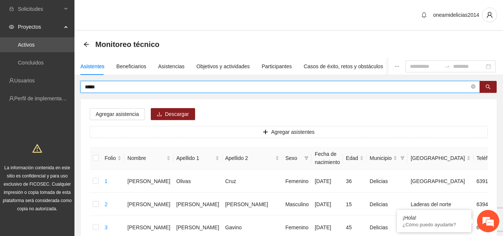
click at [198, 89] on input "*****" at bounding box center [277, 87] width 385 height 8
type input "*"
click at [482, 87] on button "button" at bounding box center [488, 87] width 17 height 12
type input "****"
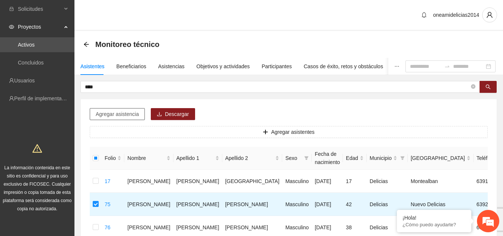
click at [98, 112] on span "Agregar asistencia" at bounding box center [117, 114] width 43 height 8
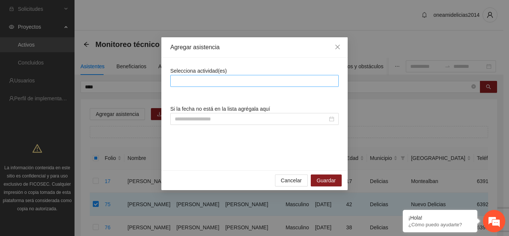
click at [186, 77] on div at bounding box center [254, 80] width 165 height 9
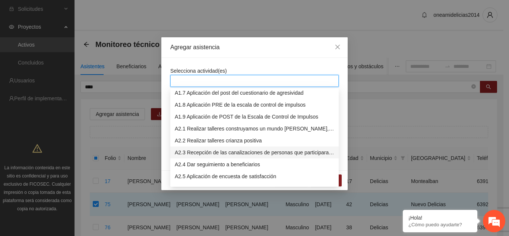
scroll to position [112, 0]
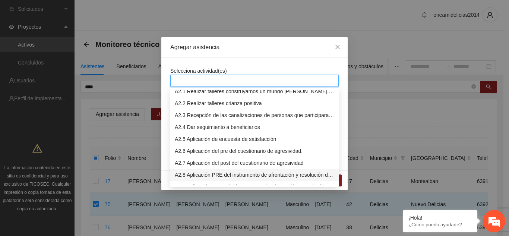
click at [263, 175] on div "A2.8 Aplicación PRE del instrumento de afrontación y resolución de conflictos." at bounding box center [254, 175] width 159 height 8
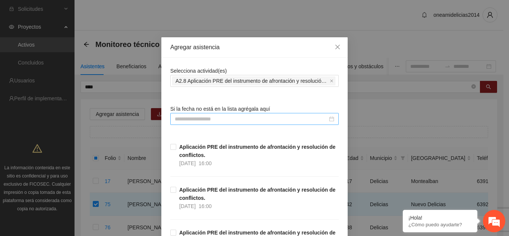
click at [216, 122] on input at bounding box center [251, 119] width 153 height 8
type input "**********"
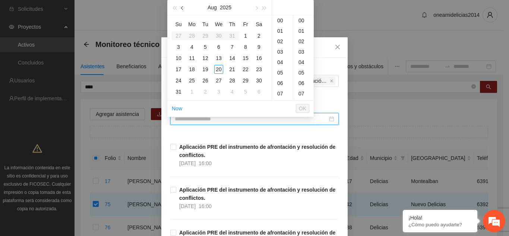
click at [182, 8] on span "button" at bounding box center [183, 8] width 4 height 4
click at [218, 81] on div "28" at bounding box center [218, 80] width 9 height 9
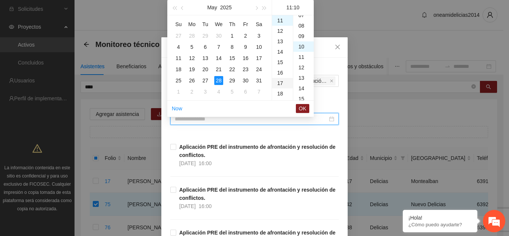
scroll to position [104, 0]
click at [284, 73] on div "16" at bounding box center [282, 72] width 21 height 10
click at [302, 20] on div "00" at bounding box center [303, 20] width 20 height 10
type input "**********"
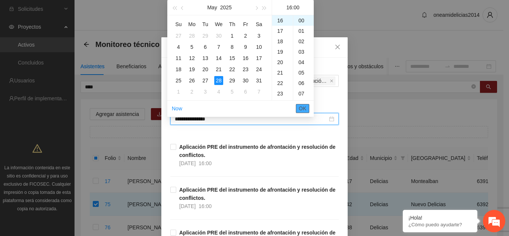
click at [302, 111] on span "OK" at bounding box center [302, 108] width 7 height 8
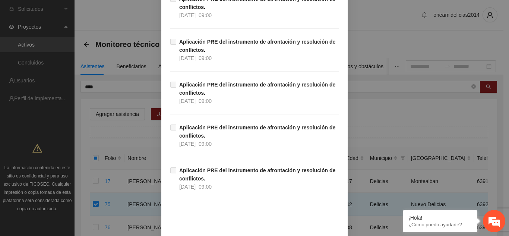
scroll to position [905, 0]
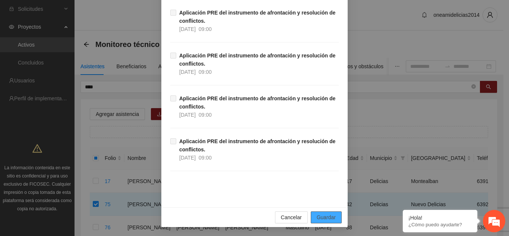
click at [319, 217] on span "Guardar" at bounding box center [326, 217] width 19 height 8
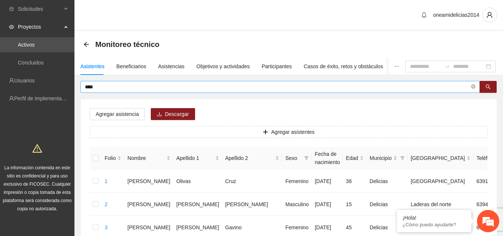
click at [238, 86] on input "****" at bounding box center [277, 87] width 385 height 8
type input "*"
click at [488, 84] on icon "search" at bounding box center [488, 86] width 5 height 5
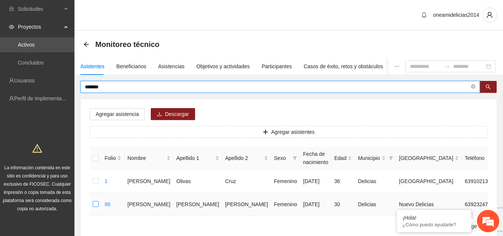
type input "*******"
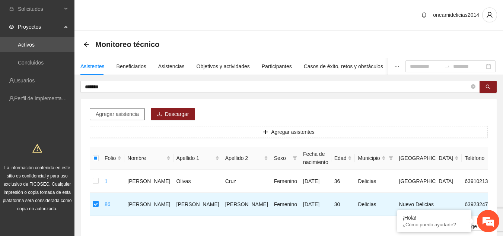
click at [116, 114] on span "Agregar asistencia" at bounding box center [117, 114] width 43 height 8
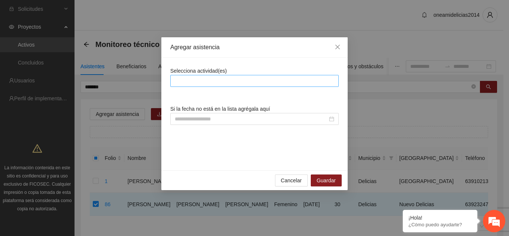
click at [213, 80] on div at bounding box center [254, 80] width 165 height 9
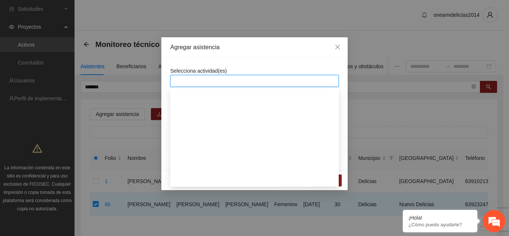
scroll to position [149, 0]
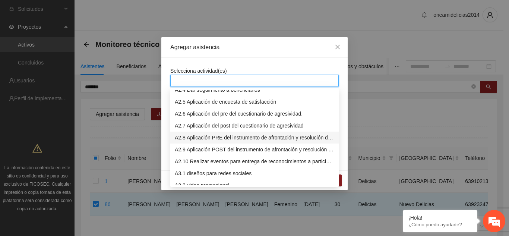
click at [246, 137] on div "A2.8 Aplicación PRE del instrumento de afrontación y resolución de conflictos." at bounding box center [254, 137] width 159 height 8
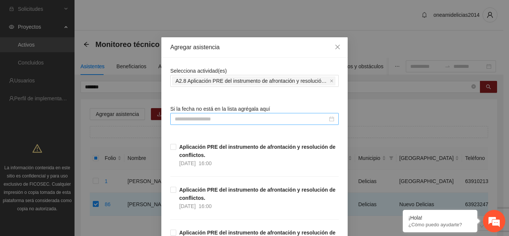
click at [250, 116] on input at bounding box center [251, 119] width 153 height 8
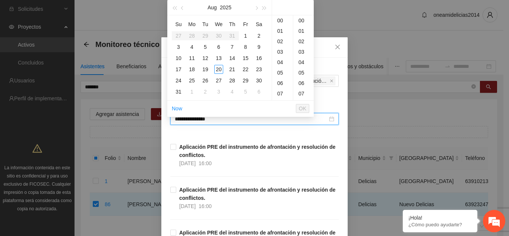
type input "**********"
click at [182, 8] on span "button" at bounding box center [183, 8] width 4 height 4
click at [254, 7] on button "button" at bounding box center [256, 7] width 8 height 15
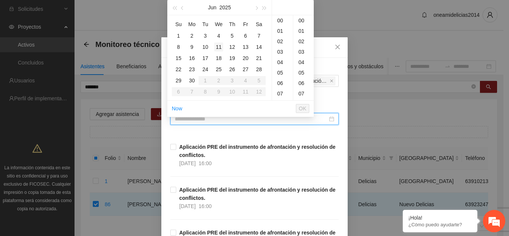
click at [220, 47] on div "11" at bounding box center [218, 46] width 9 height 9
click at [282, 61] on div "15" at bounding box center [282, 62] width 21 height 10
click at [301, 20] on div "03" at bounding box center [303, 21] width 20 height 10
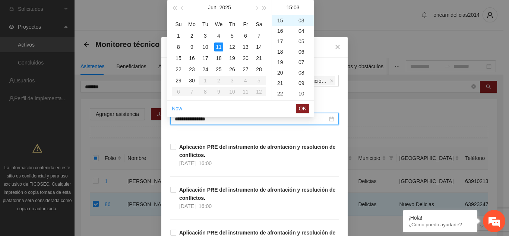
scroll to position [0, 0]
click at [300, 20] on div "00" at bounding box center [303, 20] width 20 height 10
type input "**********"
click at [300, 109] on span "OK" at bounding box center [302, 108] width 7 height 8
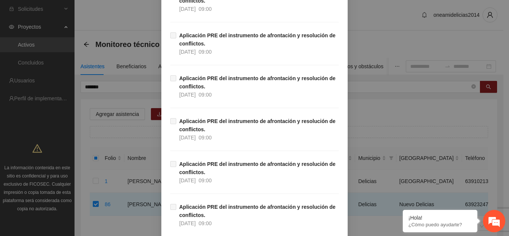
scroll to position [905, 0]
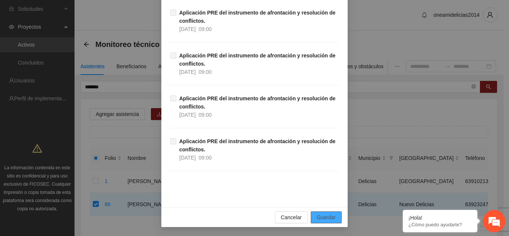
click at [311, 217] on button "Guardar" at bounding box center [326, 217] width 31 height 12
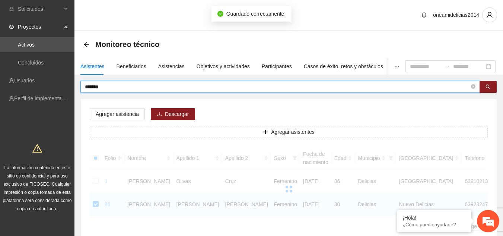
click at [145, 85] on input "*******" at bounding box center [277, 87] width 385 height 8
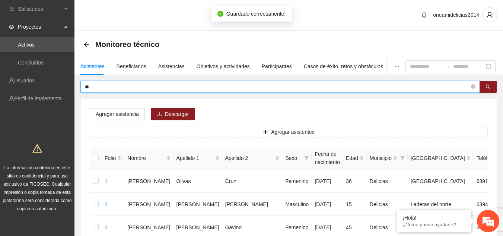
type input "*"
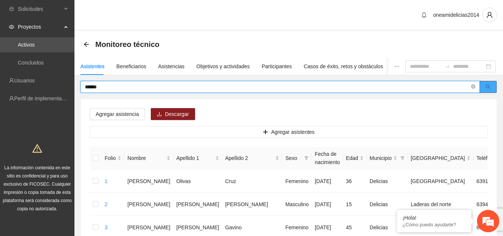
click at [491, 90] on button "button" at bounding box center [488, 87] width 17 height 12
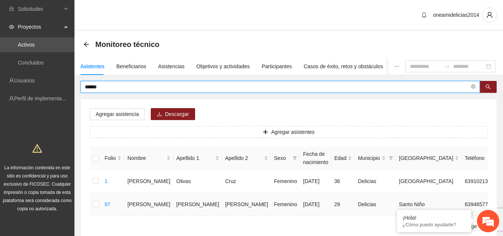
type input "******"
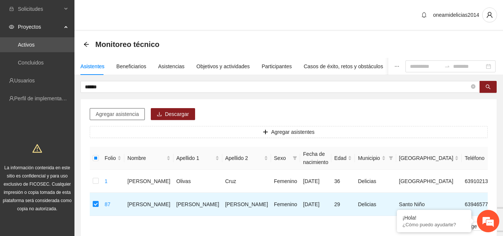
click at [112, 114] on span "Agregar asistencia" at bounding box center [117, 114] width 43 height 8
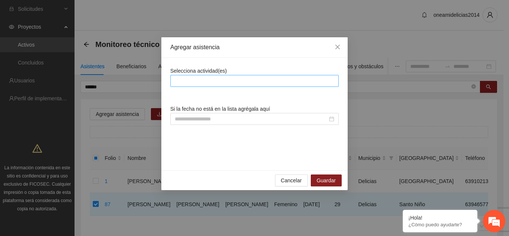
click at [197, 78] on div at bounding box center [254, 80] width 165 height 9
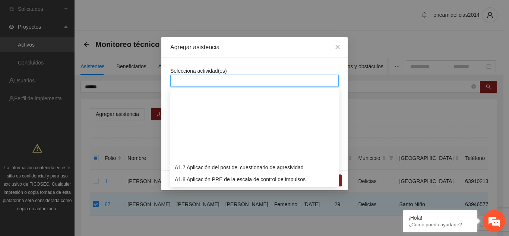
scroll to position [149, 0]
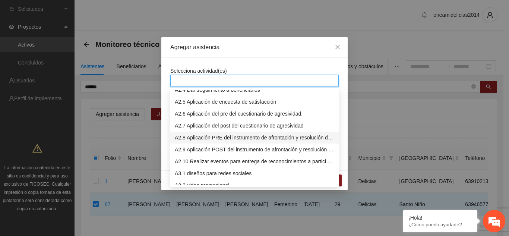
click at [206, 137] on div "A2.8 Aplicación PRE del instrumento de afrontación y resolución de conflictos." at bounding box center [254, 137] width 159 height 8
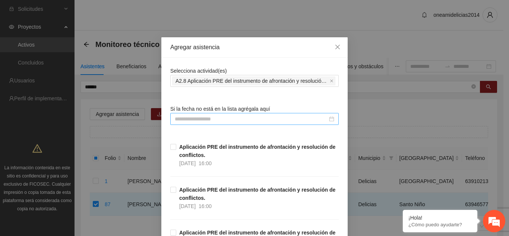
click at [282, 119] on input at bounding box center [251, 119] width 153 height 8
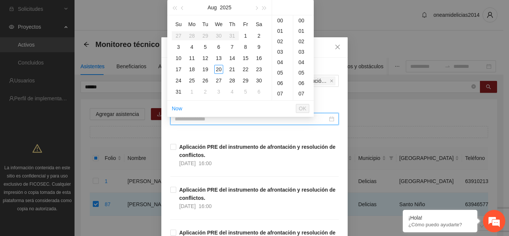
type input "**********"
click at [184, 9] on button "button" at bounding box center [182, 7] width 8 height 15
click at [219, 44] on div "11" at bounding box center [218, 46] width 9 height 9
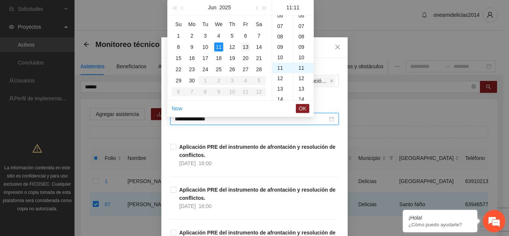
scroll to position [115, 0]
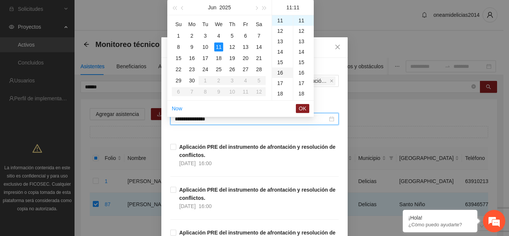
click at [280, 74] on div "16" at bounding box center [282, 72] width 21 height 10
click at [296, 22] on div "00" at bounding box center [303, 20] width 20 height 10
type input "**********"
click at [305, 111] on span "OK" at bounding box center [302, 108] width 7 height 8
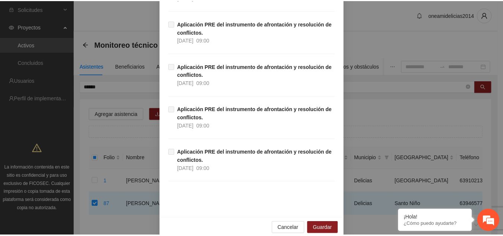
scroll to position [905, 0]
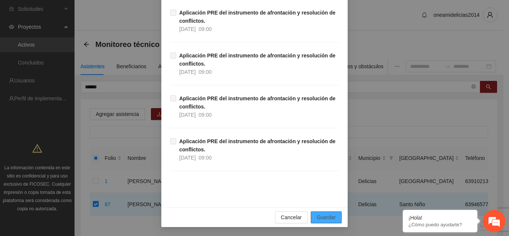
click at [322, 219] on span "Guardar" at bounding box center [326, 217] width 19 height 8
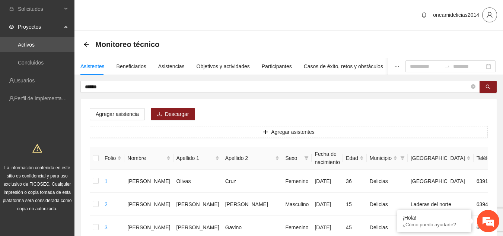
click at [484, 15] on span "user" at bounding box center [490, 15] width 14 height 7
click at [464, 49] on ul "Cambio de Télefono Cerrar sesión" at bounding box center [470, 37] width 56 height 27
click at [464, 48] on li "Cerrar sesión" at bounding box center [470, 43] width 56 height 12
